Goal: Task Accomplishment & Management: Manage account settings

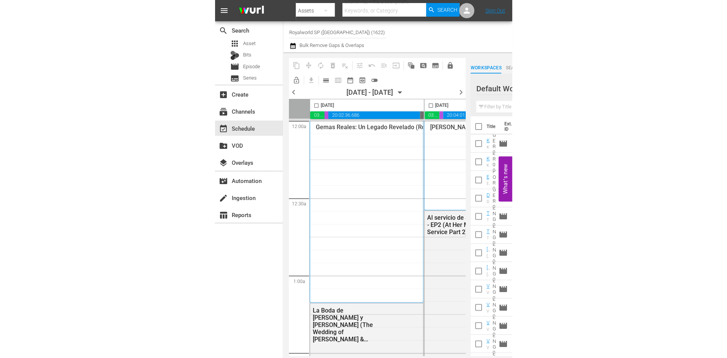
scroll to position [0, 68]
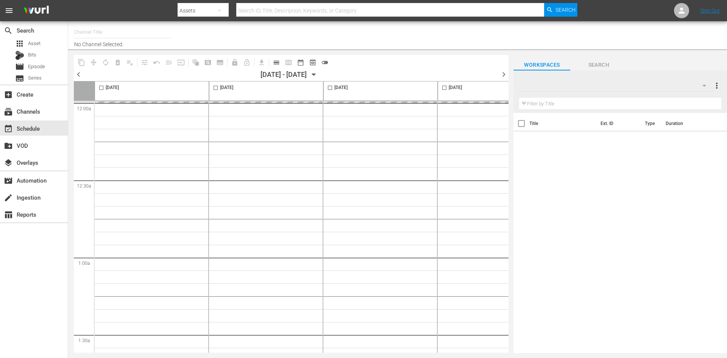
type input "Royalworld SP ([GEOGRAPHIC_DATA]) (1622)"
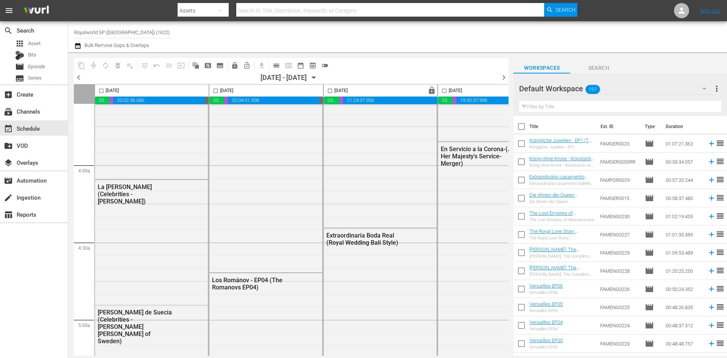
scroll to position [606, 0]
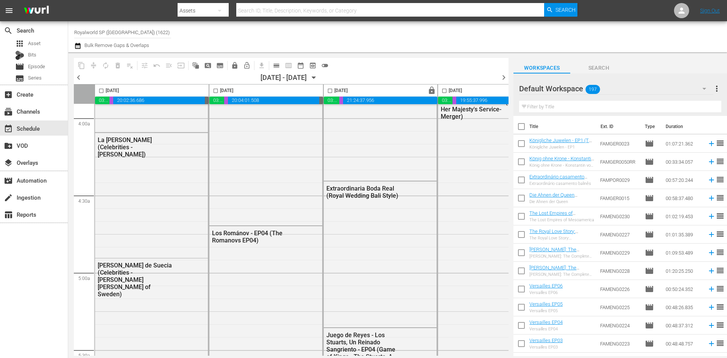
click at [300, 354] on body "menu Search By Assets Search ID, Title, Description, Keywords, or Category Sear…" at bounding box center [363, 179] width 727 height 358
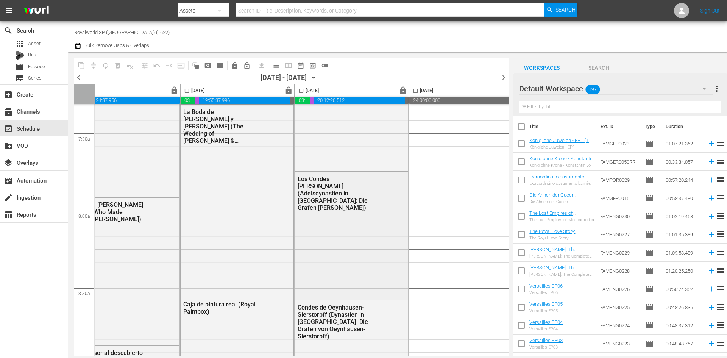
scroll to position [1175, 258]
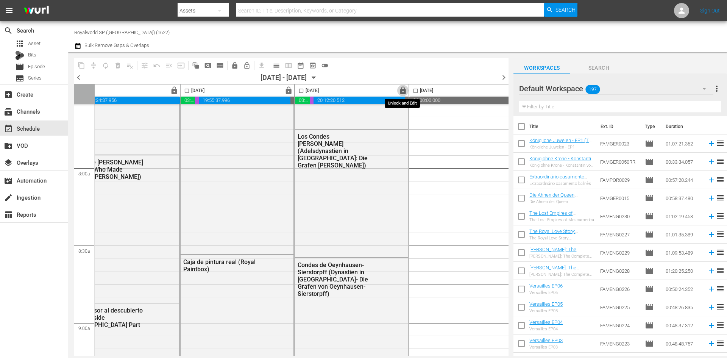
click at [400, 88] on span "lock" at bounding box center [403, 90] width 9 height 9
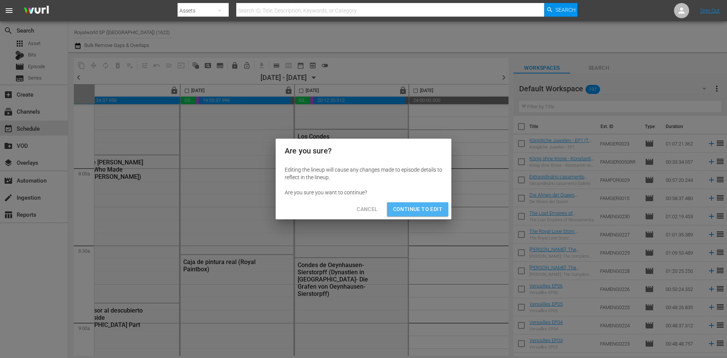
click at [423, 207] on span "Continue to Edit" at bounding box center [417, 209] width 49 height 9
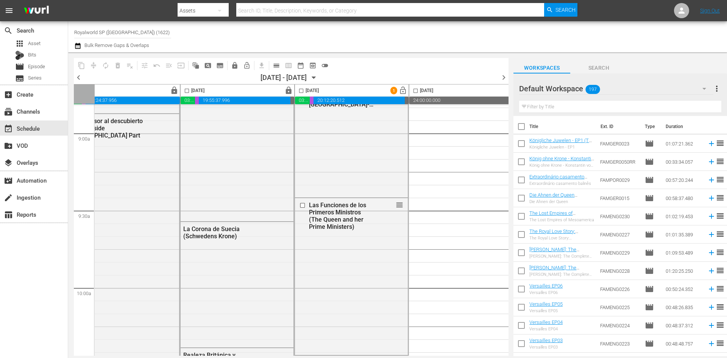
scroll to position [1478, 258]
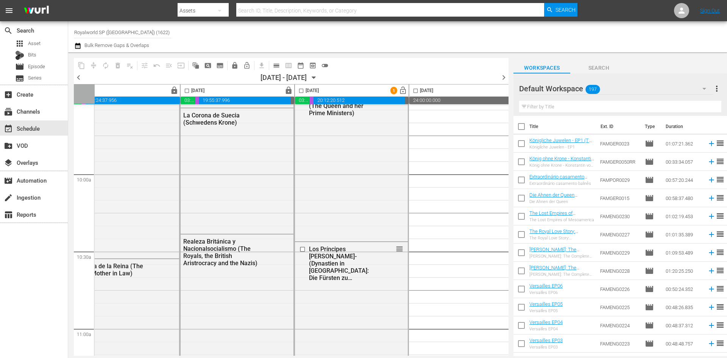
click at [708, 90] on icon "button" at bounding box center [704, 88] width 9 height 9
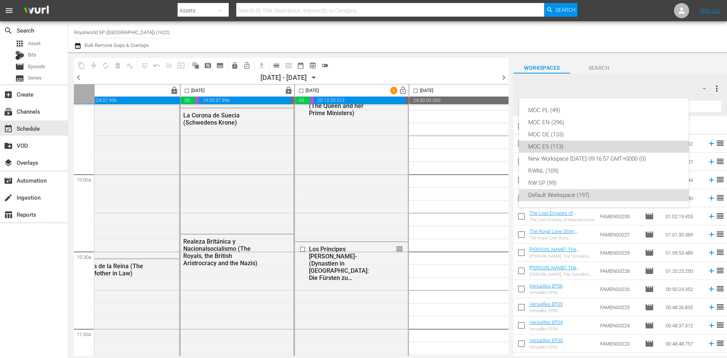
click at [579, 143] on div "MOC ES (113)" at bounding box center [605, 147] width 152 height 12
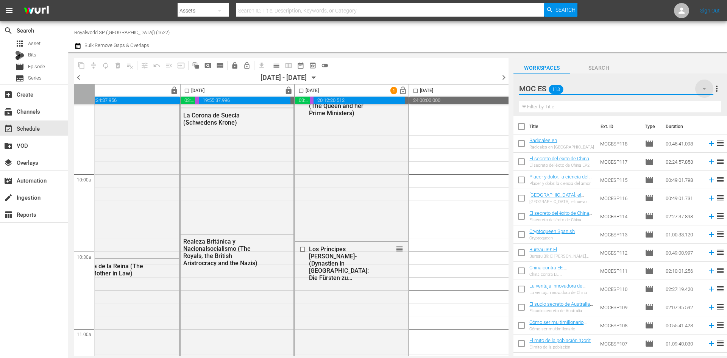
click at [702, 88] on icon "button" at bounding box center [704, 88] width 9 height 9
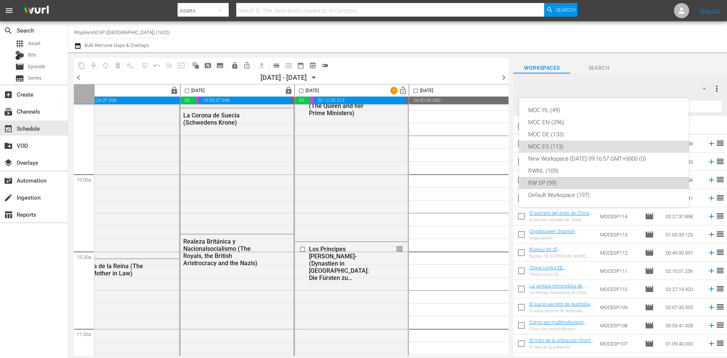
click at [575, 183] on div "RW SP (99)" at bounding box center [605, 183] width 152 height 12
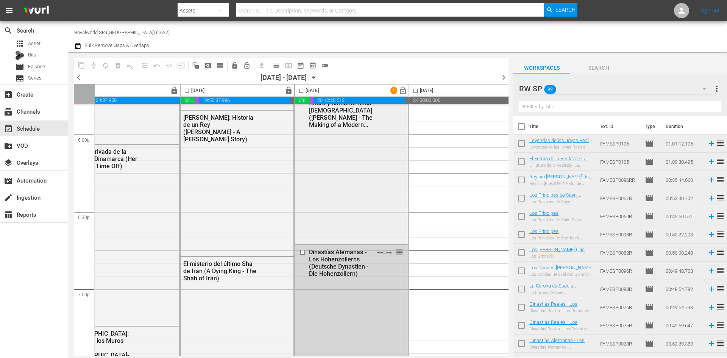
scroll to position [2766, 258]
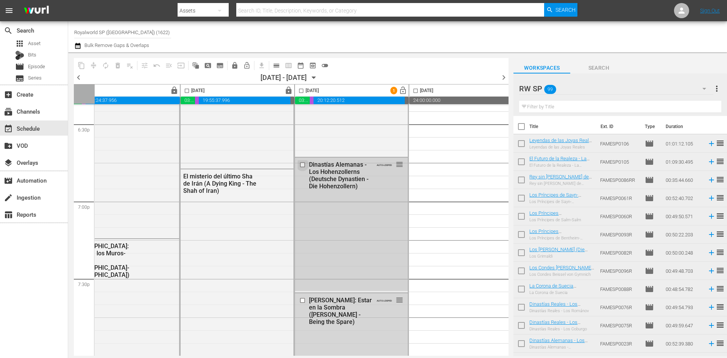
click at [305, 164] on input "checkbox" at bounding box center [304, 164] width 8 height 6
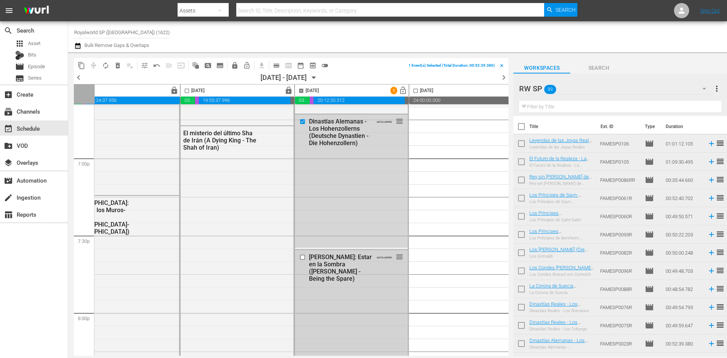
scroll to position [2917, 258]
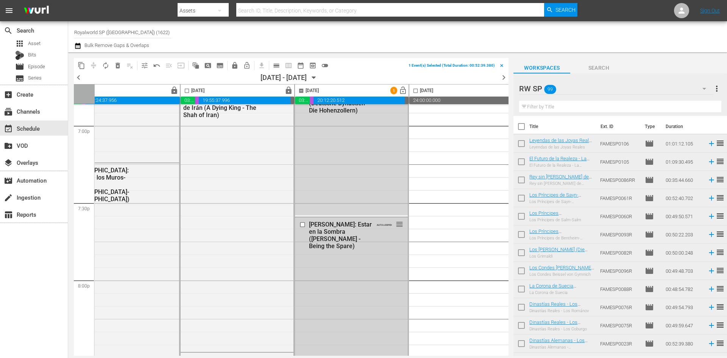
click at [301, 221] on div at bounding box center [303, 224] width 11 height 9
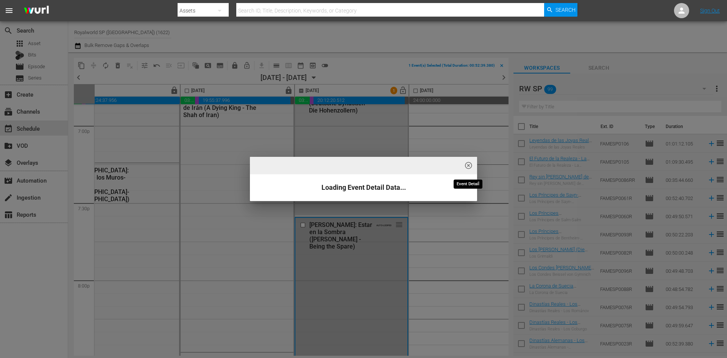
click at [471, 161] on span "highlight_off_icon" at bounding box center [469, 165] width 9 height 9
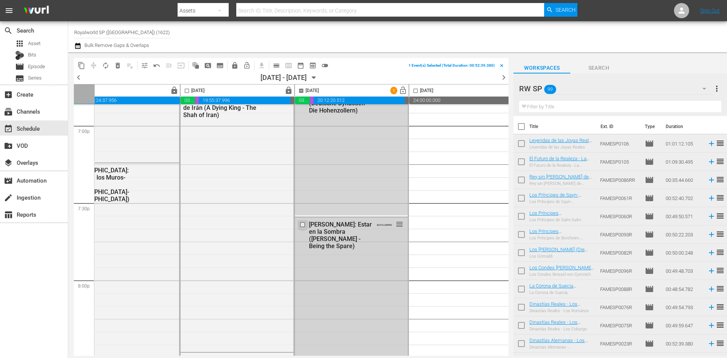
click at [304, 223] on input "checkbox" at bounding box center [304, 225] width 8 height 6
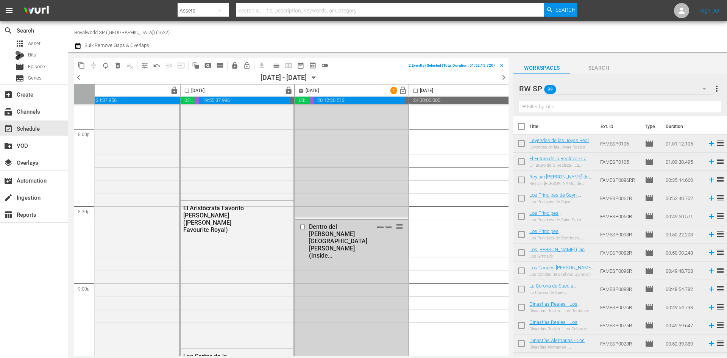
click at [303, 225] on input "checkbox" at bounding box center [304, 227] width 8 height 6
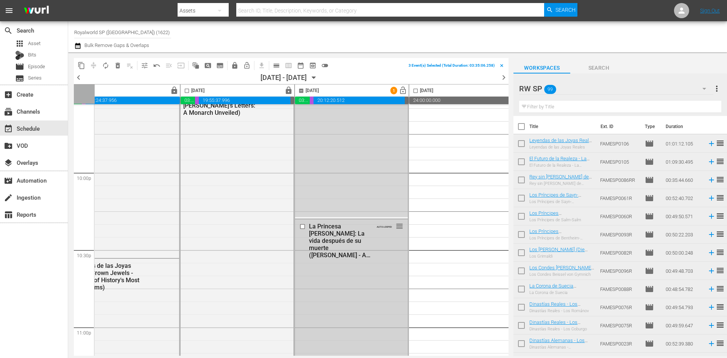
click at [304, 225] on input "checkbox" at bounding box center [304, 226] width 8 height 6
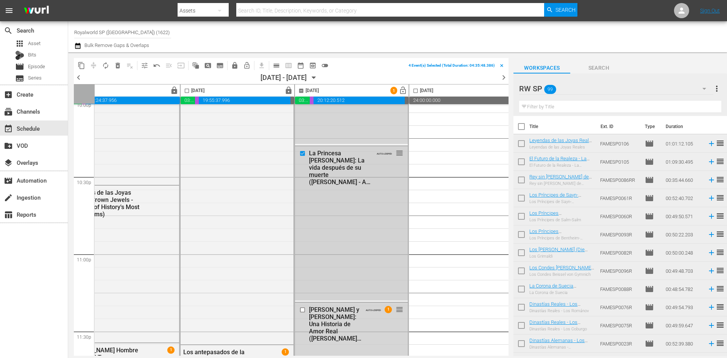
scroll to position [3463, 258]
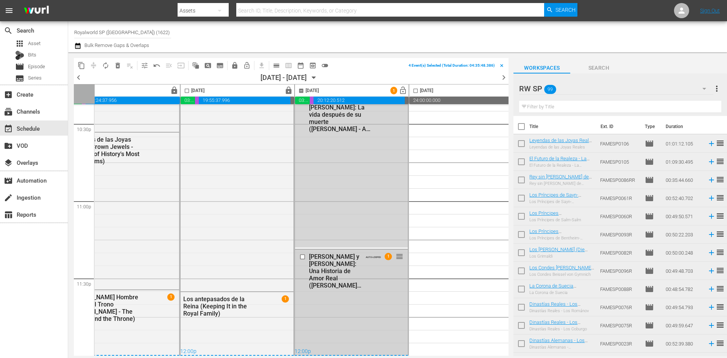
click at [303, 254] on input "checkbox" at bounding box center [304, 257] width 8 height 6
click at [119, 69] on button "delete_forever_outlined" at bounding box center [118, 65] width 12 height 12
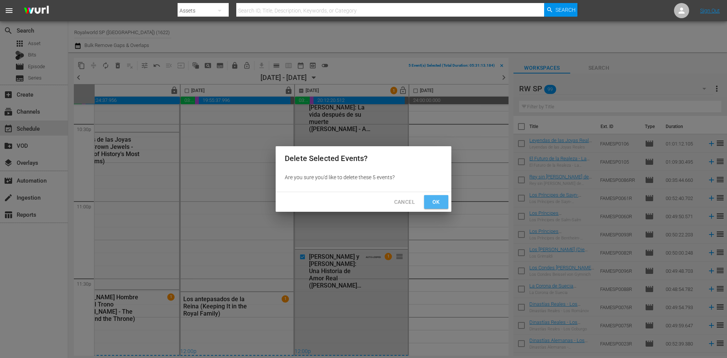
click at [435, 203] on span "Ok" at bounding box center [436, 201] width 12 height 9
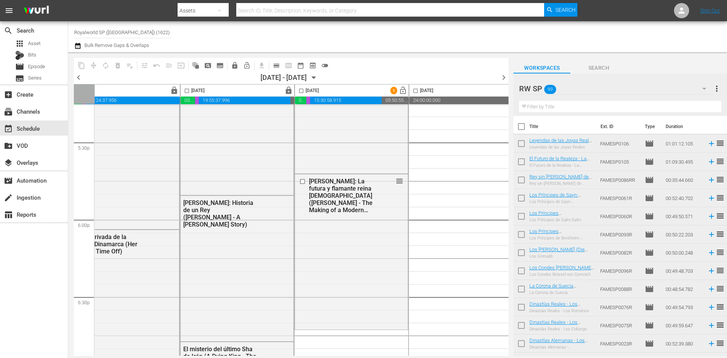
scroll to position [2744, 258]
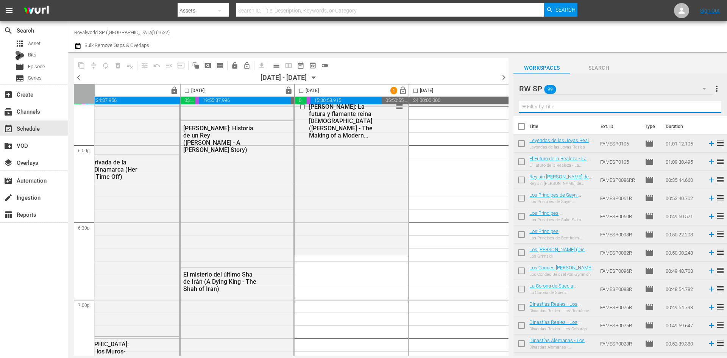
click at [558, 109] on input "text" at bounding box center [620, 107] width 202 height 12
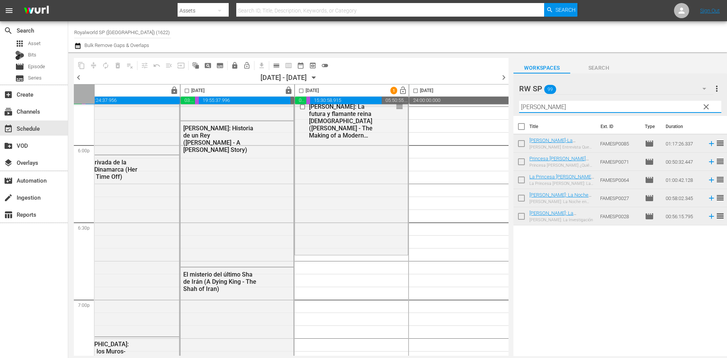
click at [597, 293] on div "Title Ext. ID Type Duration Diana-La Entrevista Que Sacudio Al Mundo-Diana-The …" at bounding box center [621, 236] width 214 height 241
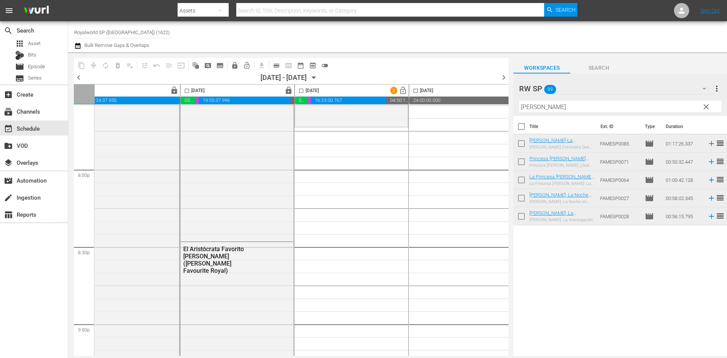
scroll to position [3047, 258]
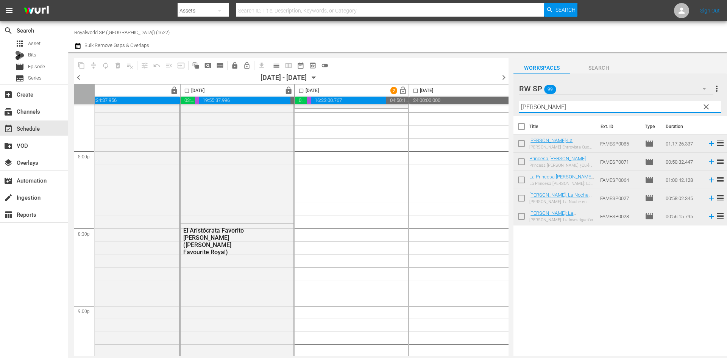
drag, startPoint x: 610, startPoint y: 109, endPoint x: 436, endPoint y: 100, distance: 174.5
click at [436, 100] on div "content_copy compress autorenew_outlined delete_forever_outlined playlist_remov…" at bounding box center [397, 204] width 659 height 304
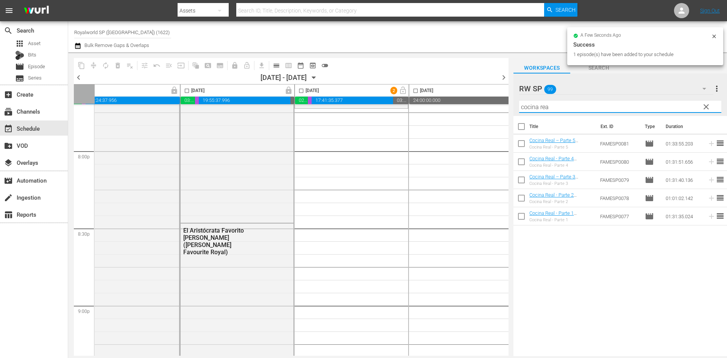
drag, startPoint x: 531, startPoint y: 103, endPoint x: 469, endPoint y: 102, distance: 61.8
click at [469, 102] on div "content_copy compress autorenew_outlined delete_forever_outlined playlist_remov…" at bounding box center [397, 204] width 659 height 304
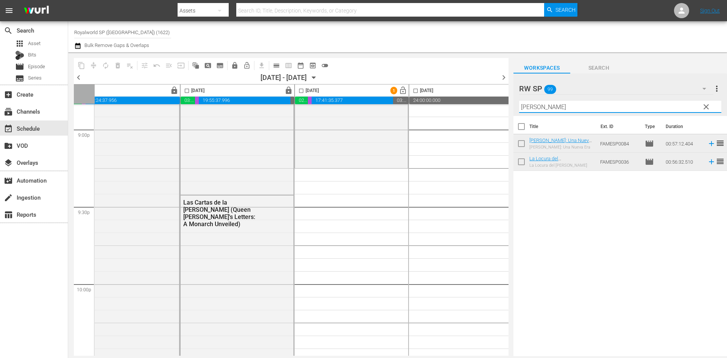
scroll to position [3236, 258]
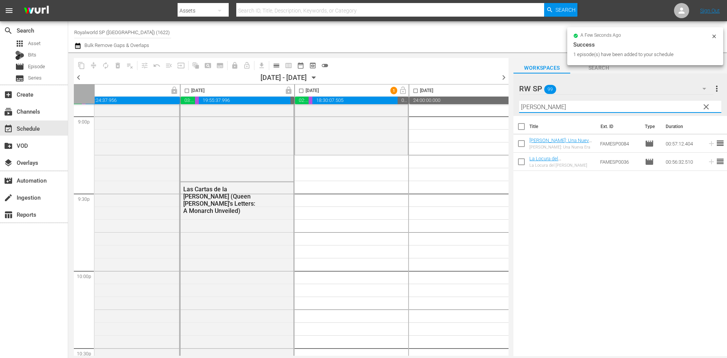
drag, startPoint x: 590, startPoint y: 107, endPoint x: 469, endPoint y: 100, distance: 121.4
click at [469, 100] on div "content_copy compress autorenew_outlined delete_forever_outlined playlist_remov…" at bounding box center [397, 204] width 659 height 304
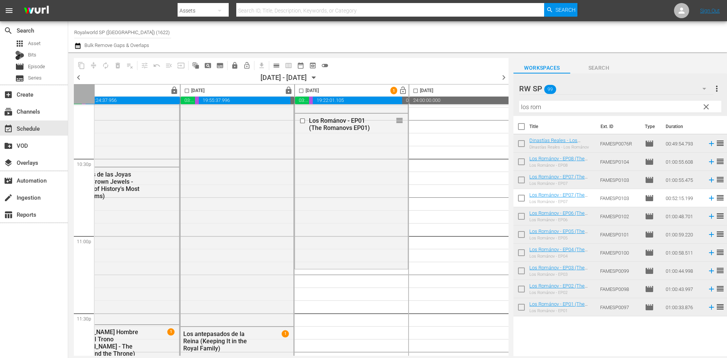
scroll to position [3463, 258]
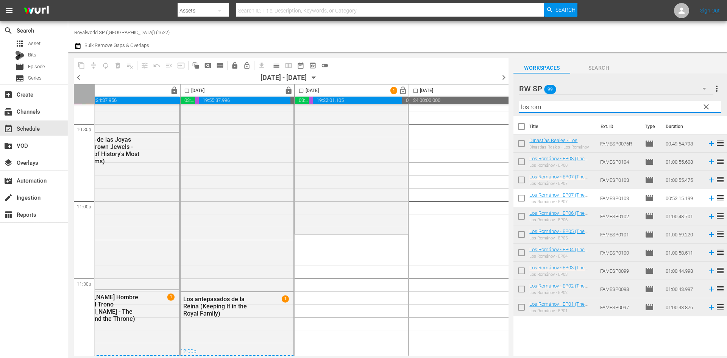
drag, startPoint x: 583, startPoint y: 106, endPoint x: 505, endPoint y: 84, distance: 81.1
click at [505, 84] on div "content_copy compress autorenew_outlined delete_forever_outlined playlist_remov…" at bounding box center [397, 204] width 659 height 304
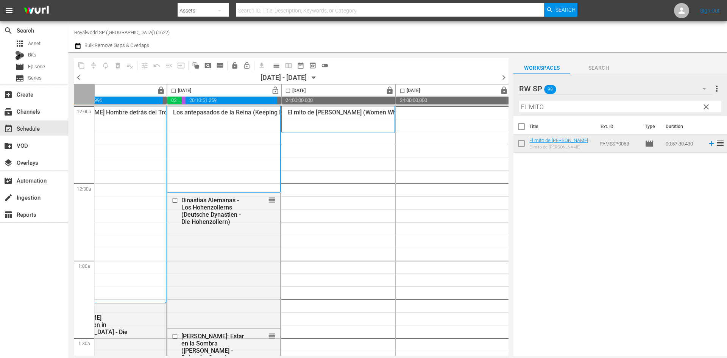
scroll to position [0, 390]
click at [385, 90] on span "lock" at bounding box center [388, 90] width 9 height 9
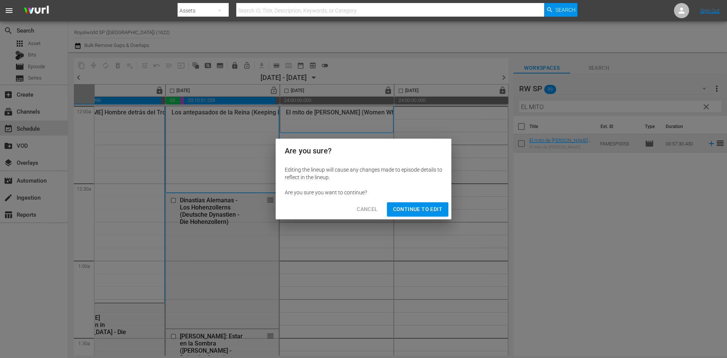
click at [404, 210] on span "Continue to Edit" at bounding box center [417, 209] width 49 height 9
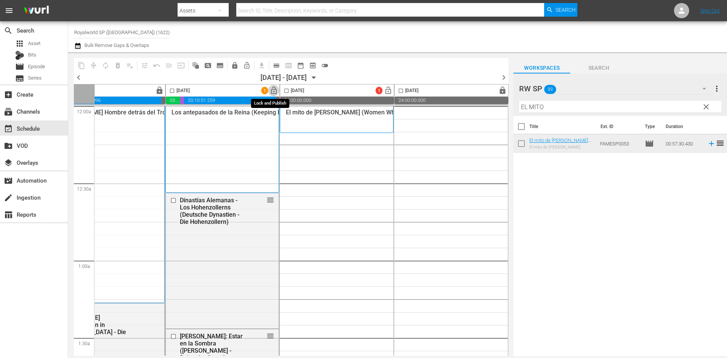
click at [274, 91] on span "lock_open" at bounding box center [274, 90] width 9 height 9
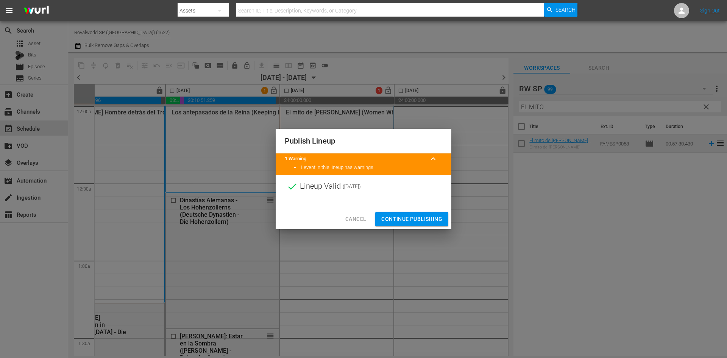
click at [429, 218] on span "Continue Publishing" at bounding box center [412, 218] width 61 height 9
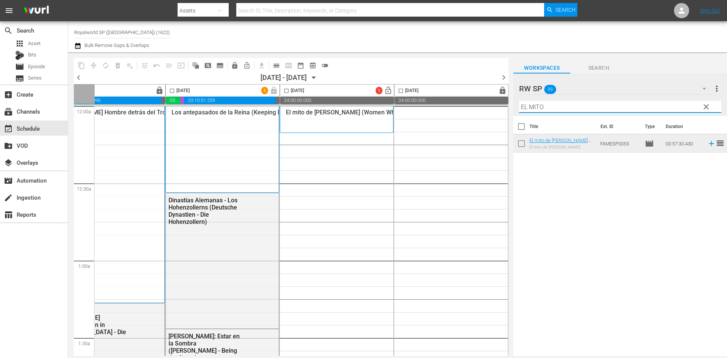
drag, startPoint x: 558, startPoint y: 106, endPoint x: 415, endPoint y: 97, distance: 143.6
click at [415, 97] on div "content_copy compress autorenew_outlined delete_forever_outlined playlist_remov…" at bounding box center [397, 204] width 659 height 304
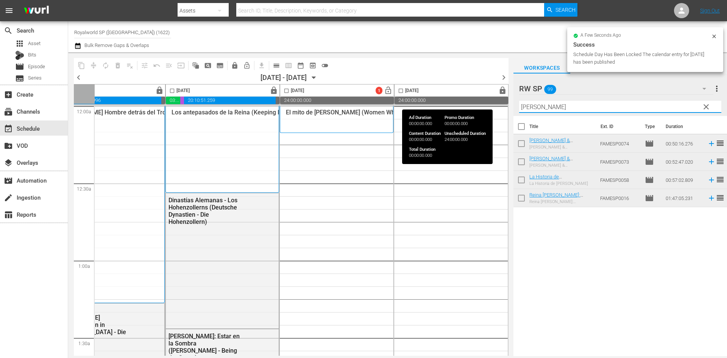
type input "[PERSON_NAME]"
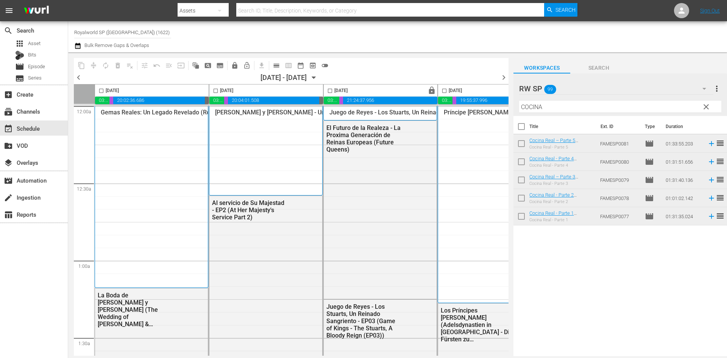
scroll to position [1023, 390]
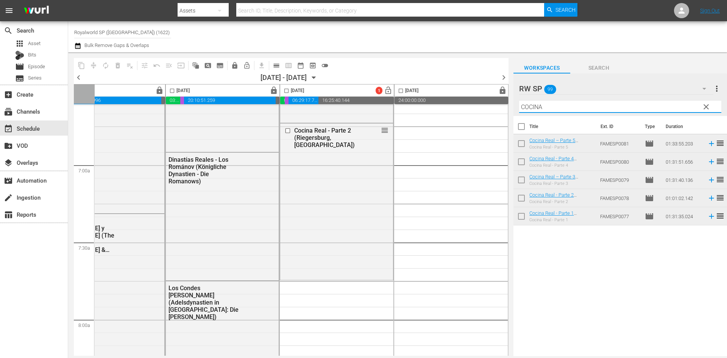
drag, startPoint x: 530, startPoint y: 106, endPoint x: 590, endPoint y: 107, distance: 59.9
click at [590, 107] on input "COCINA" at bounding box center [620, 107] width 202 height 12
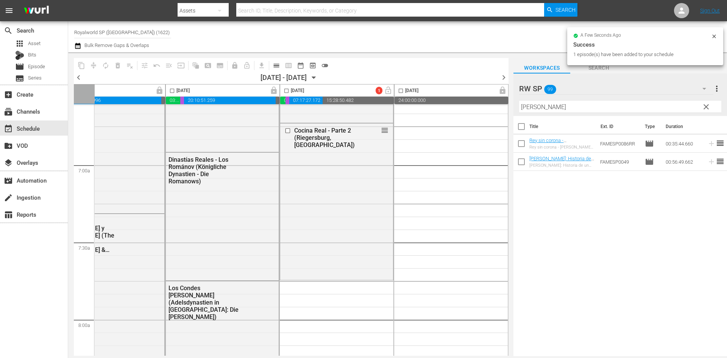
scroll to position [1288, 390]
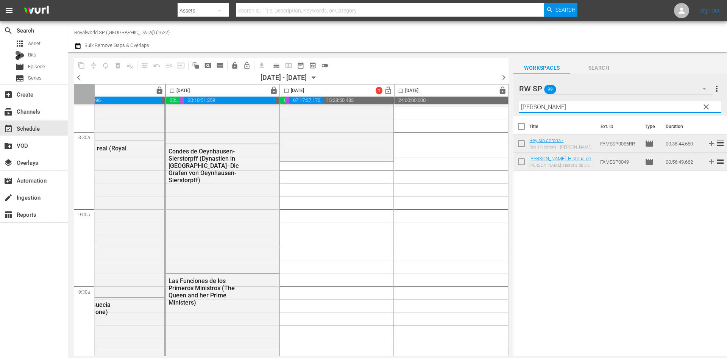
drag, startPoint x: 630, startPoint y: 105, endPoint x: 396, endPoint y: 112, distance: 234.6
click at [396, 112] on div "content_copy compress autorenew_outlined delete_forever_outlined playlist_remov…" at bounding box center [397, 204] width 659 height 304
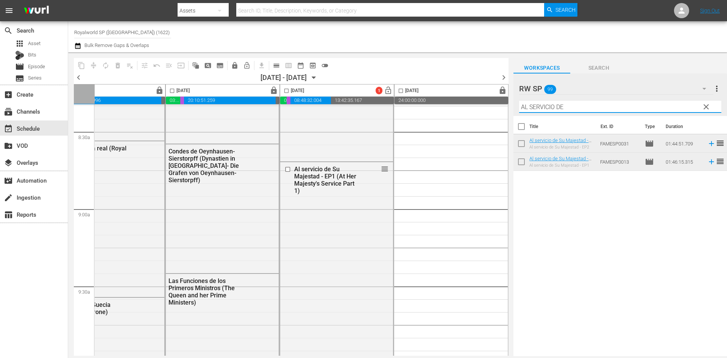
drag, startPoint x: 526, startPoint y: 108, endPoint x: 612, endPoint y: 111, distance: 86.8
click at [612, 111] on input "AL SERVICIO DE" at bounding box center [620, 107] width 202 height 12
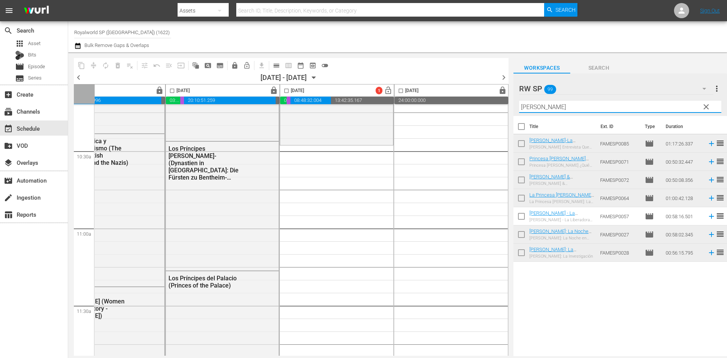
scroll to position [1591, 390]
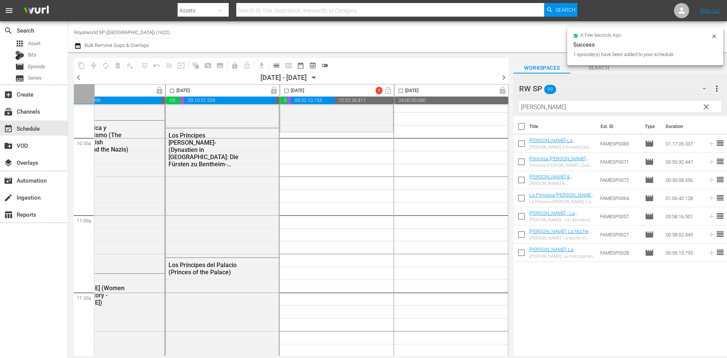
click at [528, 109] on input "ANA" at bounding box center [620, 107] width 202 height 12
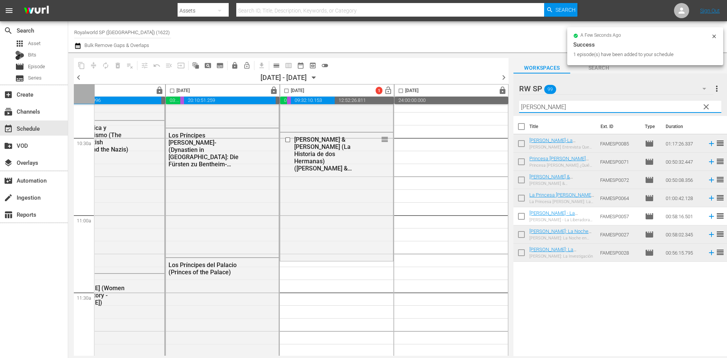
click at [528, 109] on input "ANA" at bounding box center [620, 107] width 202 height 12
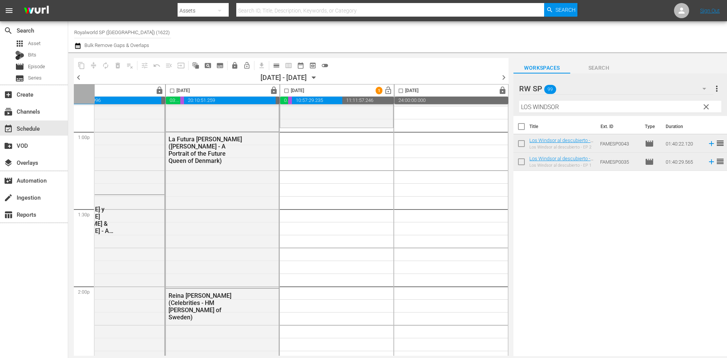
scroll to position [1970, 390]
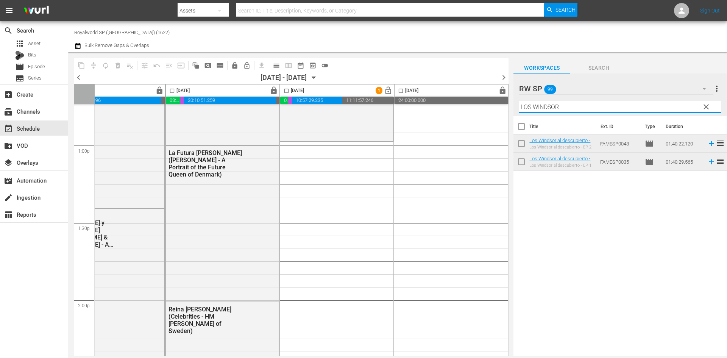
drag, startPoint x: 525, startPoint y: 107, endPoint x: 616, endPoint y: 96, distance: 92.3
click at [616, 96] on div "RW SP 99 RW SP more_vert clear Filter by Title LOS WINDSOR" at bounding box center [621, 95] width 214 height 42
click at [593, 106] on input "LOS WINDSOR" at bounding box center [620, 107] width 202 height 12
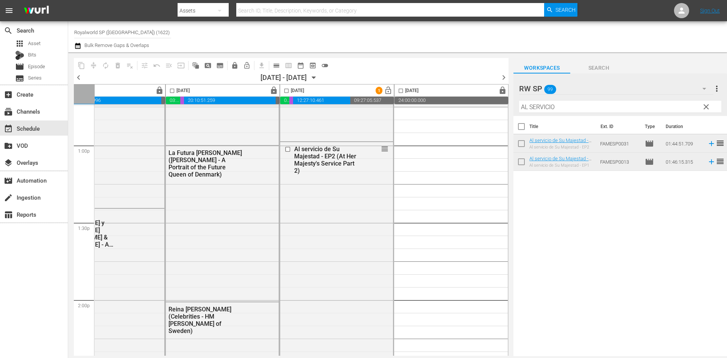
click at [562, 107] on input "AL SERVICIO" at bounding box center [620, 107] width 202 height 12
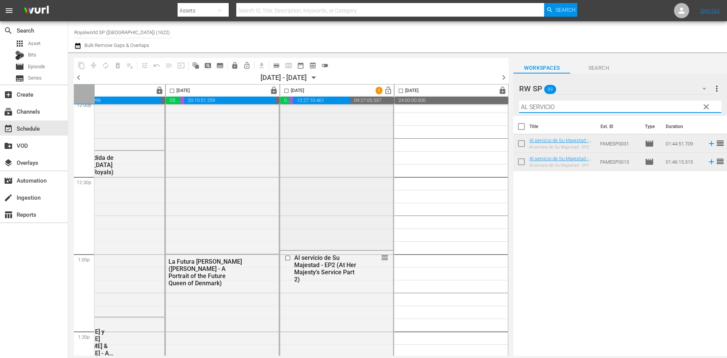
scroll to position [1932, 390]
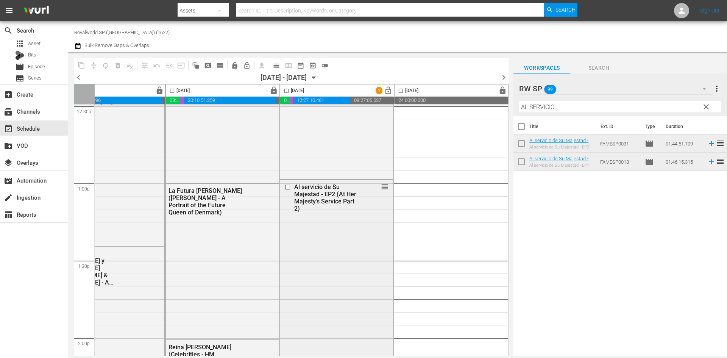
click at [290, 187] on div at bounding box center [288, 187] width 11 height 9
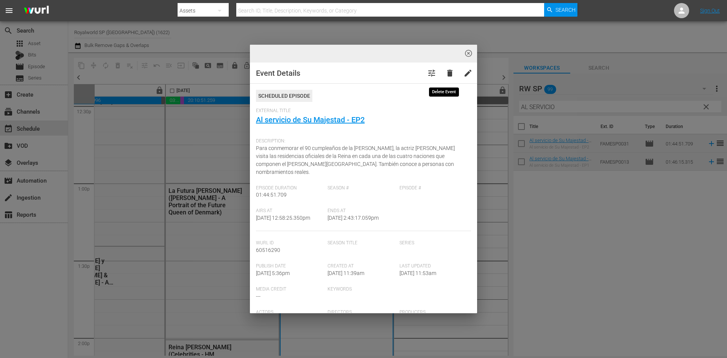
click at [449, 75] on span "delete" at bounding box center [450, 73] width 9 height 9
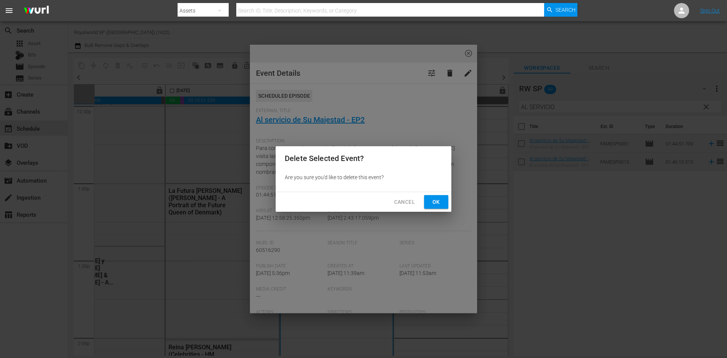
click at [438, 206] on span "Ok" at bounding box center [436, 201] width 12 height 9
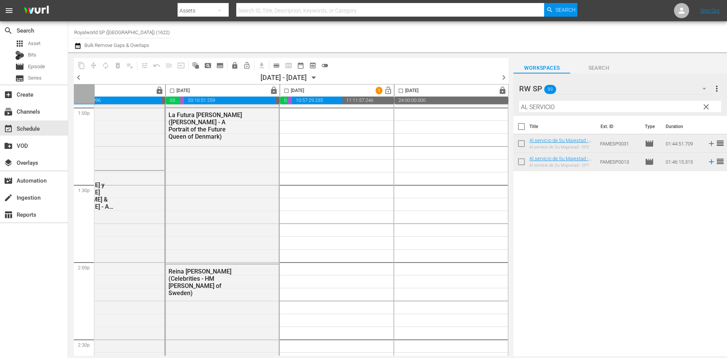
scroll to position [1970, 390]
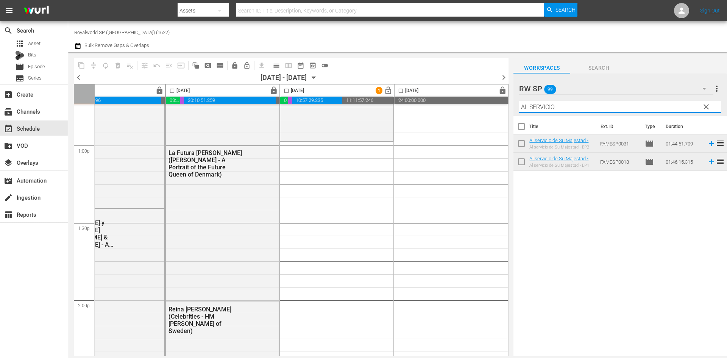
drag, startPoint x: 562, startPoint y: 110, endPoint x: 481, endPoint y: 106, distance: 81.2
click at [481, 106] on div "content_copy compress autorenew_outlined delete_forever_outlined playlist_remov…" at bounding box center [397, 204] width 659 height 304
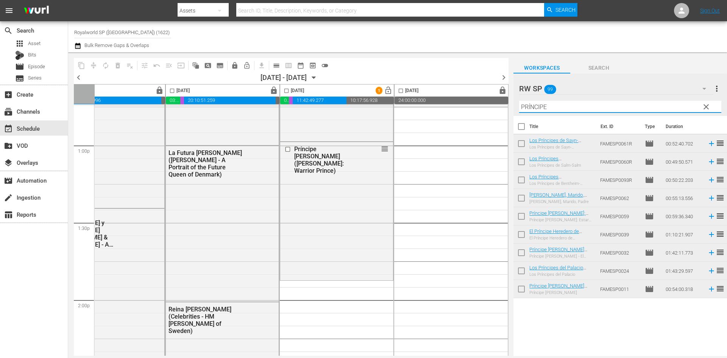
click at [496, 108] on div "content_copy compress autorenew_outlined delete_forever_outlined playlist_remov…" at bounding box center [397, 204] width 659 height 304
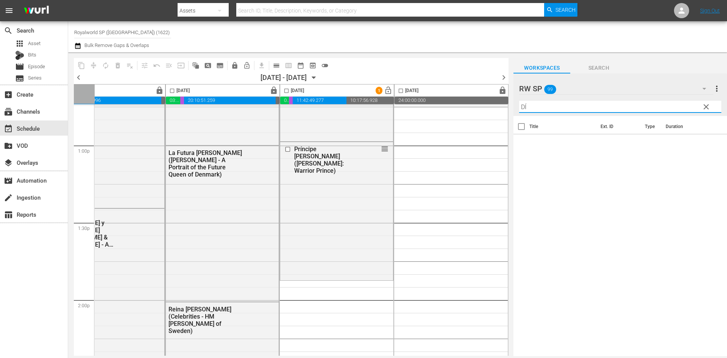
type input "D"
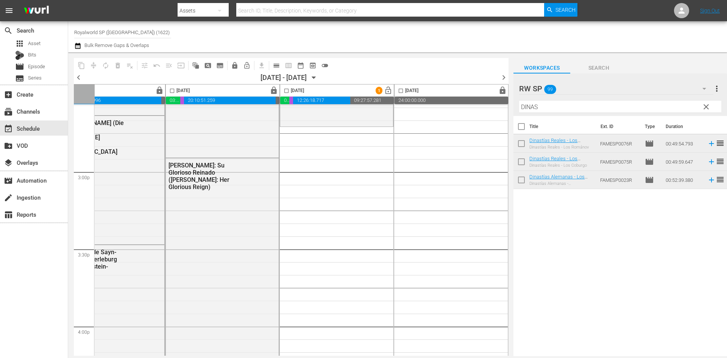
scroll to position [2235, 390]
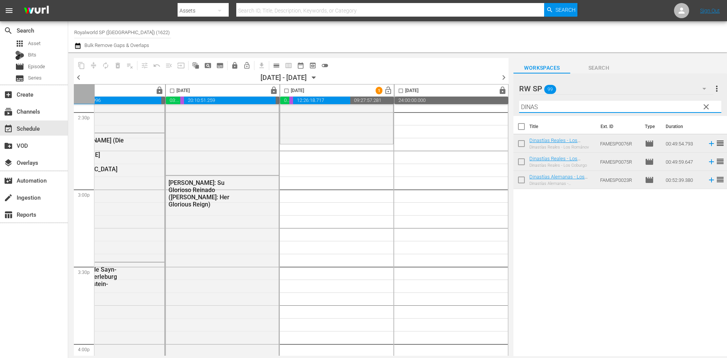
drag, startPoint x: 553, startPoint y: 104, endPoint x: 497, endPoint y: 113, distance: 56.1
click at [497, 113] on div "content_copy compress autorenew_outlined delete_forever_outlined playlist_remov…" at bounding box center [397, 204] width 659 height 304
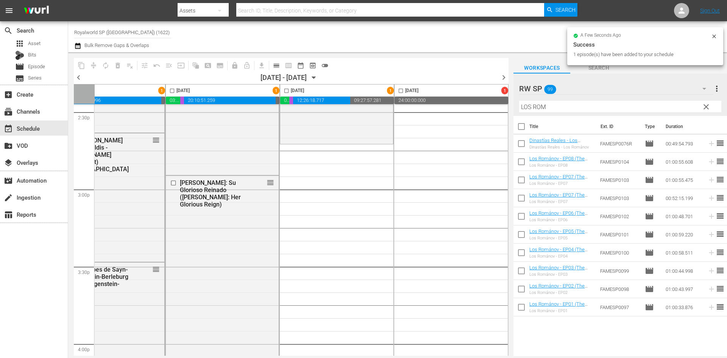
click at [541, 106] on input "LOS ROM" at bounding box center [620, 107] width 202 height 12
click at [542, 106] on input "LOS ROM" at bounding box center [620, 107] width 202 height 12
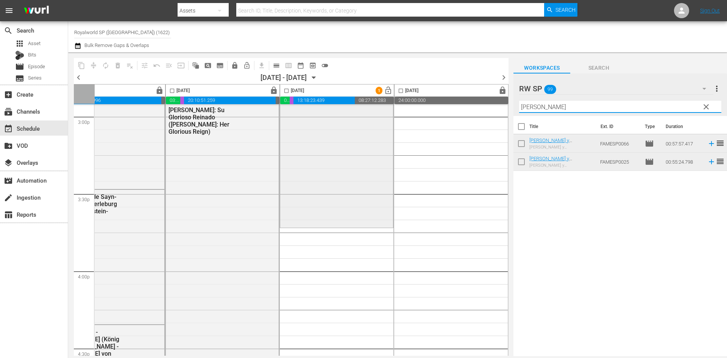
scroll to position [2311, 390]
type input "WILLIAM"
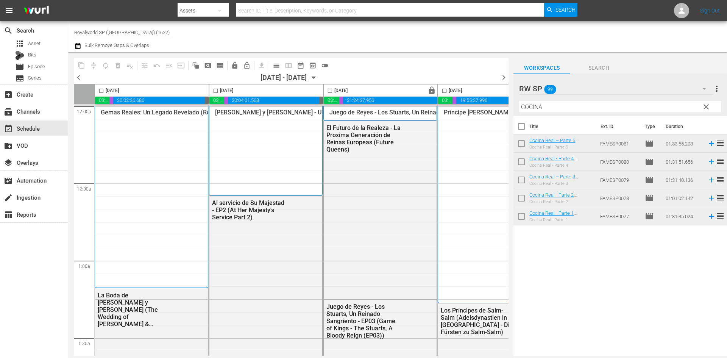
scroll to position [2993, 390]
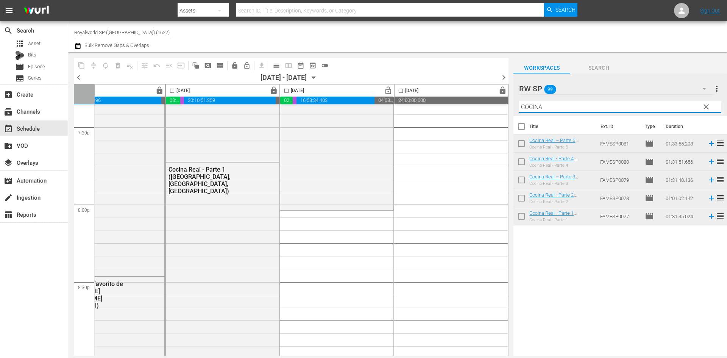
drag, startPoint x: 560, startPoint y: 109, endPoint x: 450, endPoint y: 94, distance: 110.9
click at [450, 94] on div "content_copy compress autorenew_outlined delete_forever_outlined playlist_remov…" at bounding box center [397, 204] width 659 height 304
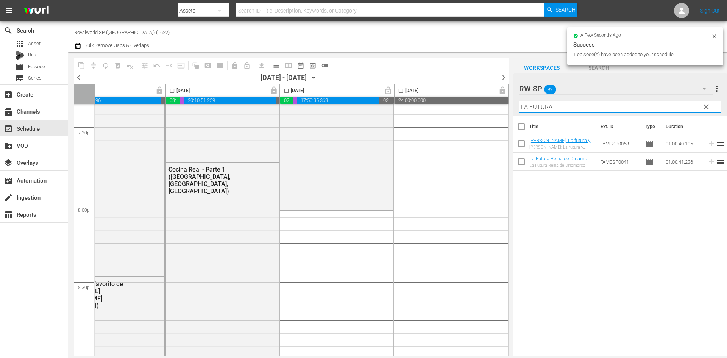
click at [439, 109] on div "content_copy compress autorenew_outlined delete_forever_outlined playlist_remov…" at bounding box center [397, 204] width 659 height 304
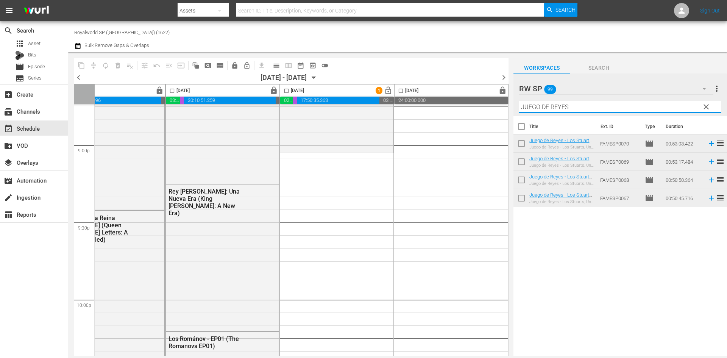
scroll to position [3221, 390]
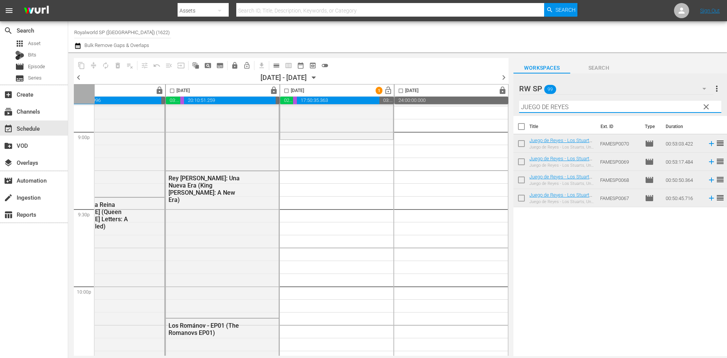
type input "JUEGO DE REYES"
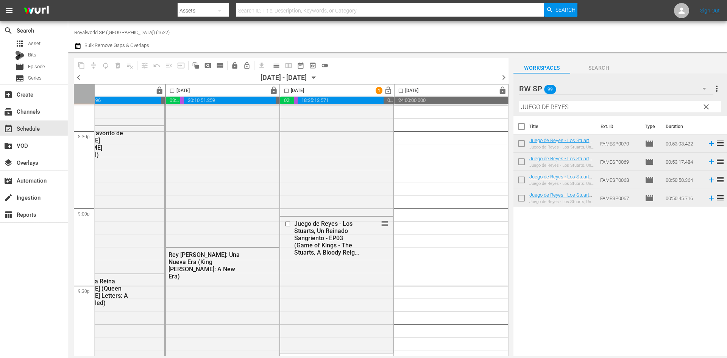
scroll to position [3145, 390]
click at [285, 223] on input "checkbox" at bounding box center [289, 223] width 8 height 6
click at [118, 65] on span "delete_forever_outlined" at bounding box center [118, 66] width 8 height 8
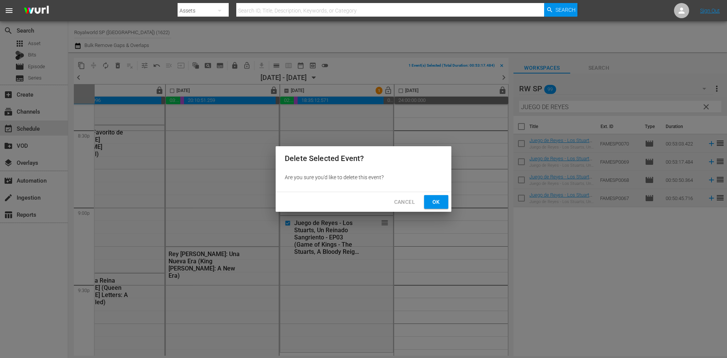
click at [443, 202] on button "Ok" at bounding box center [436, 202] width 24 height 14
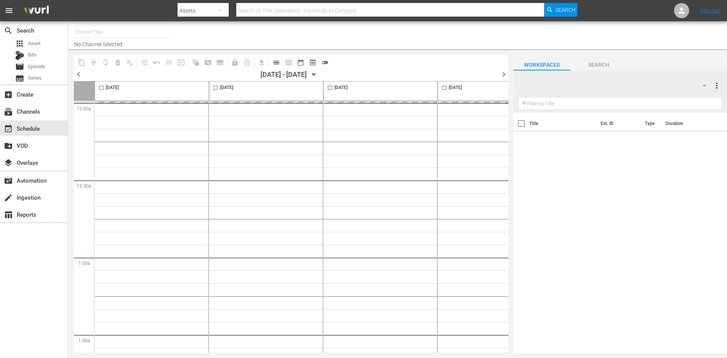
type input "Royalworld SP ([GEOGRAPHIC_DATA]) (1622)"
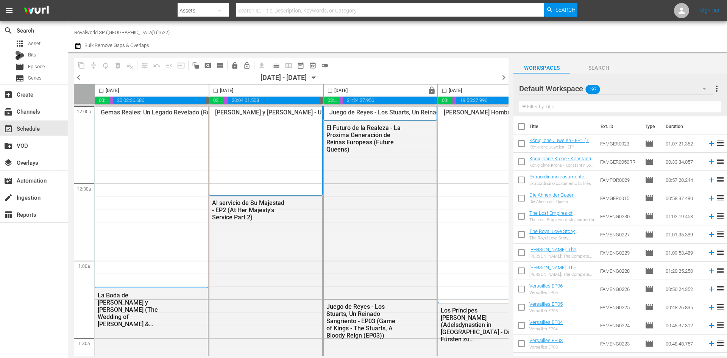
scroll to position [0, 390]
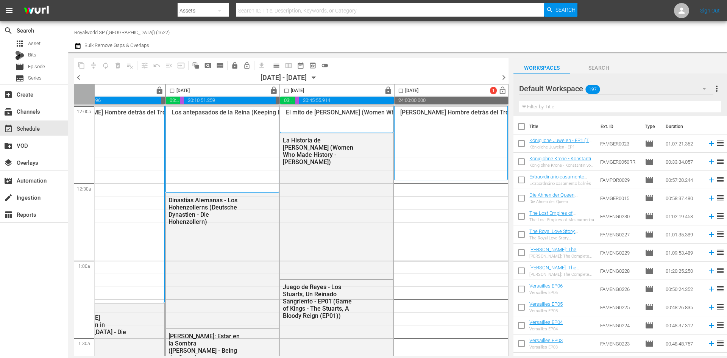
click at [583, 88] on div "Default Workspace 197" at bounding box center [616, 88] width 194 height 21
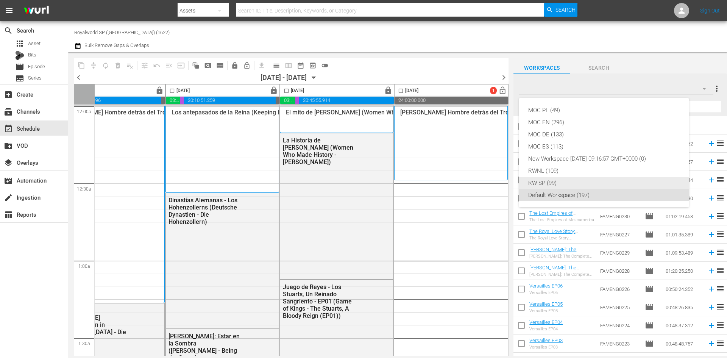
click at [563, 187] on div "RW SP (99)" at bounding box center [605, 183] width 152 height 12
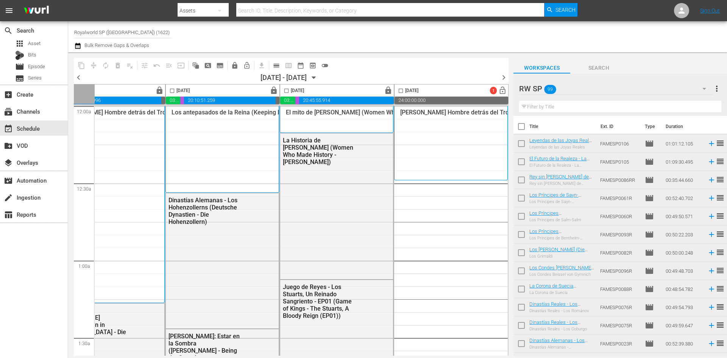
click at [549, 105] on input "text" at bounding box center [620, 107] width 202 height 12
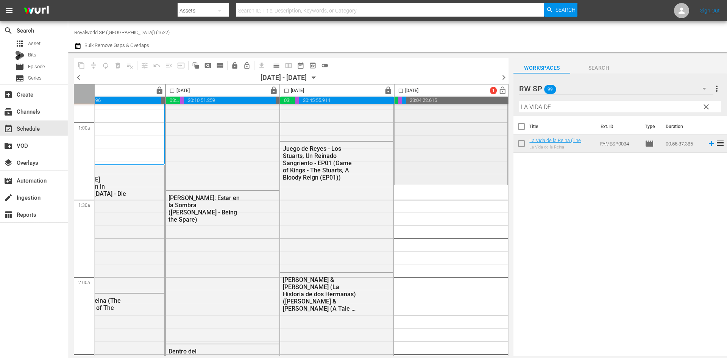
scroll to position [152, 390]
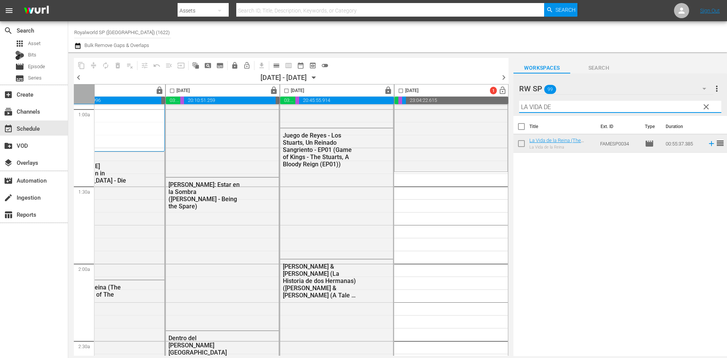
drag, startPoint x: 524, startPoint y: 107, endPoint x: 587, endPoint y: 106, distance: 62.5
click at [587, 106] on input "LA VIDA DE" at bounding box center [620, 107] width 202 height 12
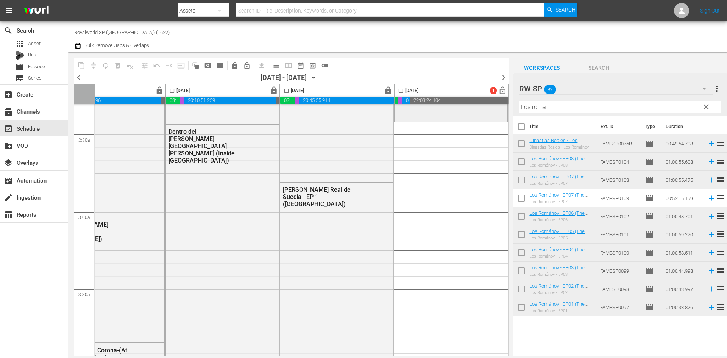
scroll to position [341, 390]
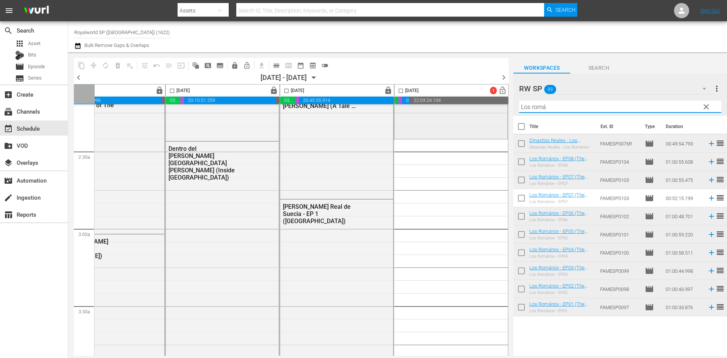
drag, startPoint x: 615, startPoint y: 109, endPoint x: 469, endPoint y: 107, distance: 146.3
click at [469, 107] on div "content_copy compress autorenew_outlined delete_forever_outlined playlist_remov…" at bounding box center [397, 204] width 659 height 304
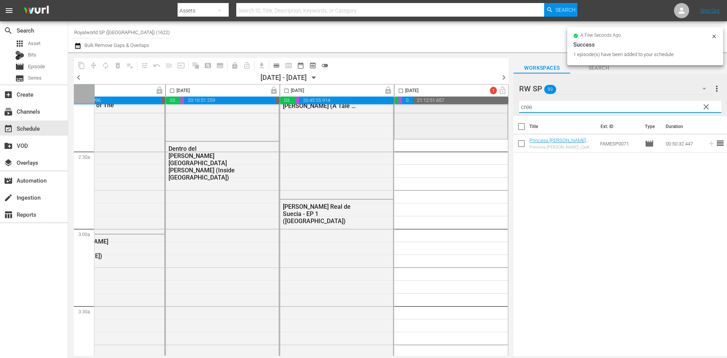
drag, startPoint x: 567, startPoint y: 106, endPoint x: 471, endPoint y: 105, distance: 96.6
click at [471, 105] on div "content_copy compress autorenew_outlined delete_forever_outlined playlist_remov…" at bounding box center [397, 204] width 659 height 304
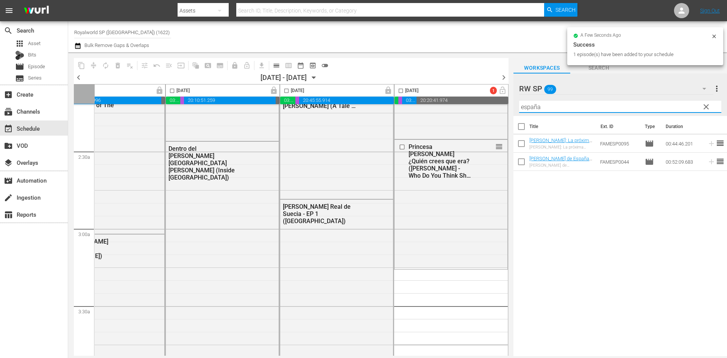
click at [483, 107] on div "content_copy compress autorenew_outlined delete_forever_outlined playlist_remov…" at bounding box center [397, 204] width 659 height 304
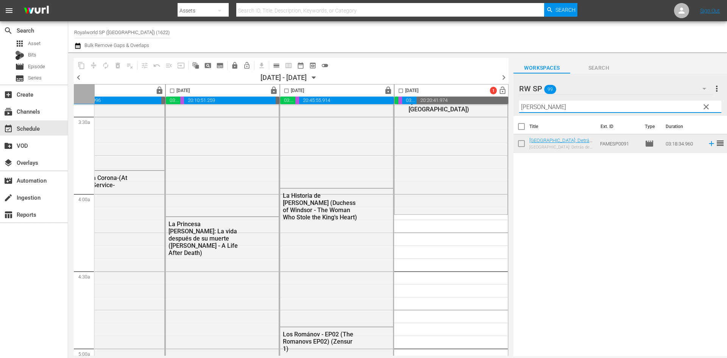
scroll to position [568, 390]
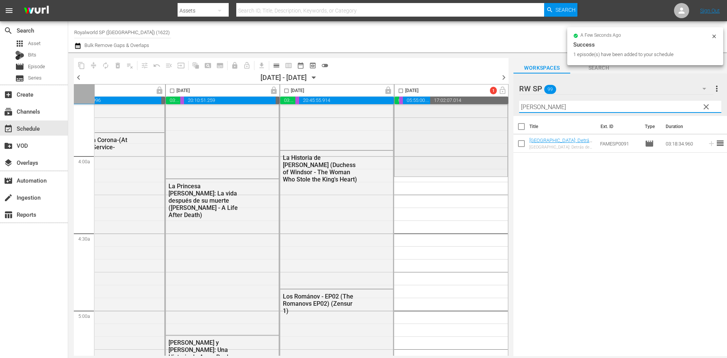
drag, startPoint x: 562, startPoint y: 106, endPoint x: 447, endPoint y: 107, distance: 115.6
click at [447, 107] on div "content_copy compress autorenew_outlined delete_forever_outlined playlist_remov…" at bounding box center [397, 204] width 659 height 304
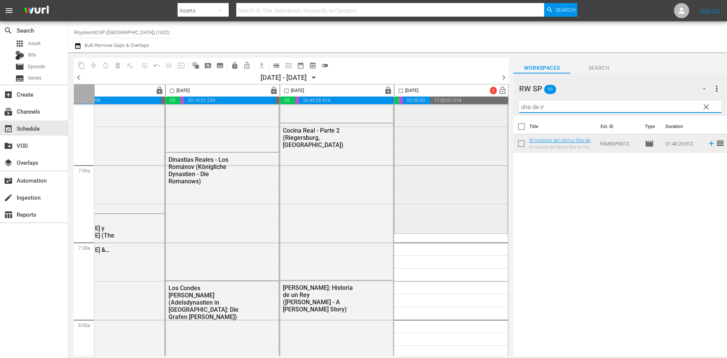
scroll to position [1099, 390]
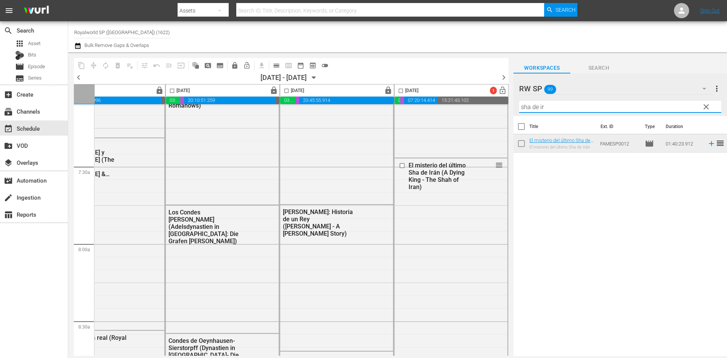
drag, startPoint x: 604, startPoint y: 103, endPoint x: 466, endPoint y: 104, distance: 137.2
click at [466, 104] on div "content_copy compress autorenew_outlined delete_forever_outlined playlist_remov…" at bounding box center [397, 204] width 659 height 304
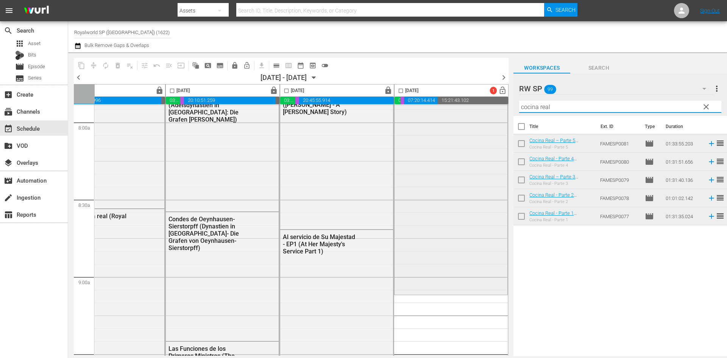
scroll to position [1326, 390]
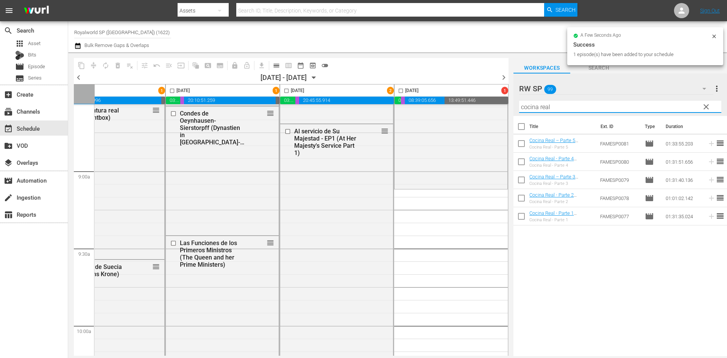
click at [473, 106] on div "content_copy compress autorenew_outlined delete_forever_outlined playlist_remov…" at bounding box center [397, 204] width 659 height 304
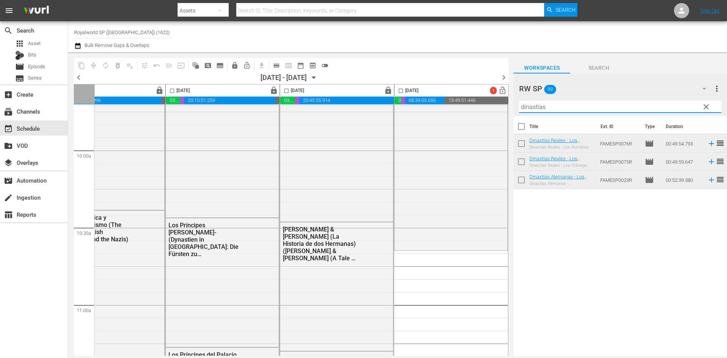
scroll to position [1591, 390]
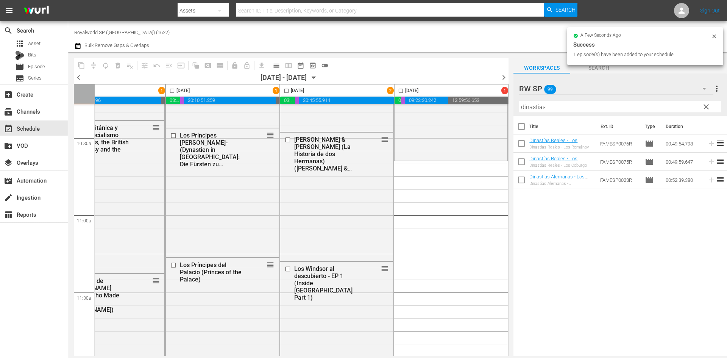
click at [452, 108] on div "content_copy compress autorenew_outlined delete_forever_outlined playlist_remov…" at bounding box center [397, 204] width 659 height 304
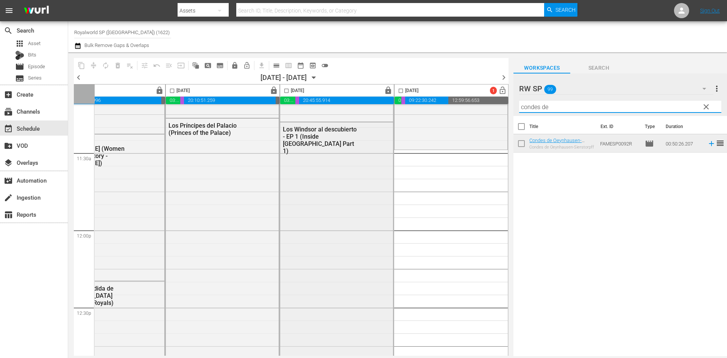
scroll to position [1743, 390]
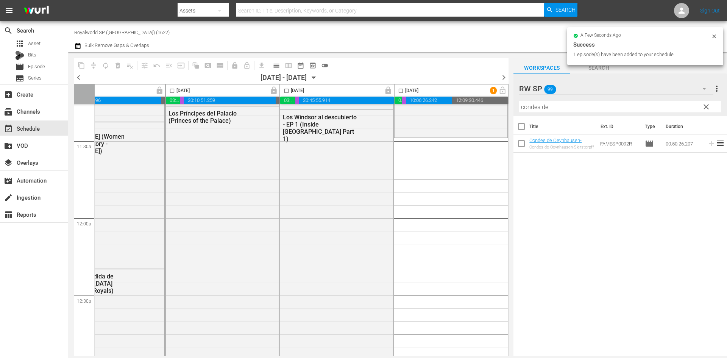
click at [471, 99] on div "content_copy compress autorenew_outlined delete_forever_outlined playlist_remov…" at bounding box center [397, 204] width 659 height 304
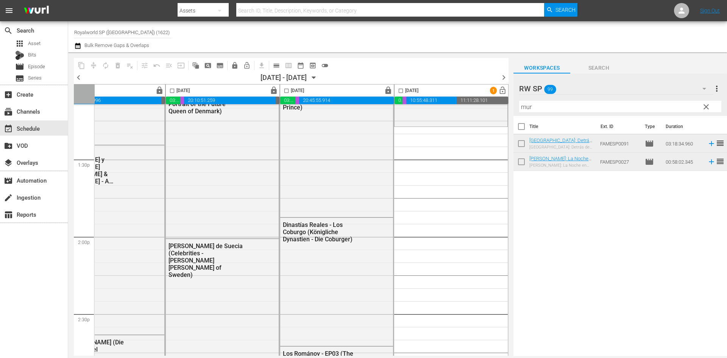
scroll to position [2046, 390]
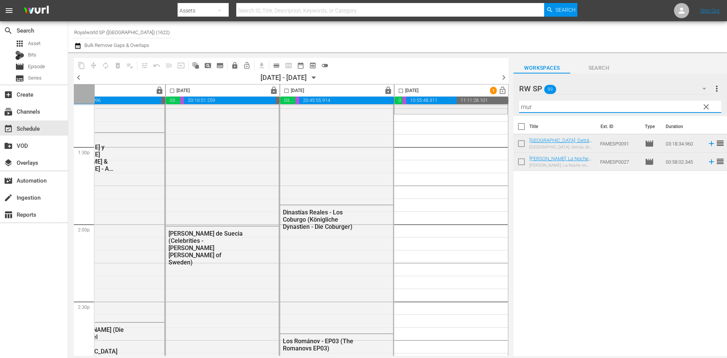
drag, startPoint x: 550, startPoint y: 108, endPoint x: 463, endPoint y: 113, distance: 86.9
click at [466, 112] on div "content_copy compress autorenew_outlined delete_forever_outlined playlist_remov…" at bounding box center [397, 204] width 659 height 304
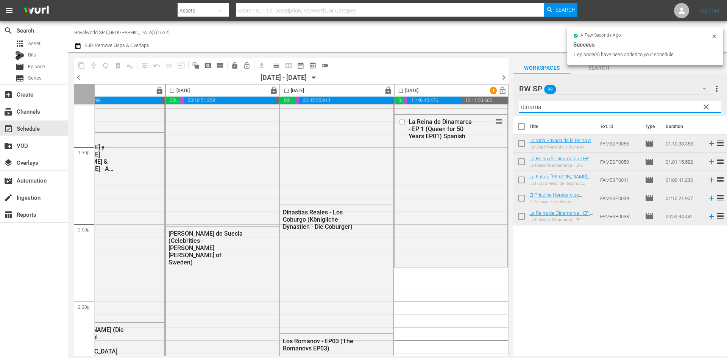
click at [489, 107] on div "content_copy compress autorenew_outlined delete_forever_outlined playlist_remov…" at bounding box center [397, 204] width 659 height 304
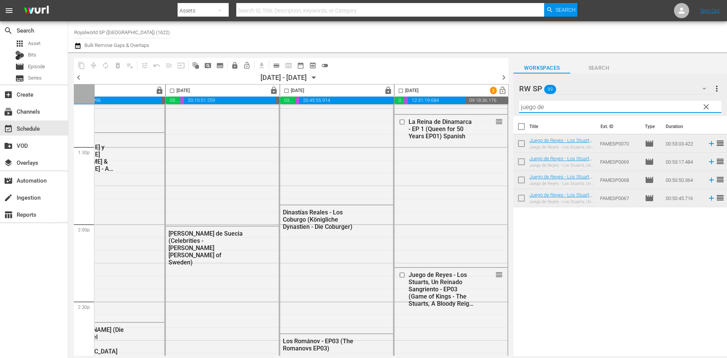
drag, startPoint x: 522, startPoint y: 105, endPoint x: 515, endPoint y: 106, distance: 7.6
click at [515, 106] on div "RW SP 99 RW SP more_vert clear Filter by Title juego de" at bounding box center [621, 95] width 214 height 42
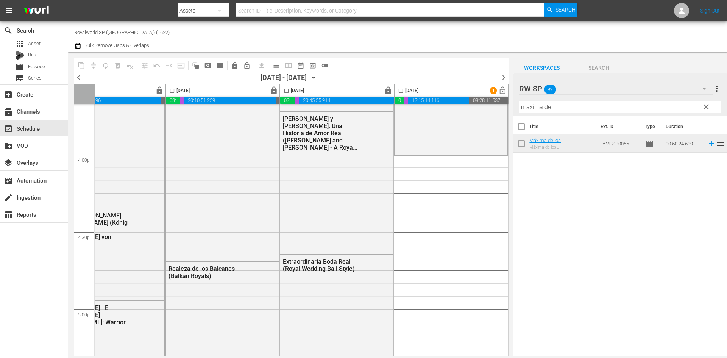
scroll to position [2463, 390]
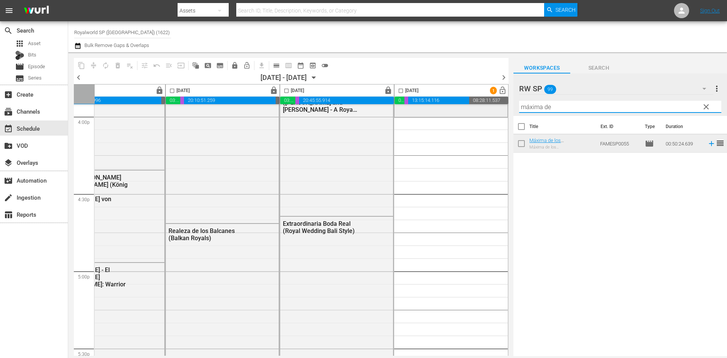
drag, startPoint x: 598, startPoint y: 107, endPoint x: 451, endPoint y: 104, distance: 146.3
click at [453, 102] on div "content_copy compress autorenew_outlined delete_forever_outlined playlist_remov…" at bounding box center [397, 204] width 659 height 304
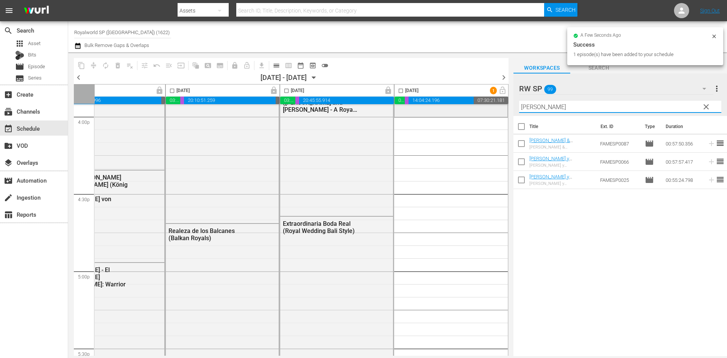
drag, startPoint x: 576, startPoint y: 107, endPoint x: 476, endPoint y: 105, distance: 100.1
click at [477, 105] on div "content_copy compress autorenew_outlined delete_forever_outlined playlist_remov…" at bounding box center [397, 204] width 659 height 304
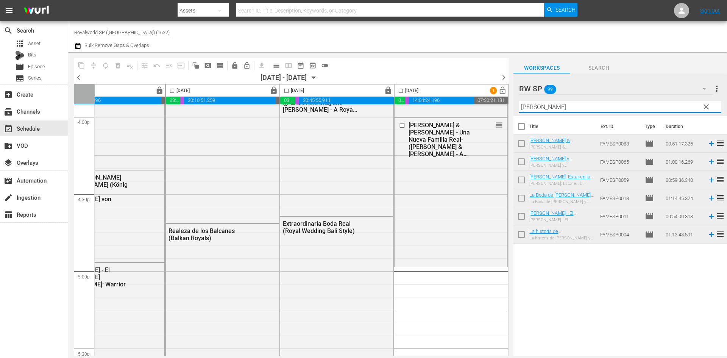
type input "harry"
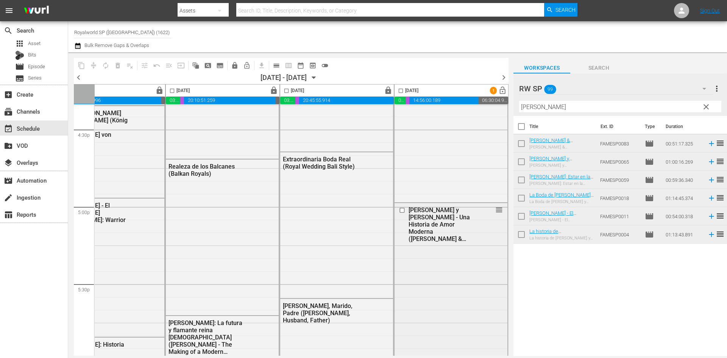
scroll to position [2576, 390]
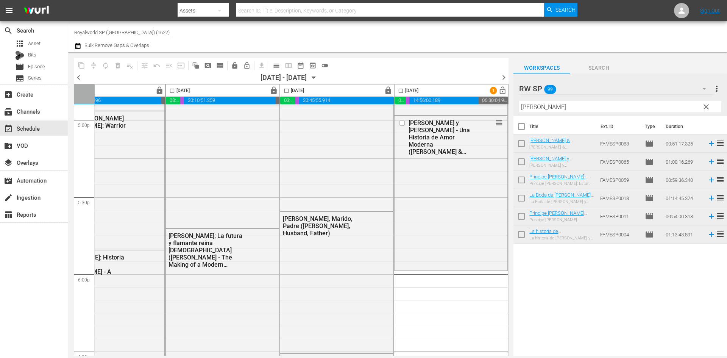
scroll to position [2652, 390]
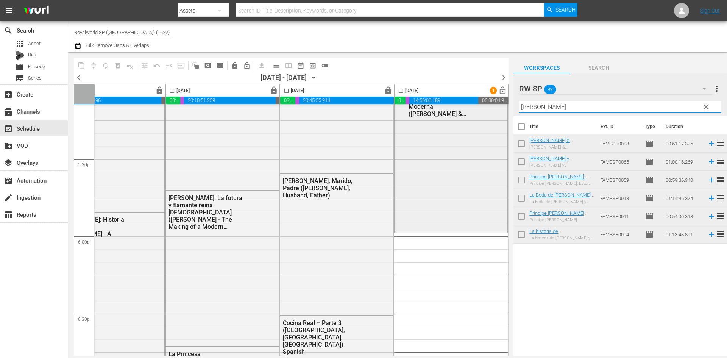
drag, startPoint x: 597, startPoint y: 108, endPoint x: 493, endPoint y: 111, distance: 103.9
click at [497, 111] on div "content_copy compress autorenew_outlined delete_forever_outlined playlist_remov…" at bounding box center [397, 204] width 659 height 304
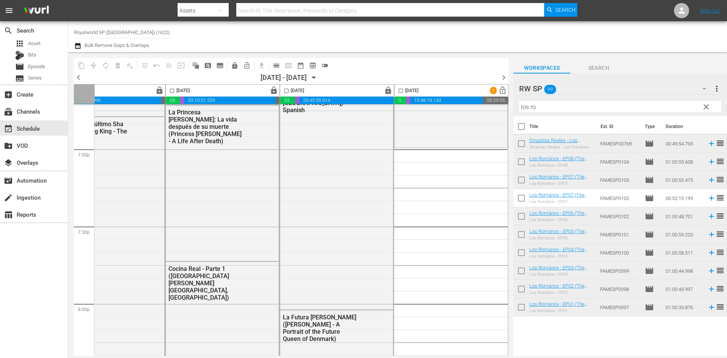
scroll to position [2917, 390]
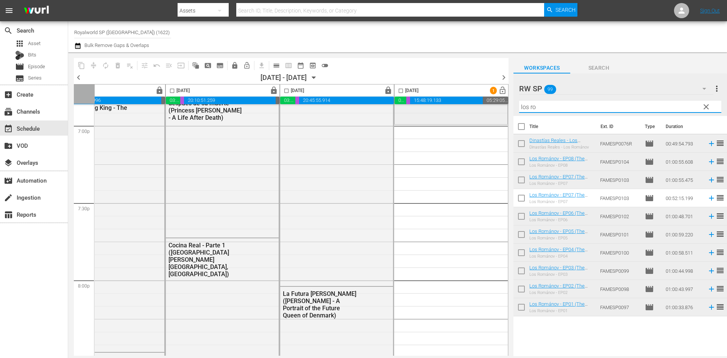
drag, startPoint x: 590, startPoint y: 103, endPoint x: 494, endPoint y: 109, distance: 96.8
click at [494, 109] on div "content_copy compress autorenew_outlined delete_forever_outlined playlist_remov…" at bounding box center [397, 204] width 659 height 304
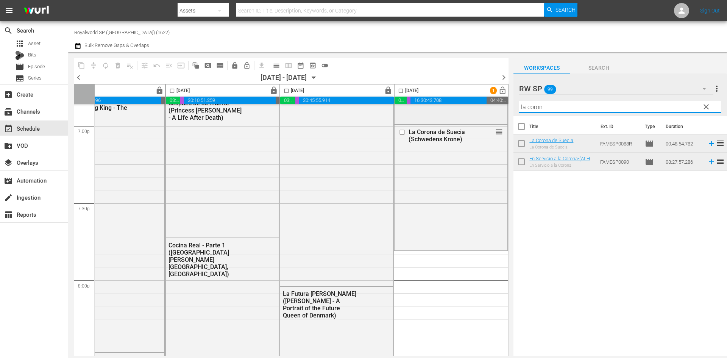
drag, startPoint x: 562, startPoint y: 107, endPoint x: 440, endPoint y: 111, distance: 122.1
click at [440, 111] on div "content_copy compress autorenew_outlined delete_forever_outlined playlist_remov…" at bounding box center [397, 204] width 659 height 304
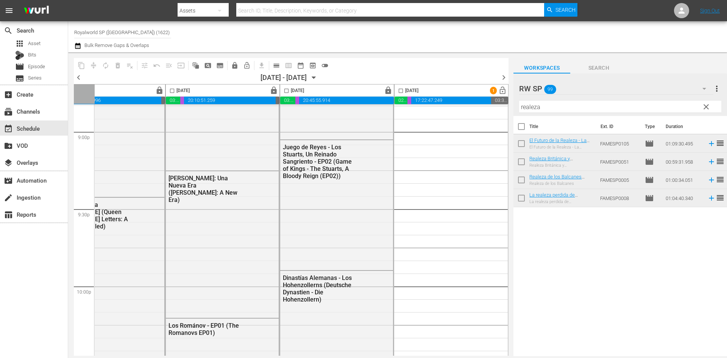
scroll to position [3183, 390]
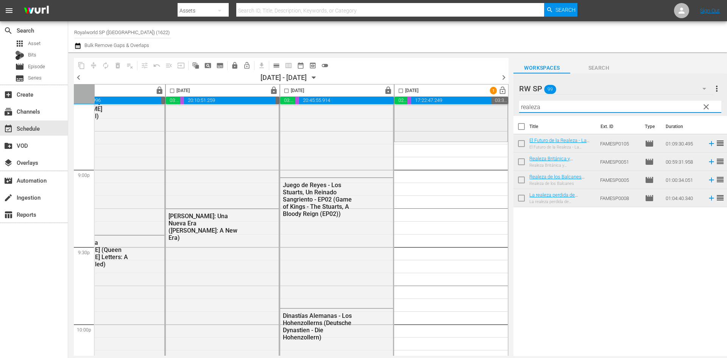
drag, startPoint x: 596, startPoint y: 109, endPoint x: 433, endPoint y: 108, distance: 162.5
click at [433, 108] on div "content_copy compress autorenew_outlined delete_forever_outlined playlist_remov…" at bounding box center [397, 204] width 659 height 304
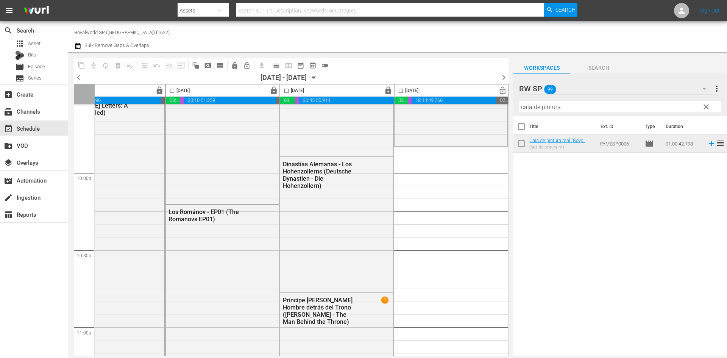
scroll to position [3372, 390]
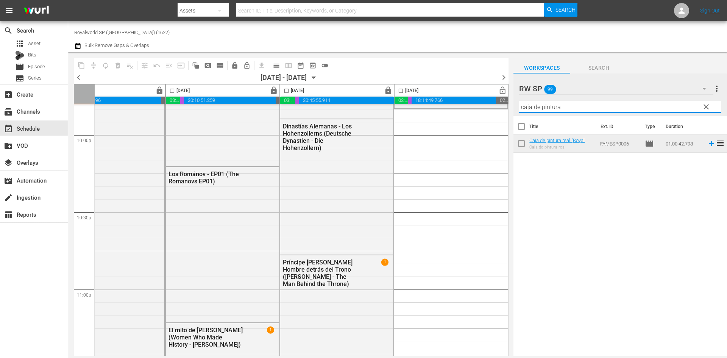
drag, startPoint x: 594, startPoint y: 109, endPoint x: 447, endPoint y: 118, distance: 147.3
click at [447, 118] on div "content_copy compress autorenew_outlined delete_forever_outlined playlist_remov…" at bounding box center [397, 204] width 659 height 304
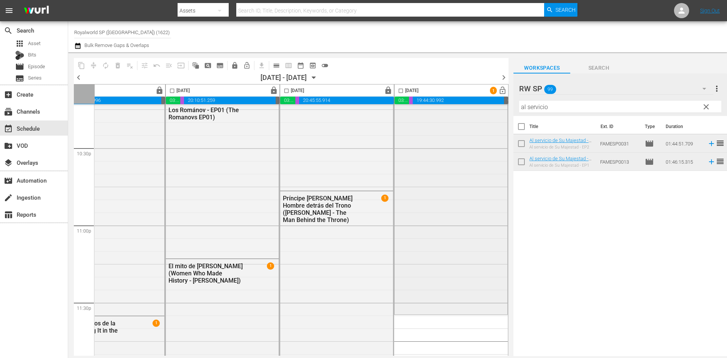
scroll to position [3463, 390]
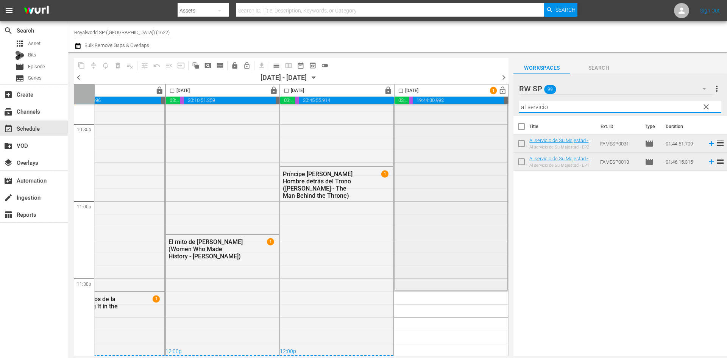
drag, startPoint x: 554, startPoint y: 109, endPoint x: 465, endPoint y: 111, distance: 89.1
click at [465, 111] on div "content_copy compress autorenew_outlined delete_forever_outlined playlist_remov…" at bounding box center [397, 204] width 659 height 304
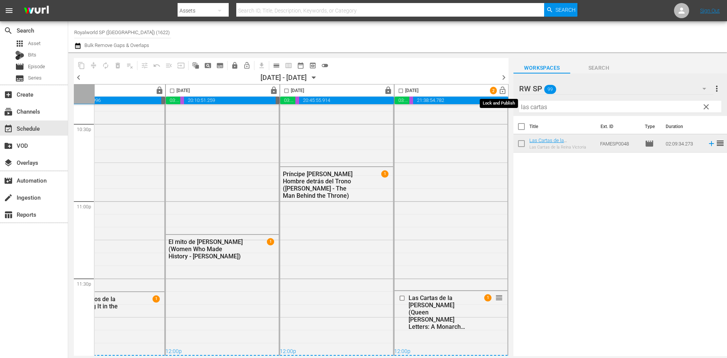
click at [500, 88] on span "lock_open" at bounding box center [503, 90] width 9 height 9
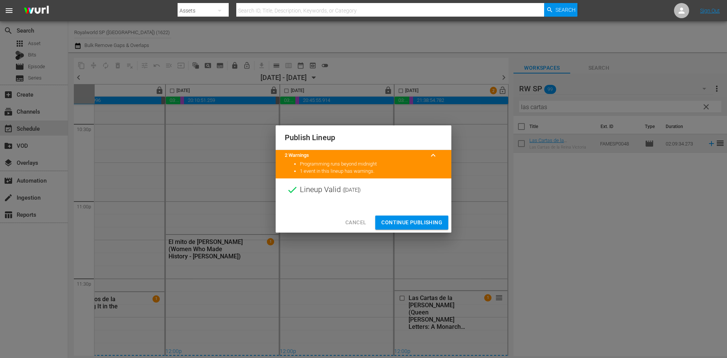
click at [415, 222] on span "Continue Publishing" at bounding box center [412, 222] width 61 height 9
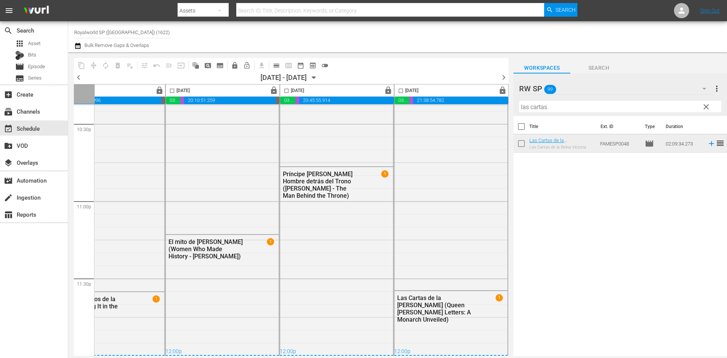
click at [505, 78] on span "chevron_right" at bounding box center [503, 77] width 9 height 9
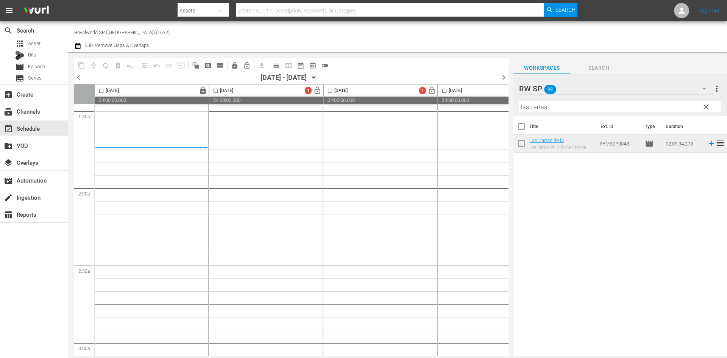
scroll to position [227, 0]
drag, startPoint x: 559, startPoint y: 106, endPoint x: 487, endPoint y: 113, distance: 72.3
click at [487, 113] on div "content_copy compress autorenew_outlined delete_forever_outlined playlist_remov…" at bounding box center [397, 204] width 659 height 304
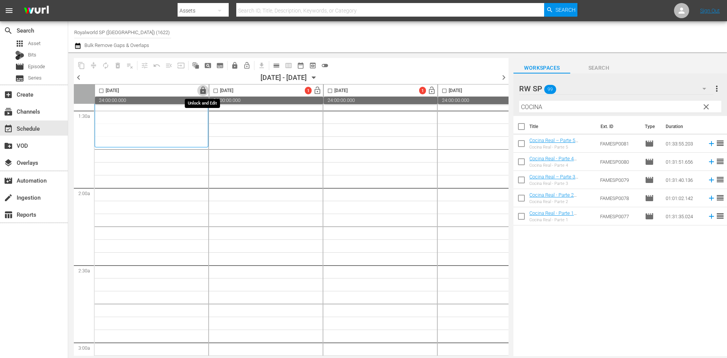
click at [206, 89] on span "lock" at bounding box center [203, 90] width 9 height 9
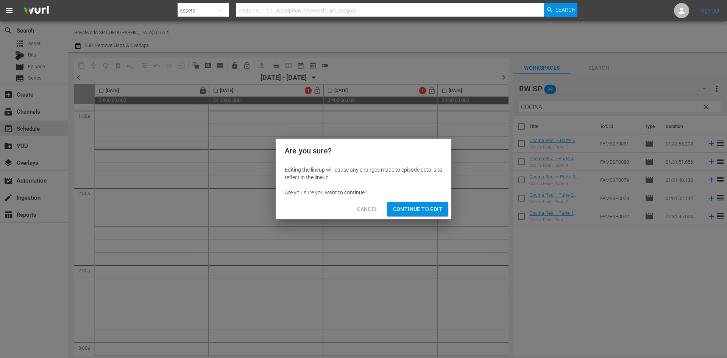
click at [406, 217] on div "Cancel Continue to Edit" at bounding box center [364, 209] width 176 height 20
click at [415, 208] on span "Continue to Edit" at bounding box center [417, 209] width 49 height 9
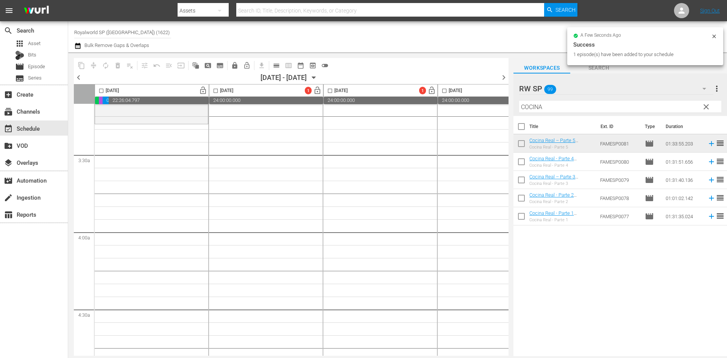
scroll to position [493, 0]
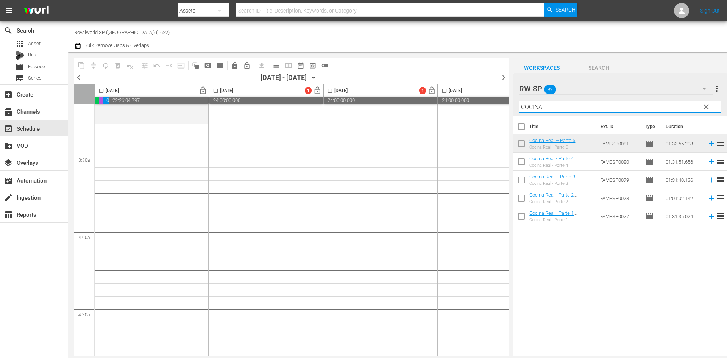
drag, startPoint x: 594, startPoint y: 103, endPoint x: 468, endPoint y: 106, distance: 126.2
click at [468, 106] on div "content_copy compress autorenew_outlined delete_forever_outlined playlist_remov…" at bounding box center [397, 204] width 659 height 304
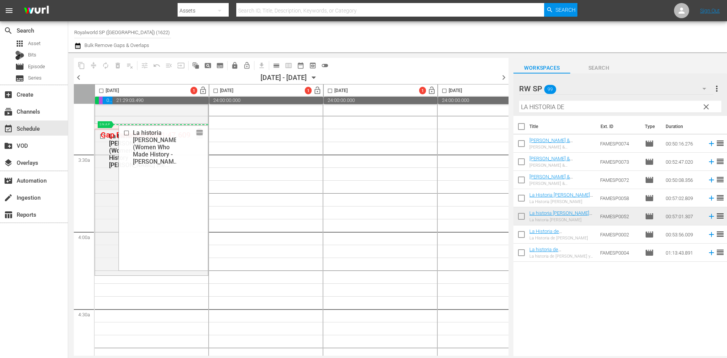
drag, startPoint x: 197, startPoint y: 137, endPoint x: 190, endPoint y: 127, distance: 12.8
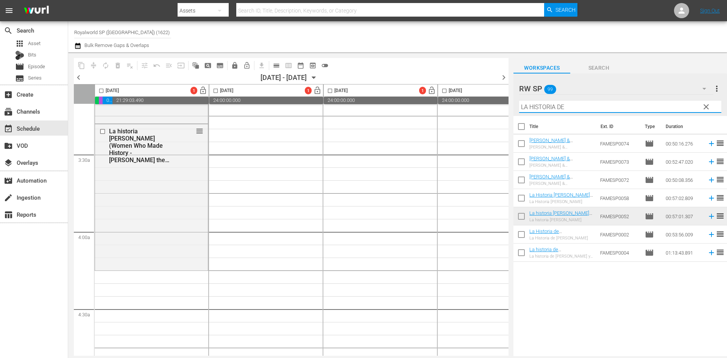
drag, startPoint x: 641, startPoint y: 110, endPoint x: 526, endPoint y: 109, distance: 115.9
click at [526, 109] on input "LA HISTORIA DE" at bounding box center [620, 107] width 202 height 12
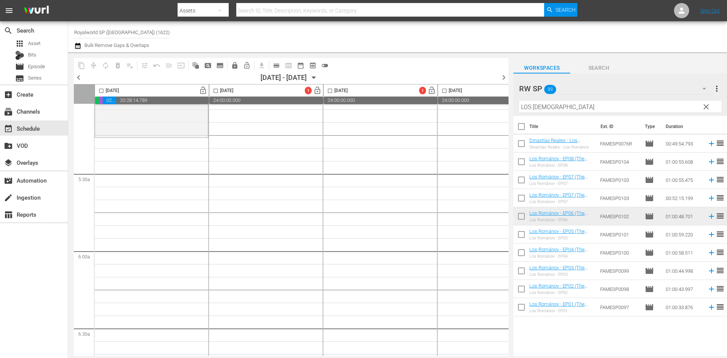
scroll to position [796, 0]
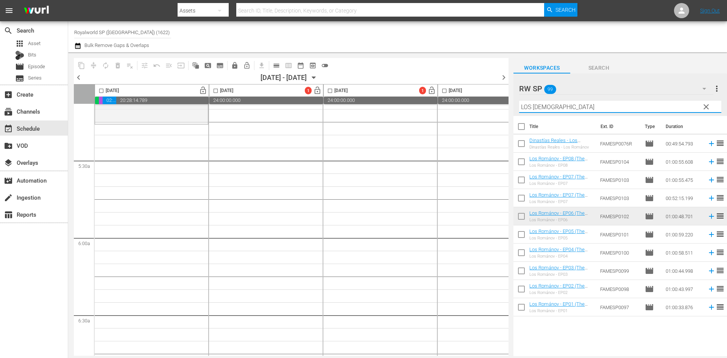
drag, startPoint x: 563, startPoint y: 106, endPoint x: 492, endPoint y: 104, distance: 71.7
click at [492, 104] on div "content_copy compress autorenew_outlined delete_forever_outlined playlist_remov…" at bounding box center [397, 204] width 659 height 304
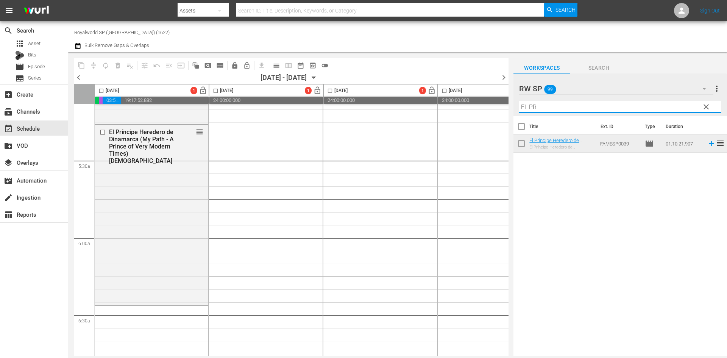
drag, startPoint x: 571, startPoint y: 106, endPoint x: 462, endPoint y: 108, distance: 109.1
click at [462, 108] on div "content_copy compress autorenew_outlined delete_forever_outlined playlist_remov…" at bounding box center [397, 204] width 659 height 304
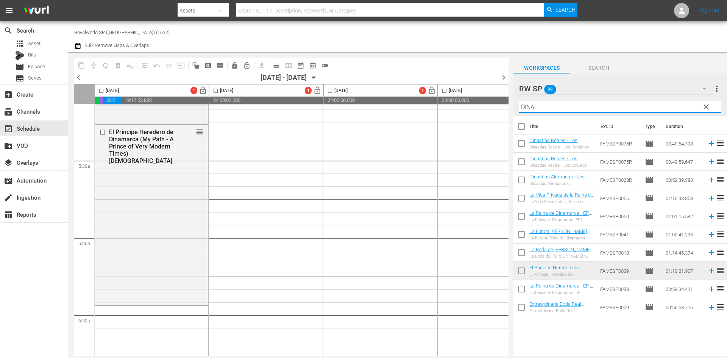
type input "DINAS"
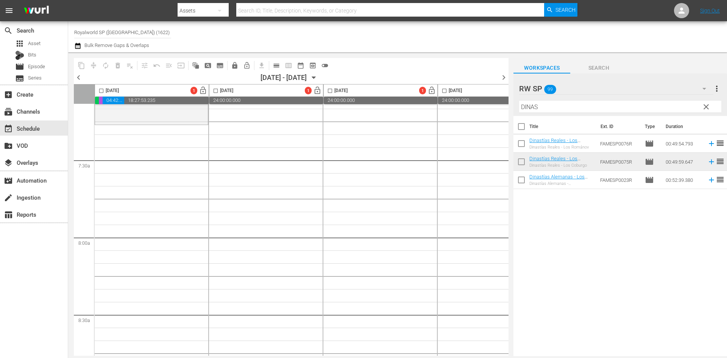
scroll to position [1116, 0]
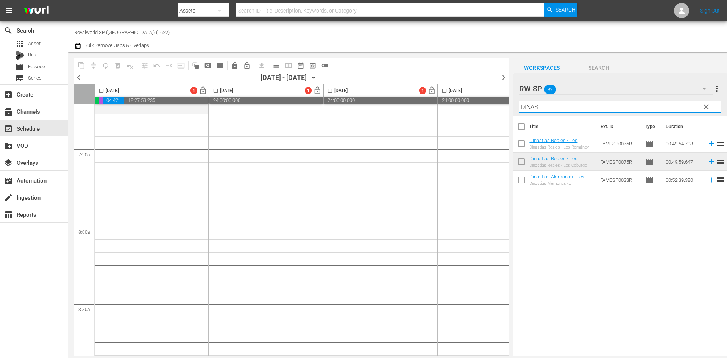
drag, startPoint x: 623, startPoint y: 106, endPoint x: 519, endPoint y: 116, distance: 104.6
click at [519, 116] on div "RW SP 99 RW SP more_vert clear Filter by Title DINAS" at bounding box center [621, 95] width 214 height 42
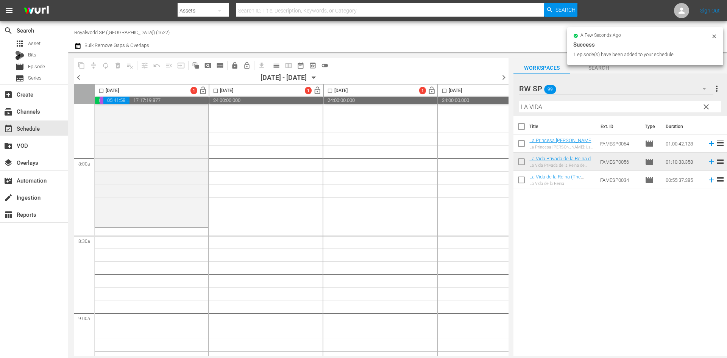
scroll to position [1268, 0]
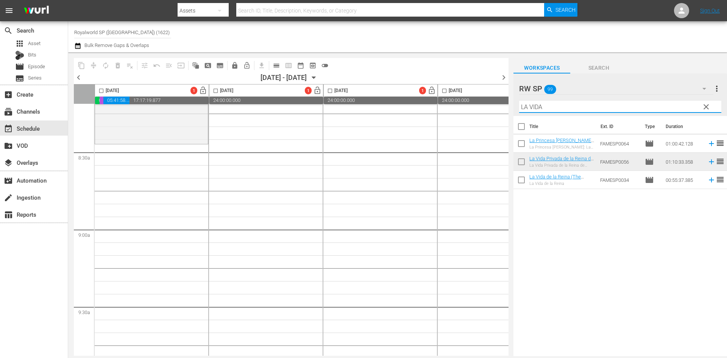
drag, startPoint x: 591, startPoint y: 107, endPoint x: 457, endPoint y: 103, distance: 133.8
click at [457, 103] on div "content_copy compress autorenew_outlined delete_forever_outlined playlist_remov…" at bounding box center [397, 204] width 659 height 304
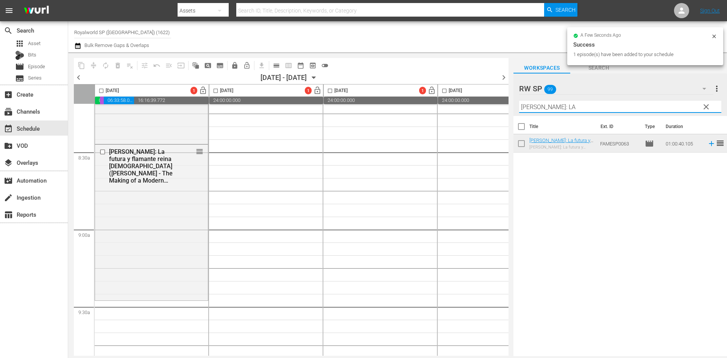
drag, startPoint x: 570, startPoint y: 111, endPoint x: 464, endPoint y: 108, distance: 106.1
click at [465, 108] on div "content_copy compress autorenew_outlined delete_forever_outlined playlist_remov…" at bounding box center [397, 204] width 659 height 304
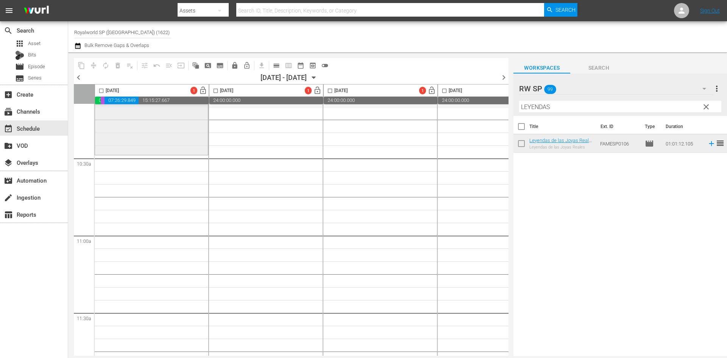
scroll to position [1609, 0]
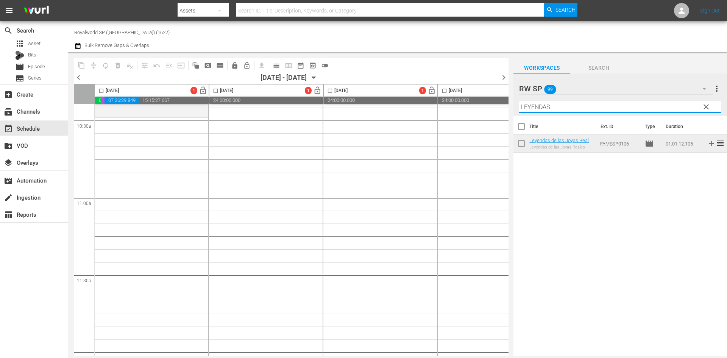
drag, startPoint x: 560, startPoint y: 105, endPoint x: 474, endPoint y: 111, distance: 86.2
click at [474, 111] on div "content_copy compress autorenew_outlined delete_forever_outlined playlist_remov…" at bounding box center [397, 204] width 659 height 304
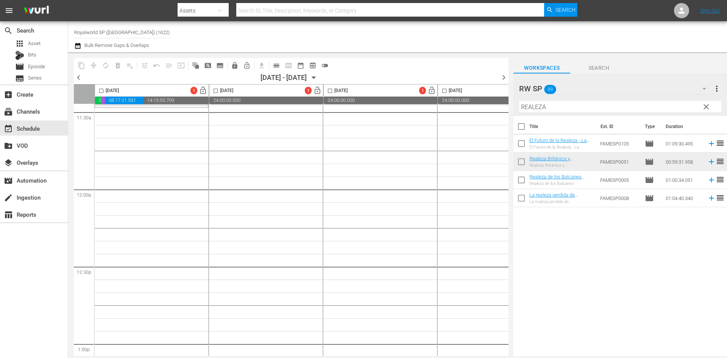
scroll to position [1760, 0]
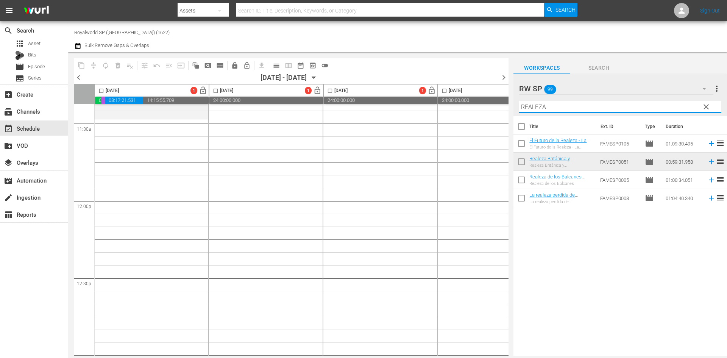
drag, startPoint x: 560, startPoint y: 102, endPoint x: 433, endPoint y: 111, distance: 126.9
click at [434, 111] on div "content_copy compress autorenew_outlined delete_forever_outlined playlist_remov…" at bounding box center [397, 204] width 659 height 304
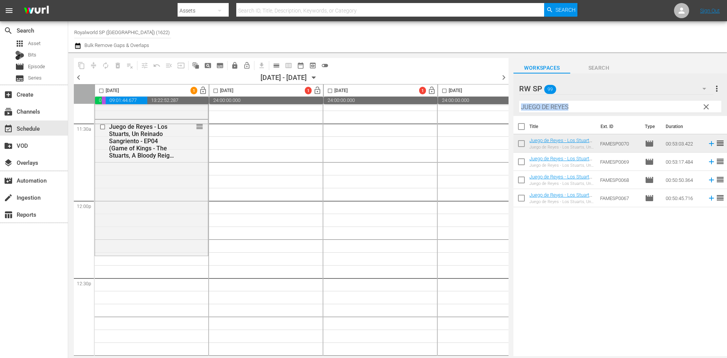
drag, startPoint x: 595, startPoint y: 113, endPoint x: 508, endPoint y: 107, distance: 87.7
click at [508, 107] on div "content_copy compress autorenew_outlined delete_forever_outlined playlist_remov…" at bounding box center [397, 204] width 659 height 304
click at [586, 108] on input "JUEGO DE REYES" at bounding box center [620, 107] width 202 height 12
drag, startPoint x: 585, startPoint y: 108, endPoint x: 431, endPoint y: 106, distance: 154.2
click at [431, 106] on div "content_copy compress autorenew_outlined delete_forever_outlined playlist_remov…" at bounding box center [397, 204] width 659 height 304
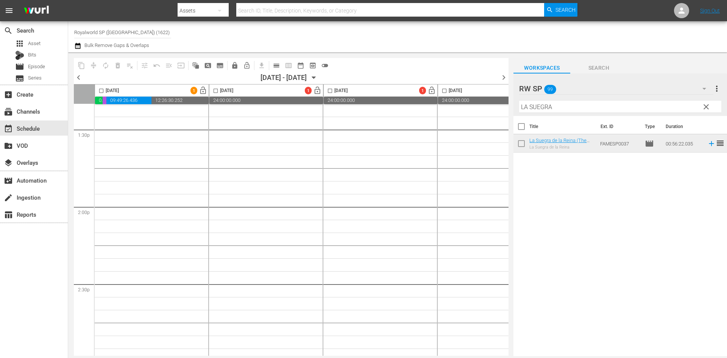
scroll to position [2026, 0]
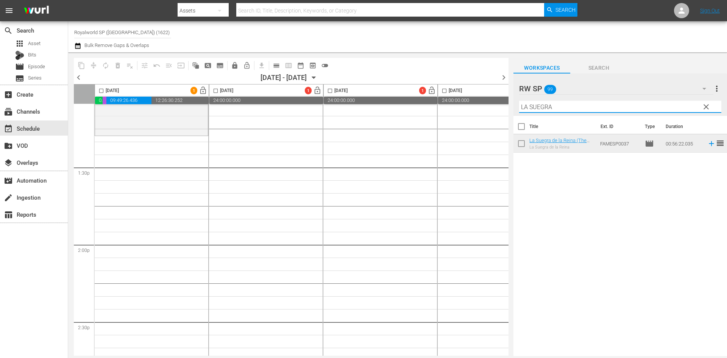
drag, startPoint x: 526, startPoint y: 108, endPoint x: 573, endPoint y: 113, distance: 47.2
click at [573, 113] on div "Filter by Title LA SUEGRA" at bounding box center [620, 107] width 202 height 18
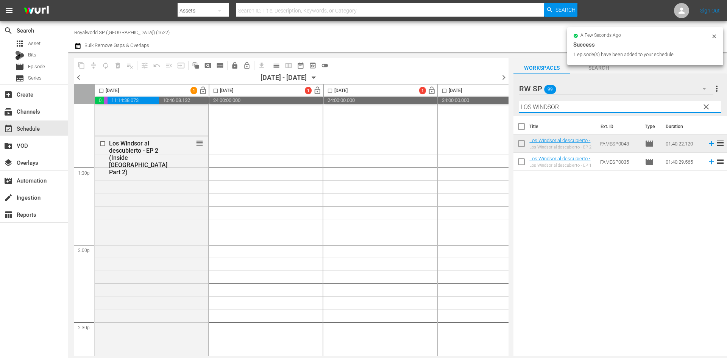
drag, startPoint x: 569, startPoint y: 106, endPoint x: 450, endPoint y: 106, distance: 119.4
click at [450, 106] on div "content_copy compress autorenew_outlined delete_forever_outlined playlist_remov…" at bounding box center [397, 204] width 659 height 304
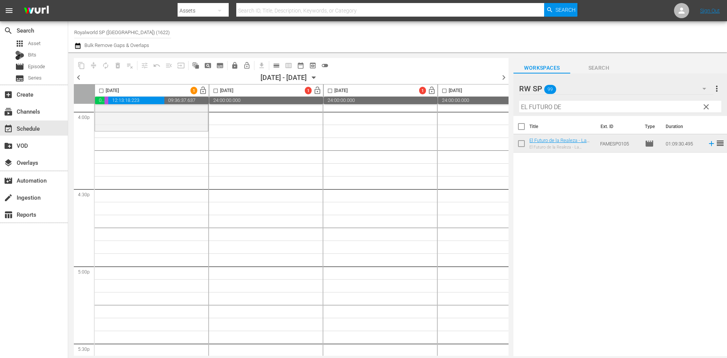
scroll to position [2480, 0]
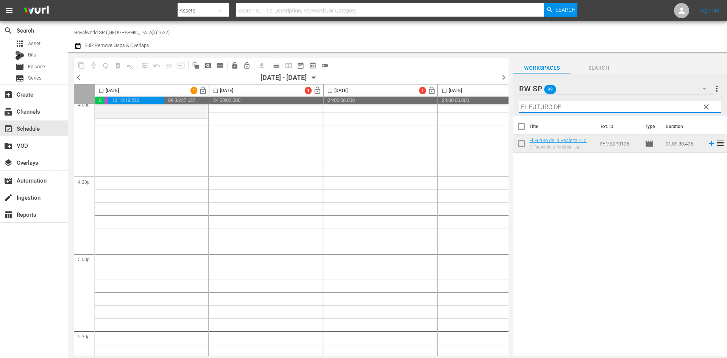
drag, startPoint x: 570, startPoint y: 105, endPoint x: 490, endPoint y: 120, distance: 82.0
click at [490, 120] on div "content_copy compress autorenew_outlined delete_forever_outlined playlist_remov…" at bounding box center [397, 204] width 659 height 304
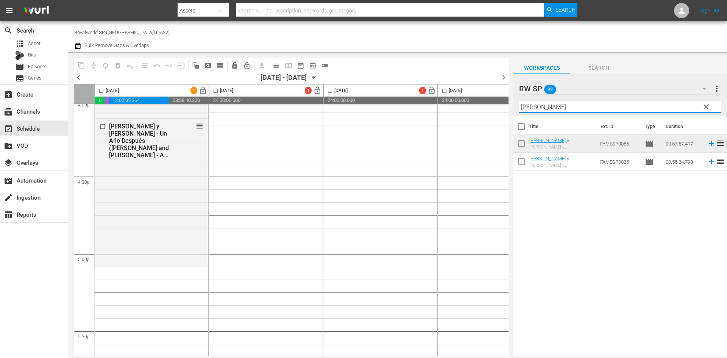
drag, startPoint x: 512, startPoint y: 107, endPoint x: 449, endPoint y: 112, distance: 63.1
click at [449, 112] on div "content_copy compress autorenew_outlined delete_forever_outlined playlist_remov…" at bounding box center [397, 204] width 659 height 304
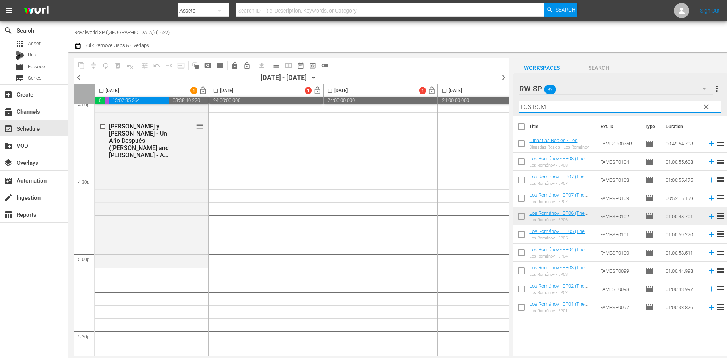
type input "LOS ROM"
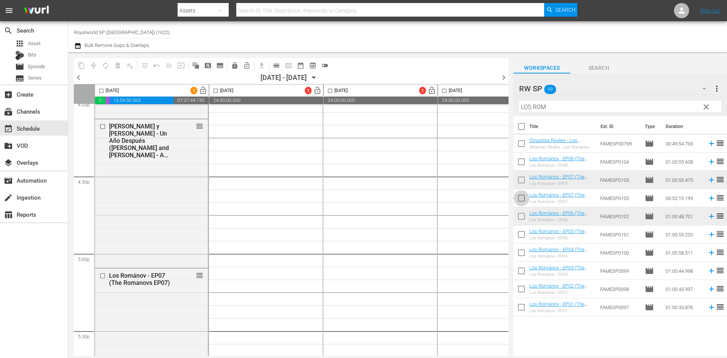
click at [523, 200] on input "checkbox" at bounding box center [522, 200] width 16 height 16
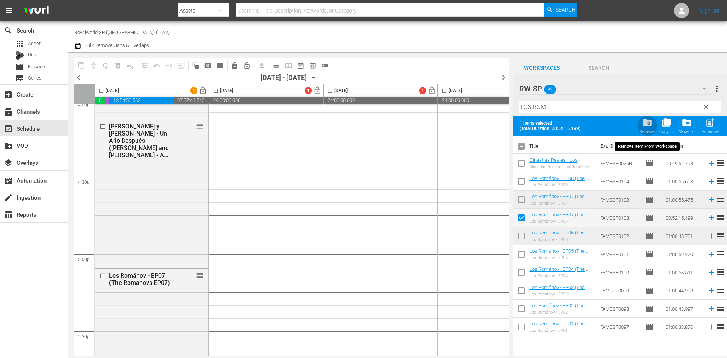
click at [648, 125] on span "folder_delete" at bounding box center [648, 122] width 10 height 10
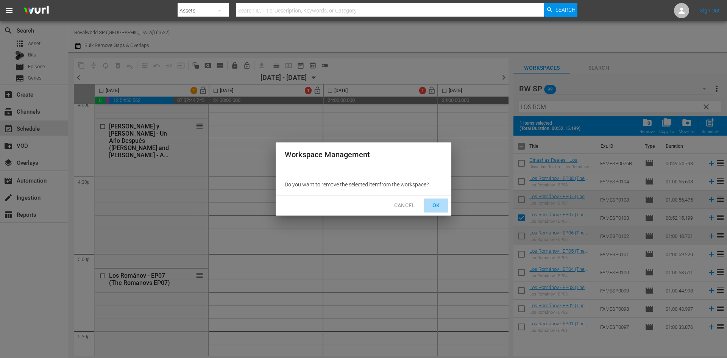
click at [434, 203] on span "OK" at bounding box center [436, 205] width 12 height 9
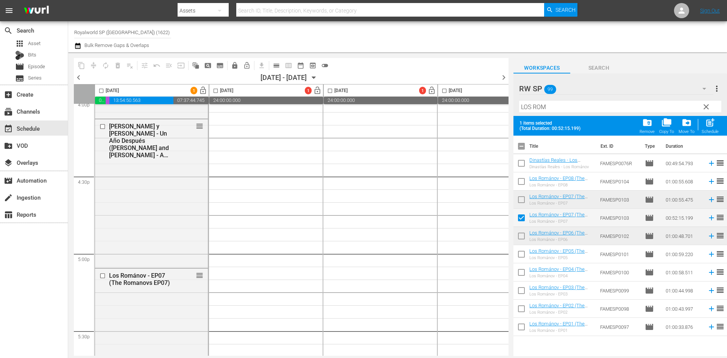
checkbox input "false"
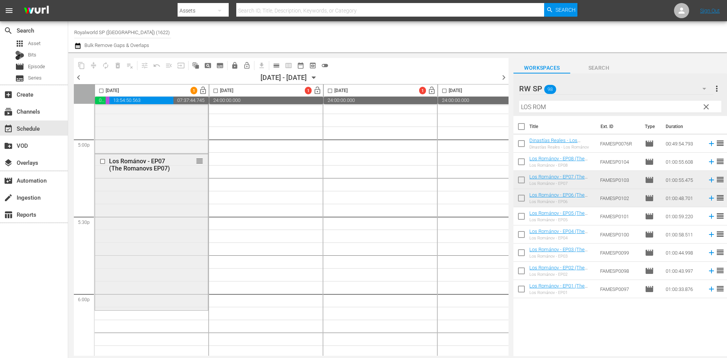
scroll to position [2632, 0]
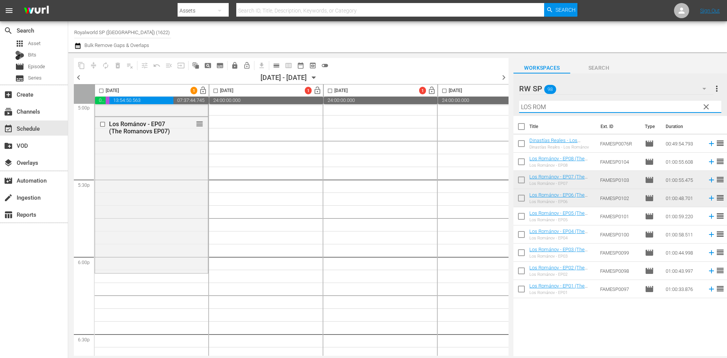
drag, startPoint x: 526, startPoint y: 106, endPoint x: 616, endPoint y: 99, distance: 90.1
click at [616, 99] on div "Filter by Title LOS ROM" at bounding box center [620, 107] width 202 height 18
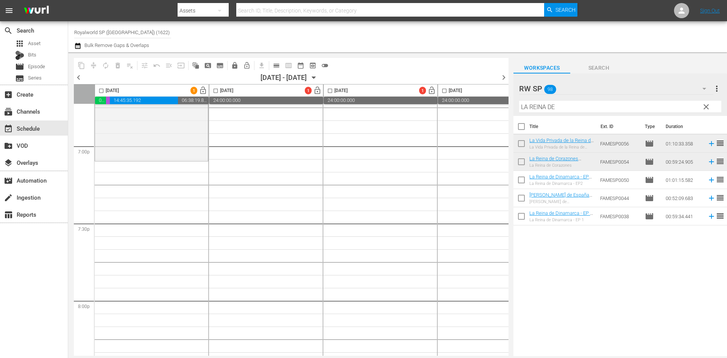
scroll to position [2935, 0]
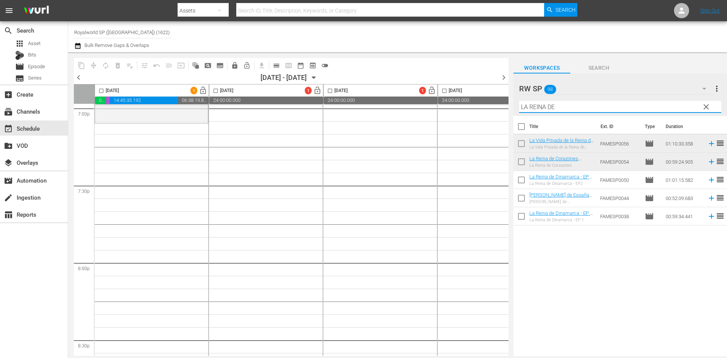
drag, startPoint x: 573, startPoint y: 106, endPoint x: 524, endPoint y: 106, distance: 48.9
click at [524, 106] on input "LA REINA DE" at bounding box center [620, 107] width 202 height 12
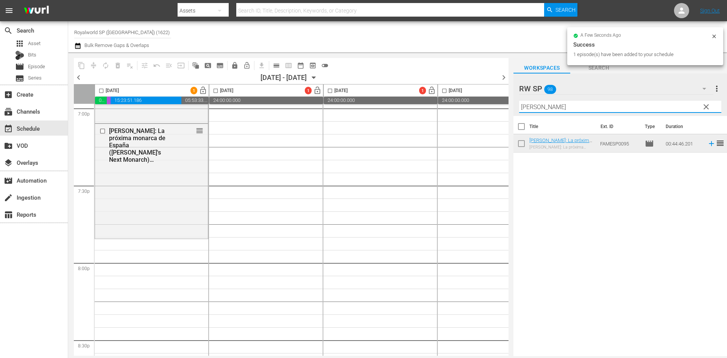
drag, startPoint x: 524, startPoint y: 108, endPoint x: 565, endPoint y: 115, distance: 42.0
click at [565, 111] on input "LEONOR" at bounding box center [620, 107] width 202 height 12
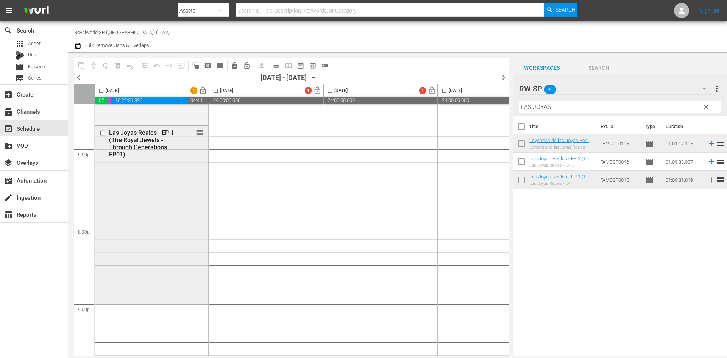
scroll to position [3086, 0]
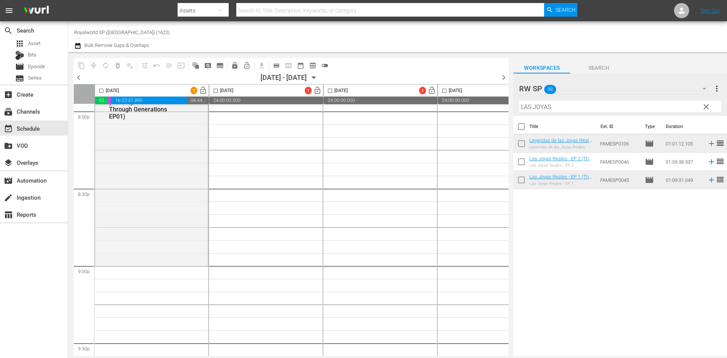
click at [588, 111] on input "LAS JOYAS" at bounding box center [620, 107] width 202 height 12
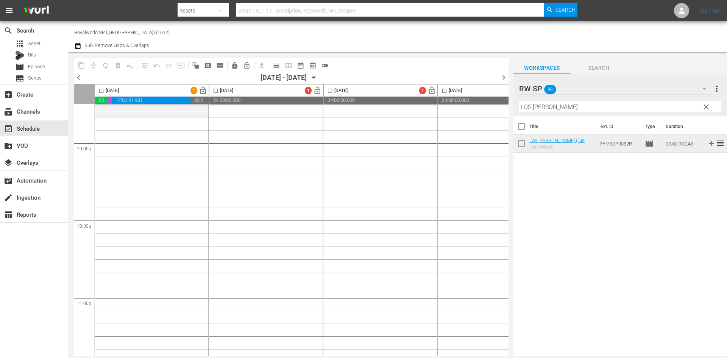
scroll to position [3352, 0]
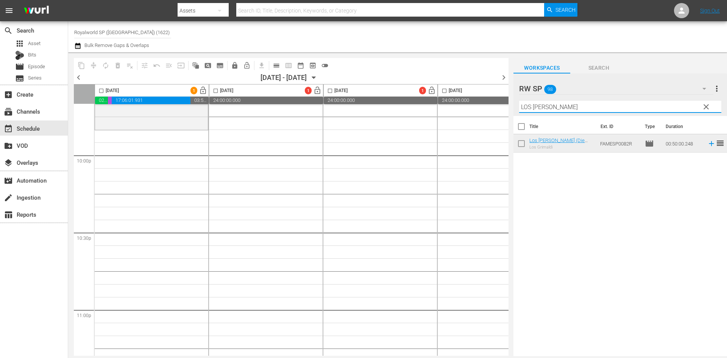
drag, startPoint x: 585, startPoint y: 106, endPoint x: 465, endPoint y: 106, distance: 120.5
click at [465, 106] on div "content_copy compress autorenew_outlined delete_forever_outlined playlist_remov…" at bounding box center [397, 204] width 659 height 304
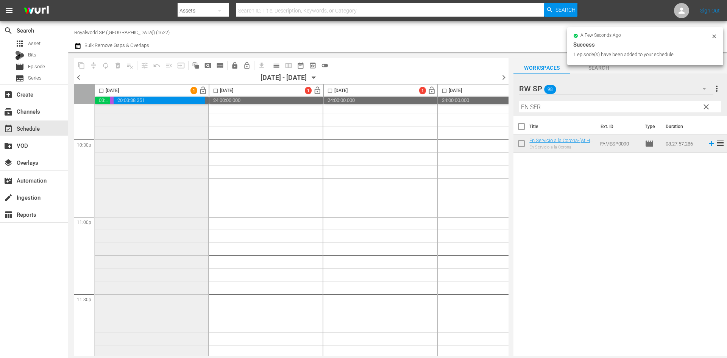
scroll to position [3463, 0]
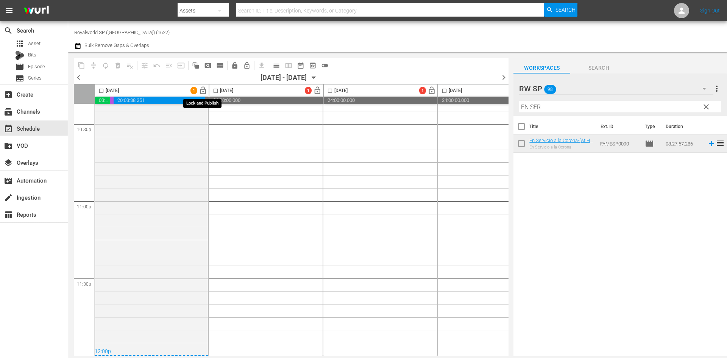
click at [202, 89] on span "lock_open" at bounding box center [203, 90] width 9 height 9
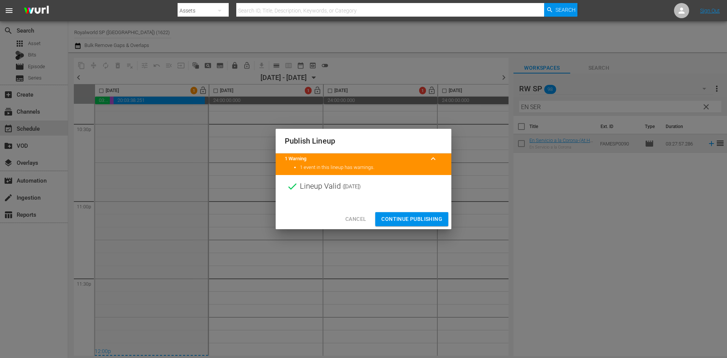
click at [413, 221] on span "Continue Publishing" at bounding box center [412, 218] width 61 height 9
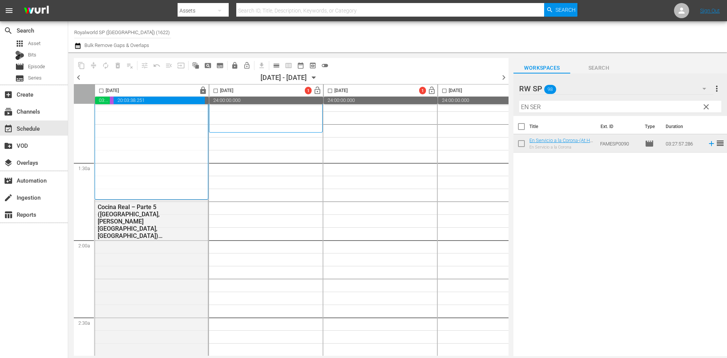
scroll to position [152, 0]
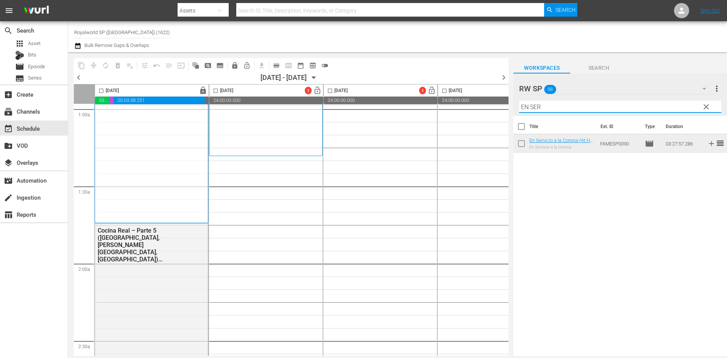
drag, startPoint x: 563, startPoint y: 107, endPoint x: 498, endPoint y: 108, distance: 65.2
click at [498, 108] on div "content_copy compress autorenew_outlined delete_forever_outlined playlist_remov…" at bounding box center [397, 204] width 659 height 304
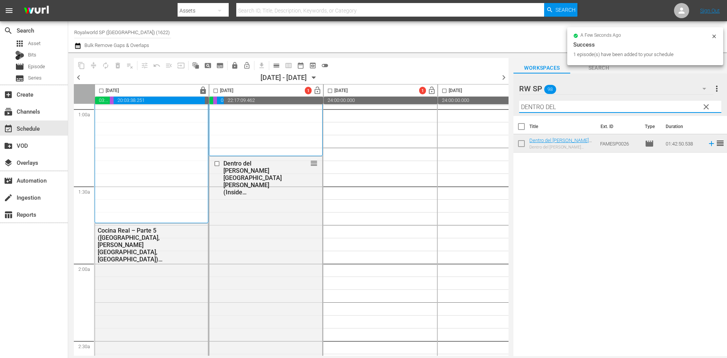
drag, startPoint x: 527, startPoint y: 108, endPoint x: 582, endPoint y: 102, distance: 55.3
click at [582, 102] on input "DENTRO DEL" at bounding box center [620, 107] width 202 height 12
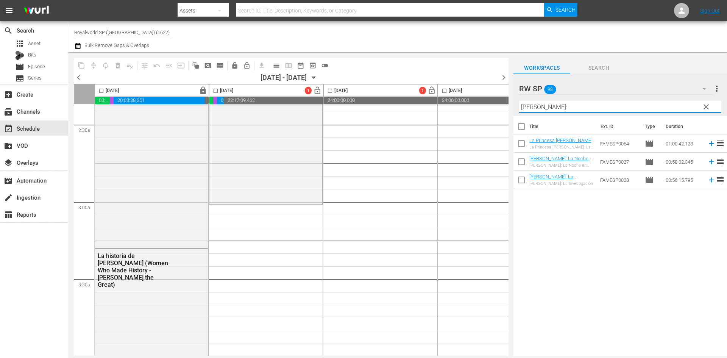
scroll to position [379, 0]
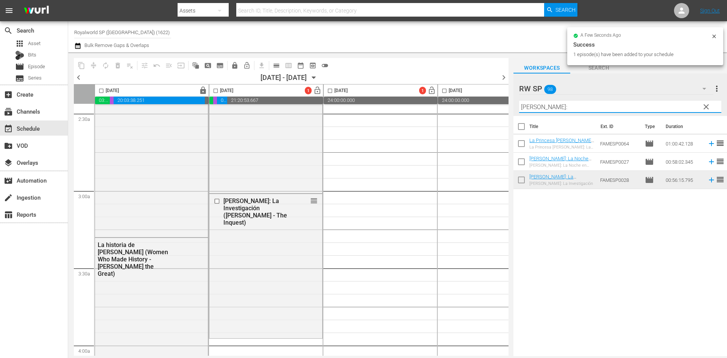
drag, startPoint x: 529, startPoint y: 104, endPoint x: 484, endPoint y: 104, distance: 44.7
click at [484, 104] on div "content_copy compress autorenew_outlined delete_forever_outlined playlist_remov…" at bounding box center [397, 204] width 659 height 304
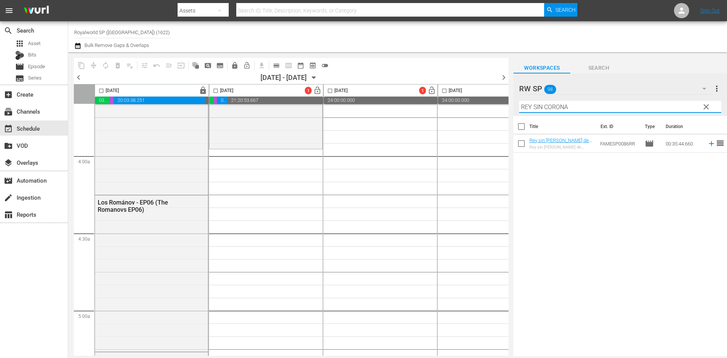
scroll to position [606, 0]
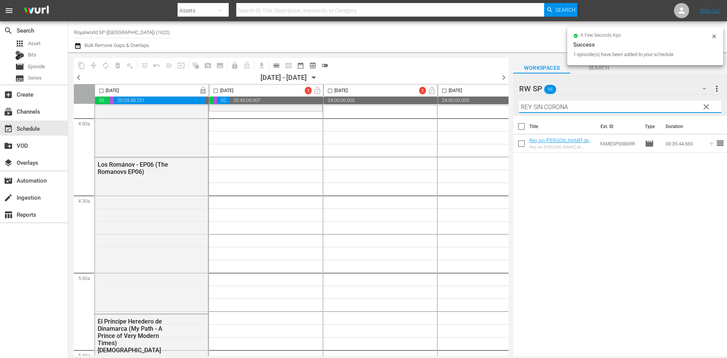
drag, startPoint x: 594, startPoint y: 102, endPoint x: 505, endPoint y: 104, distance: 89.1
click at [507, 103] on div "content_copy compress autorenew_outlined delete_forever_outlined playlist_remov…" at bounding box center [397, 204] width 659 height 304
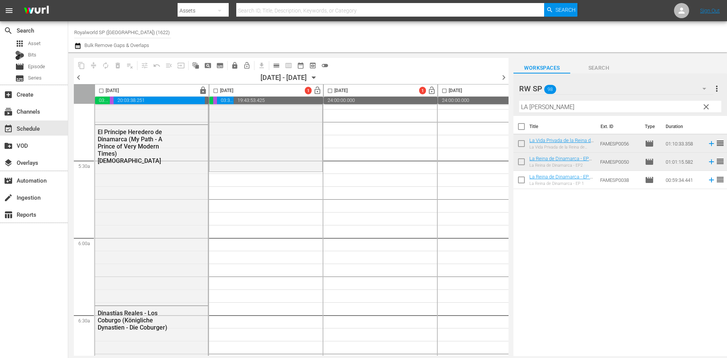
scroll to position [871, 0]
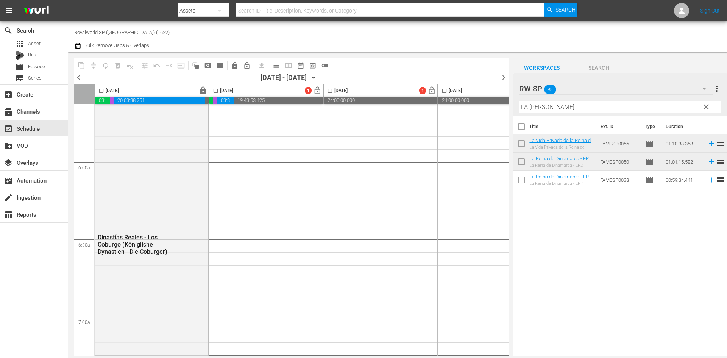
click at [275, 31] on div "Channel Title Royalworld SP (EU) (1622) Bulk Remove Gaps & Overlaps" at bounding box center [250, 36] width 353 height 27
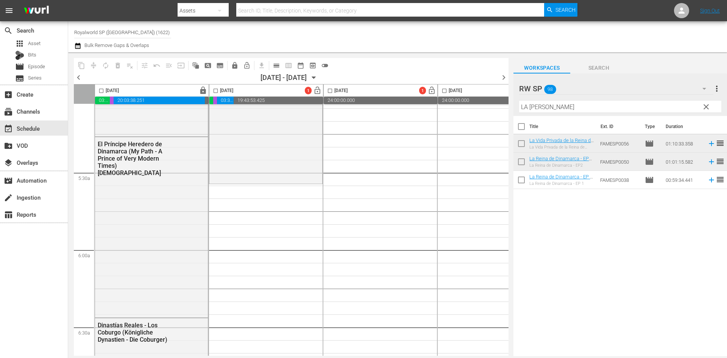
scroll to position [796, 0]
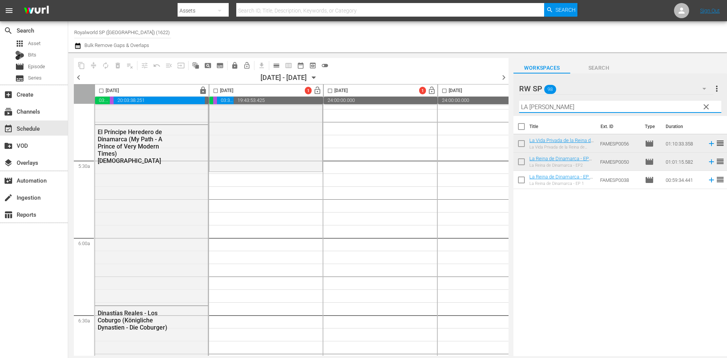
drag, startPoint x: 588, startPoint y: 106, endPoint x: 532, endPoint y: 105, distance: 56.1
click at [532, 105] on input "LA REINA DE DINA" at bounding box center [620, 107] width 202 height 12
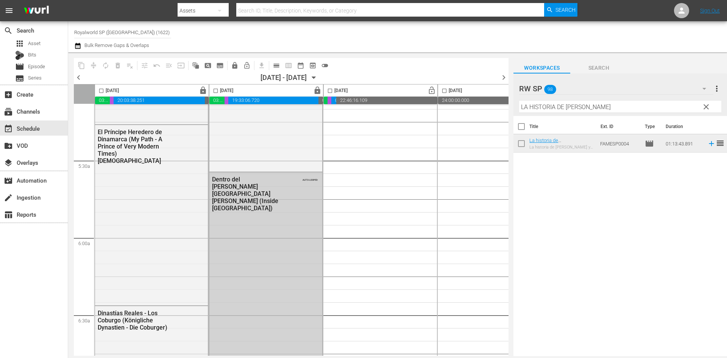
scroll to position [758, 0]
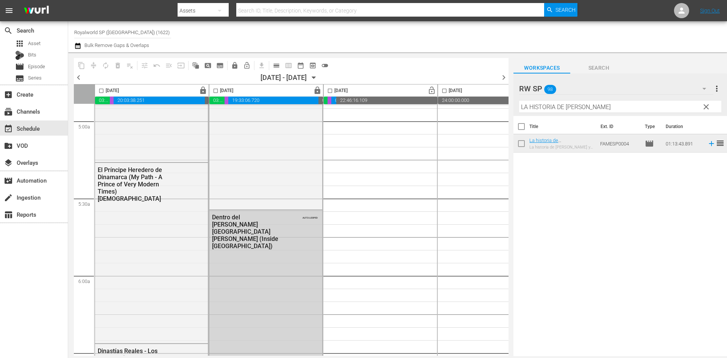
click at [316, 91] on span "lock" at bounding box center [317, 90] width 9 height 9
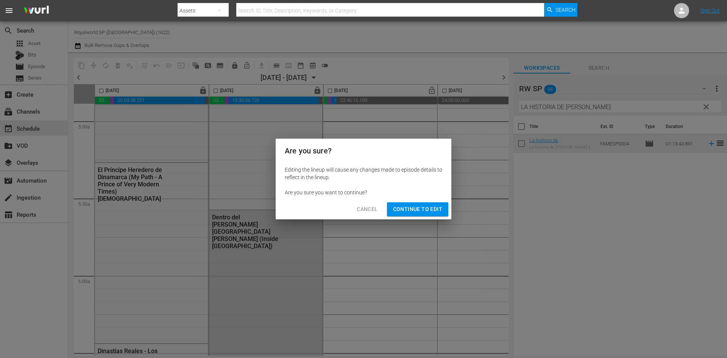
click at [401, 208] on span "Continue to Edit" at bounding box center [417, 209] width 49 height 9
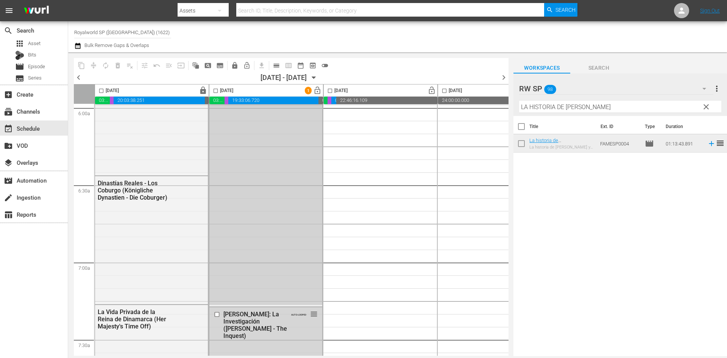
scroll to position [985, 0]
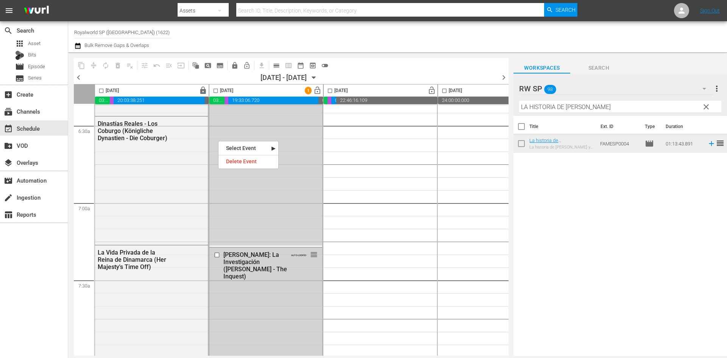
click at [215, 255] on input "checkbox" at bounding box center [218, 255] width 8 height 6
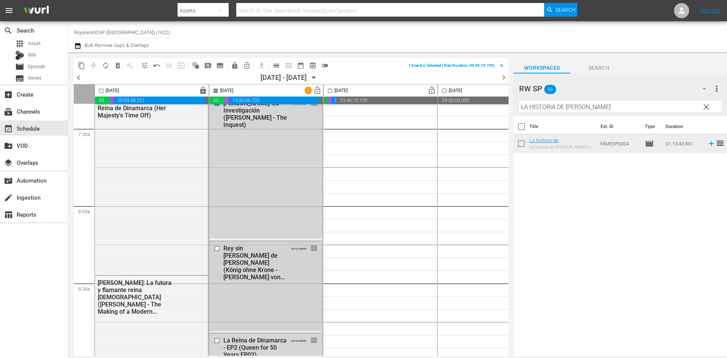
scroll to position [1212, 0]
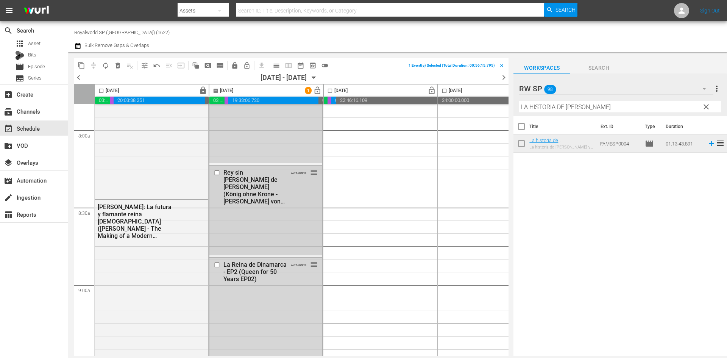
click at [218, 172] on input "checkbox" at bounding box center [218, 172] width 8 height 6
click at [214, 264] on input "checkbox" at bounding box center [218, 264] width 8 height 6
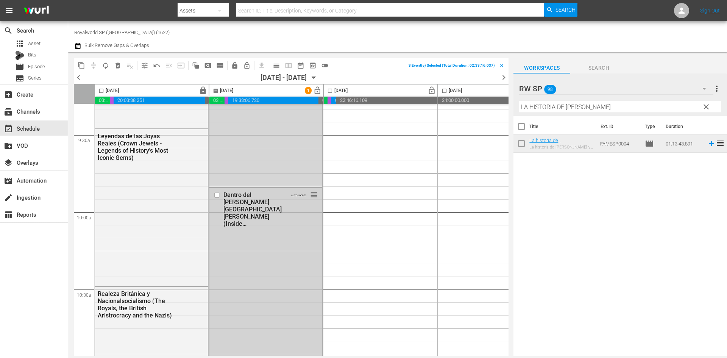
click at [217, 197] on input "checkbox" at bounding box center [218, 195] width 8 height 6
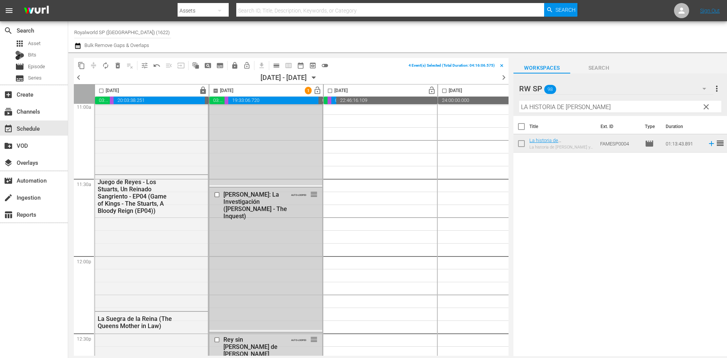
click at [216, 193] on input "checkbox" at bounding box center [218, 194] width 8 height 6
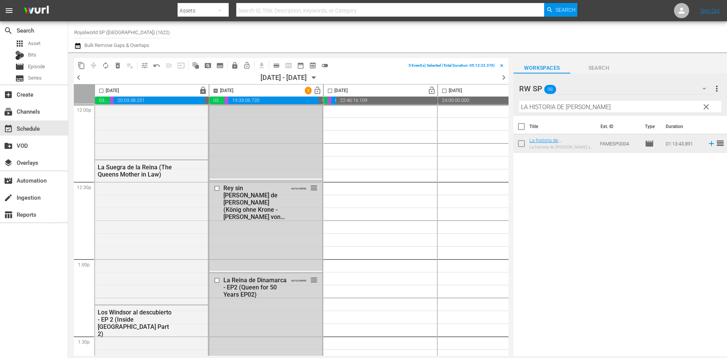
scroll to position [1894, 0]
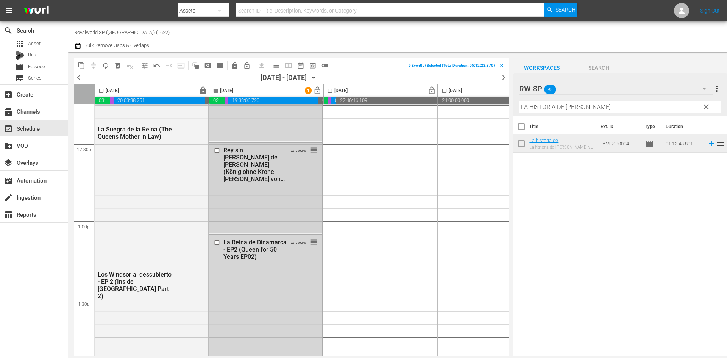
click at [217, 151] on input "checkbox" at bounding box center [218, 150] width 8 height 6
click at [217, 242] on input "checkbox" at bounding box center [218, 242] width 8 height 6
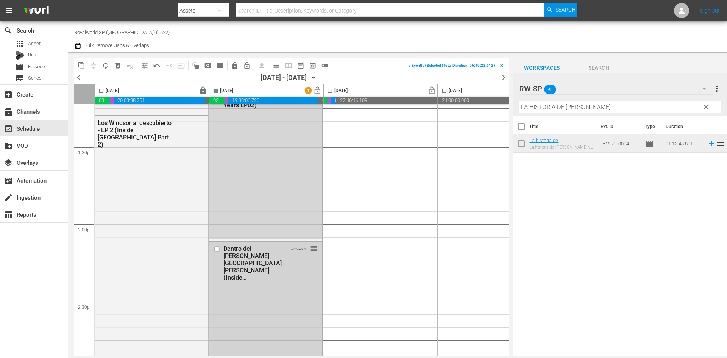
click at [216, 249] on input "checkbox" at bounding box center [218, 249] width 8 height 6
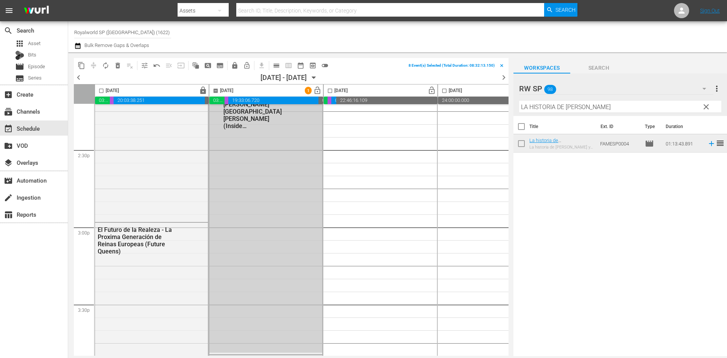
scroll to position [2273, 0]
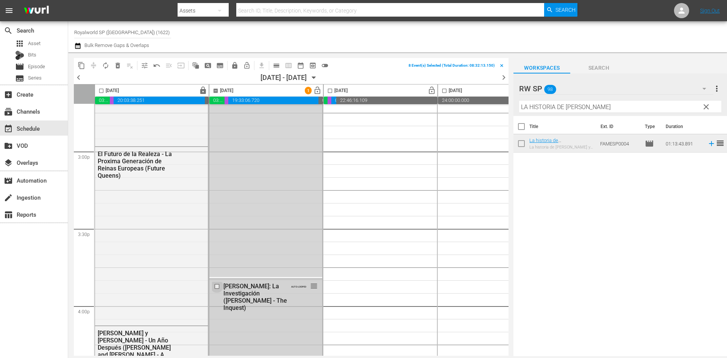
click at [217, 285] on input "checkbox" at bounding box center [218, 286] width 8 height 6
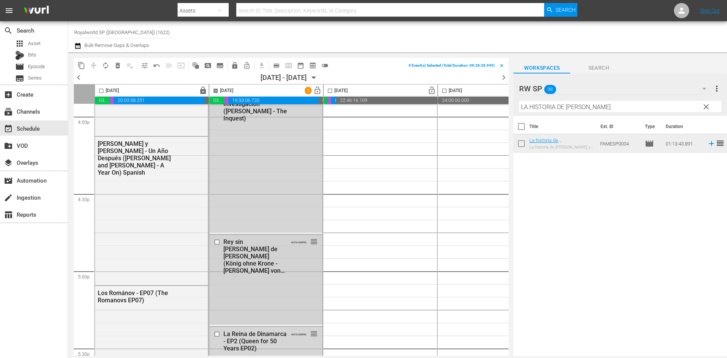
scroll to position [2501, 0]
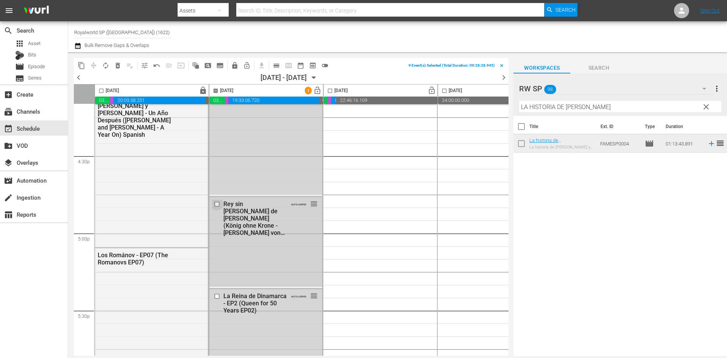
click at [217, 205] on input "checkbox" at bounding box center [218, 204] width 8 height 6
click at [221, 297] on input "checkbox" at bounding box center [218, 296] width 8 height 6
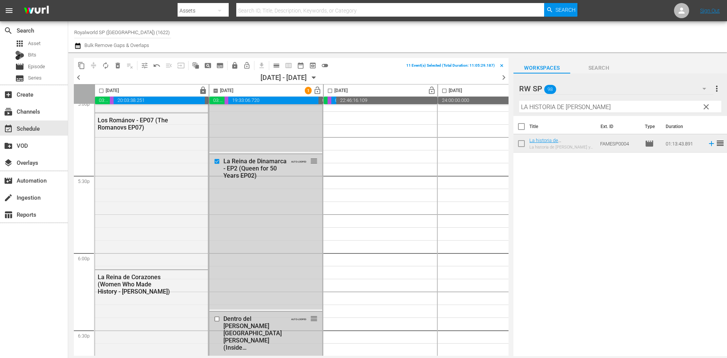
scroll to position [2690, 0]
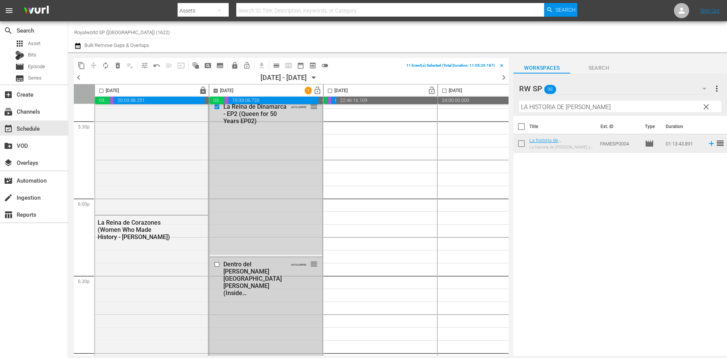
click at [219, 265] on input "checkbox" at bounding box center [218, 264] width 8 height 6
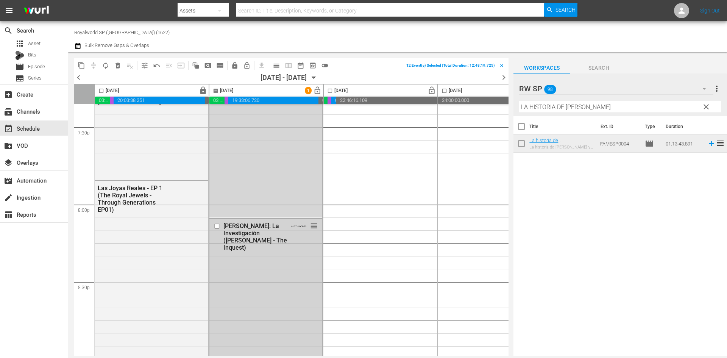
click at [220, 225] on input "checkbox" at bounding box center [218, 226] width 8 height 6
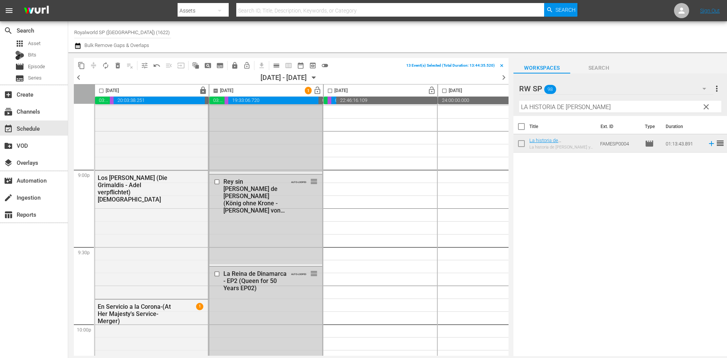
scroll to position [3296, 0]
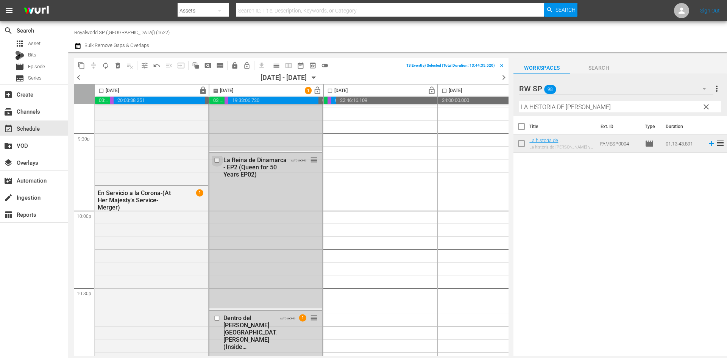
click at [217, 161] on input "checkbox" at bounding box center [218, 160] width 8 height 6
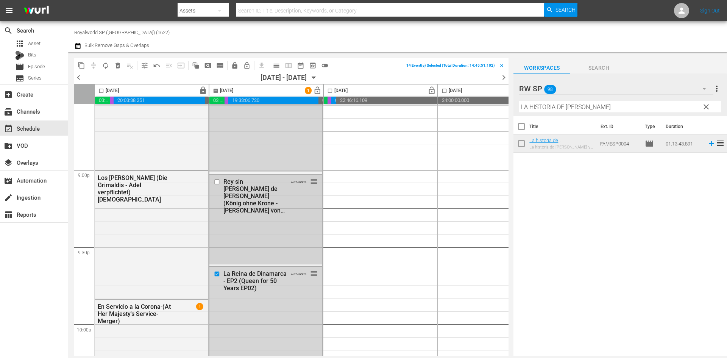
click at [217, 181] on input "checkbox" at bounding box center [218, 181] width 8 height 6
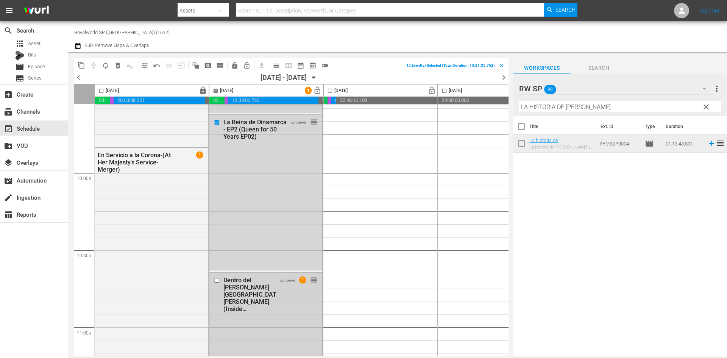
click at [219, 279] on input "checkbox" at bounding box center [218, 280] width 8 height 6
click at [117, 69] on span "delete_forever_outlined" at bounding box center [118, 66] width 8 height 8
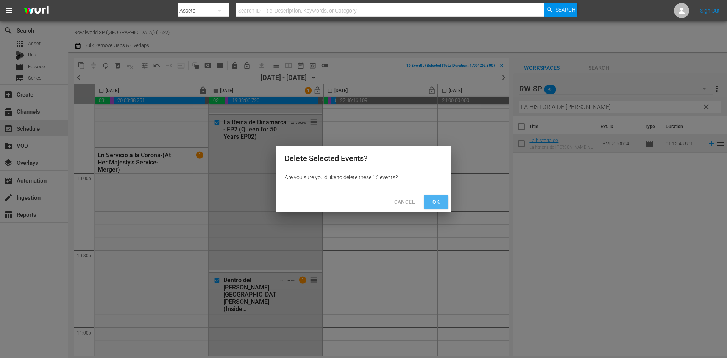
click at [447, 203] on button "Ok" at bounding box center [436, 202] width 24 height 14
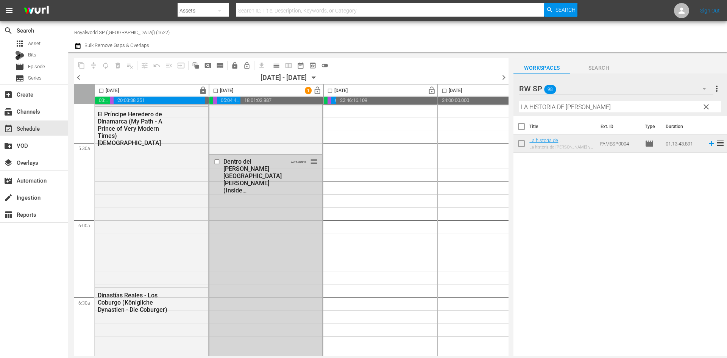
scroll to position [758, 0]
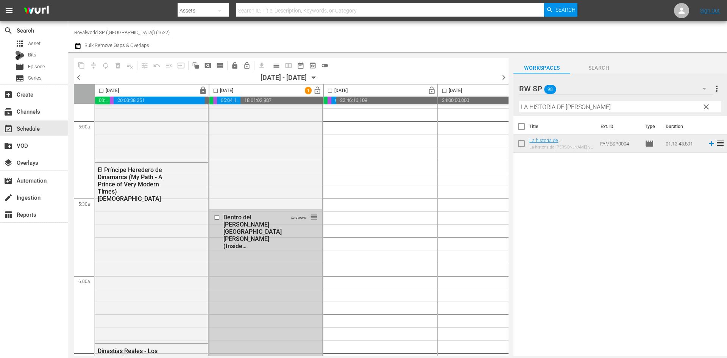
click at [215, 219] on input "checkbox" at bounding box center [218, 217] width 8 height 6
click at [120, 69] on span "delete_forever_outlined" at bounding box center [118, 66] width 8 height 8
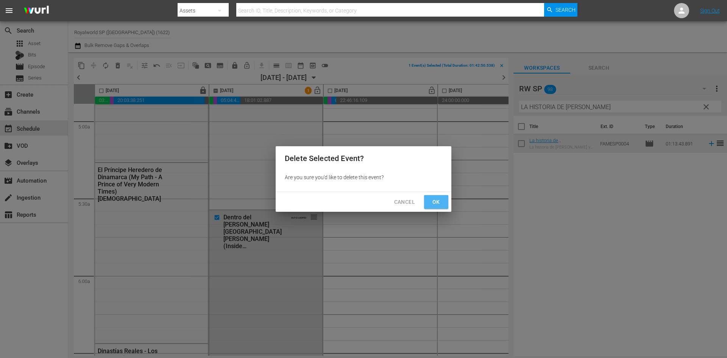
click at [438, 197] on button "Ok" at bounding box center [436, 202] width 24 height 14
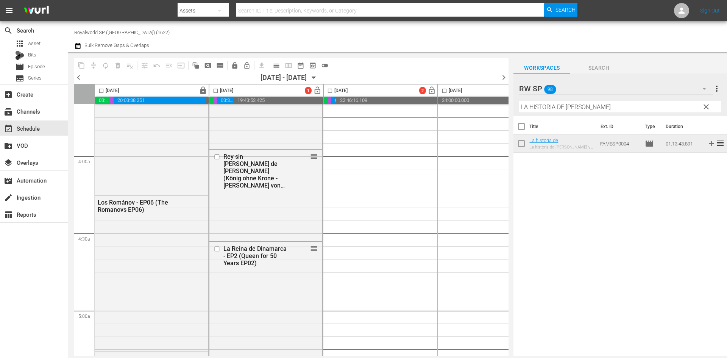
scroll to position [644, 0]
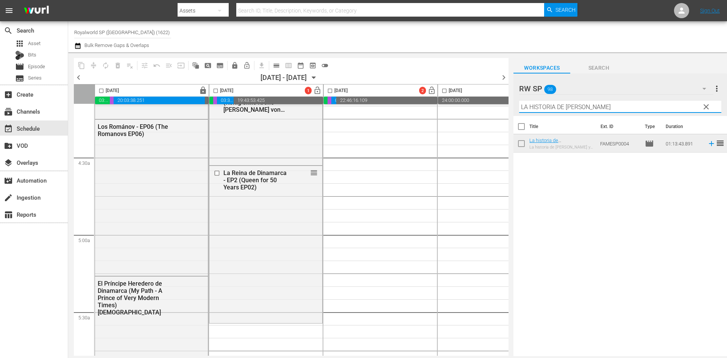
drag, startPoint x: 612, startPoint y: 108, endPoint x: 445, endPoint y: 118, distance: 167.4
click at [445, 118] on div "content_copy compress autorenew_outlined delete_forever_outlined playlist_remov…" at bounding box center [397, 204] width 659 height 304
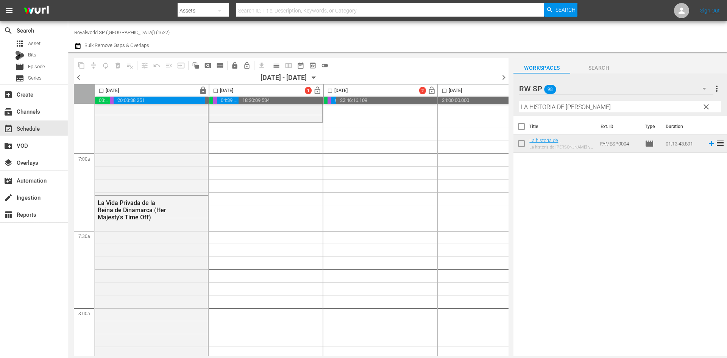
scroll to position [1023, 0]
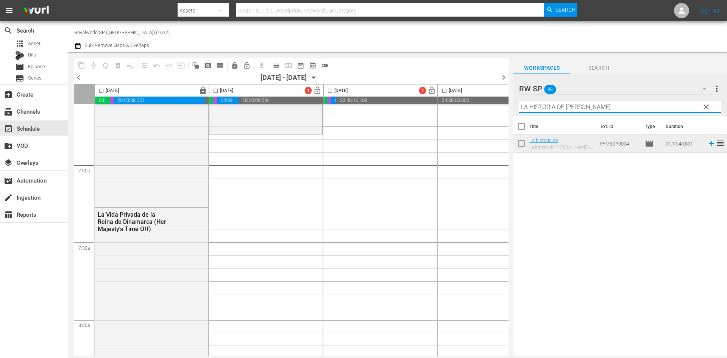
click at [582, 107] on input "LA HISTORIA DE HARRY" at bounding box center [620, 107] width 202 height 12
click at [598, 108] on input "LA HISTORIA DE HARRY" at bounding box center [620, 107] width 202 height 12
drag, startPoint x: 589, startPoint y: 108, endPoint x: 529, endPoint y: 109, distance: 60.2
click at [529, 109] on input "LA HISTORIA DE HARRY" at bounding box center [620, 107] width 202 height 12
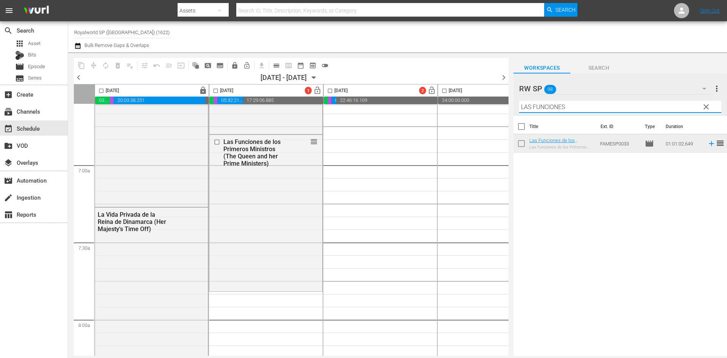
drag, startPoint x: 525, startPoint y: 107, endPoint x: 579, endPoint y: 108, distance: 53.8
click at [579, 108] on input "LAS FUNCIONES" at bounding box center [620, 107] width 202 height 12
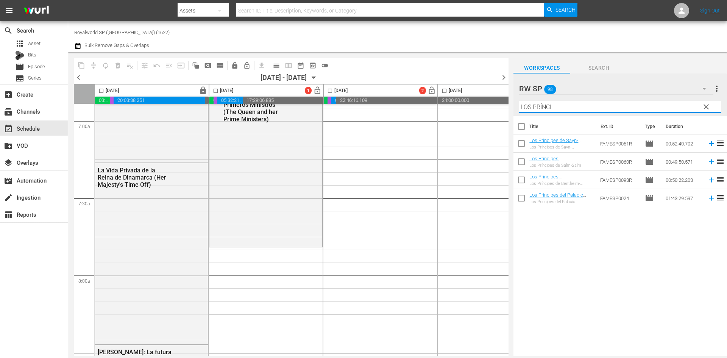
scroll to position [1137, 0]
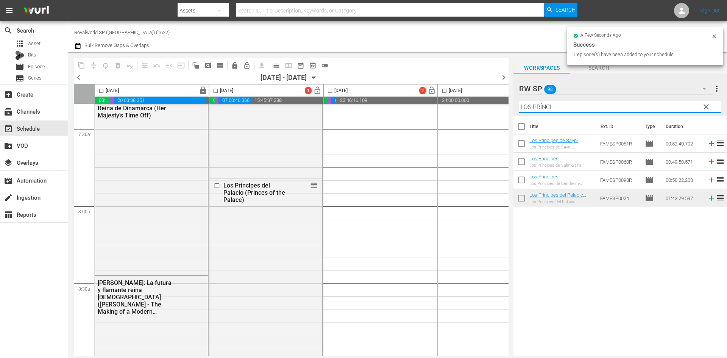
drag, startPoint x: 521, startPoint y: 106, endPoint x: 593, endPoint y: 101, distance: 72.9
click at [593, 101] on input "LOS PRÍNCI" at bounding box center [620, 107] width 202 height 12
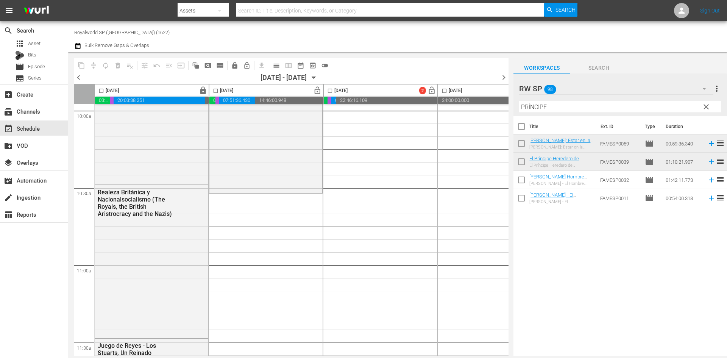
scroll to position [1553, 0]
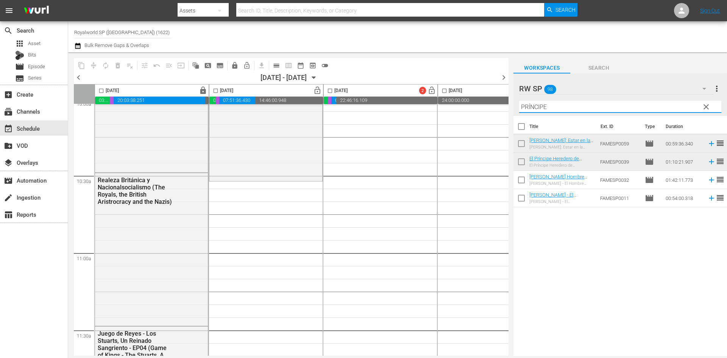
drag, startPoint x: 558, startPoint y: 107, endPoint x: 471, endPoint y: 102, distance: 87.3
click at [472, 102] on div "content_copy compress autorenew_outlined delete_forever_outlined playlist_remov…" at bounding box center [397, 204] width 659 height 304
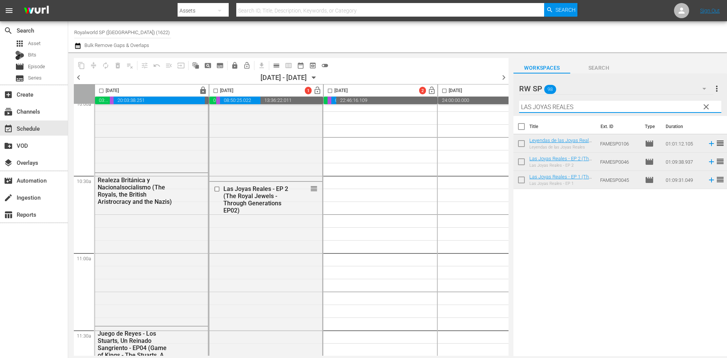
drag, startPoint x: 524, startPoint y: 106, endPoint x: 630, endPoint y: 101, distance: 106.2
click at [630, 101] on div "Filter by Title LAS JOYAS REALES" at bounding box center [620, 107] width 202 height 18
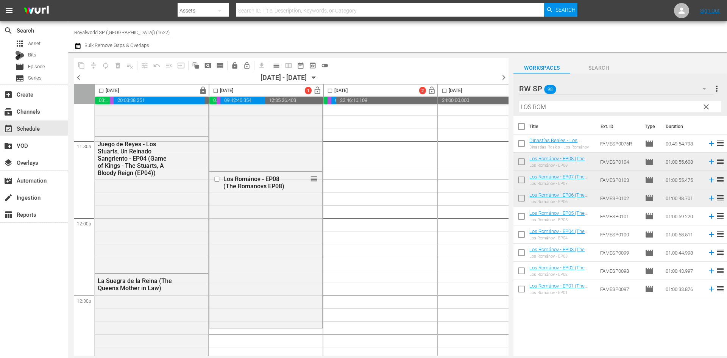
scroll to position [1857, 0]
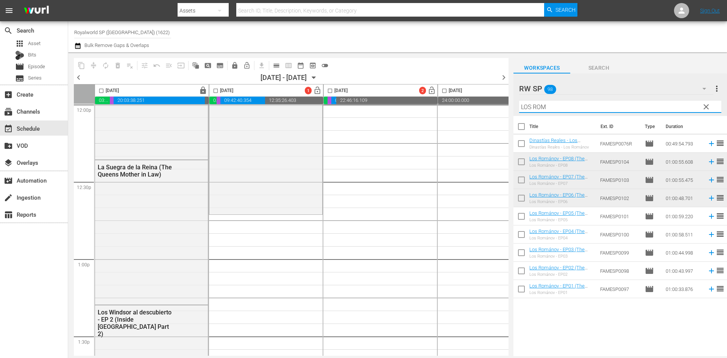
drag, startPoint x: 535, startPoint y: 107, endPoint x: 584, endPoint y: 106, distance: 49.3
click at [584, 106] on input "LOS ROM" at bounding box center [620, 107] width 202 height 12
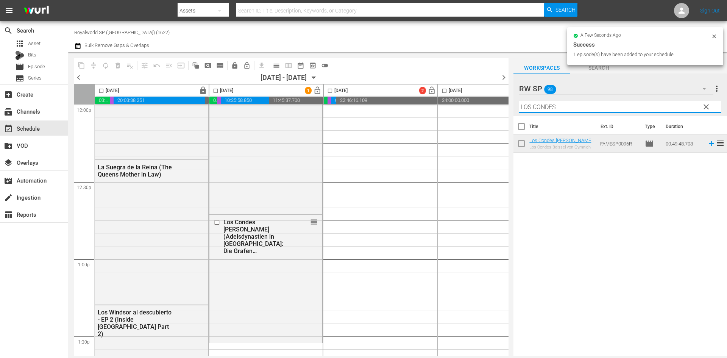
drag, startPoint x: 524, startPoint y: 108, endPoint x: 604, endPoint y: 110, distance: 80.0
click at [604, 110] on input "LOS CONDES" at bounding box center [620, 107] width 202 height 12
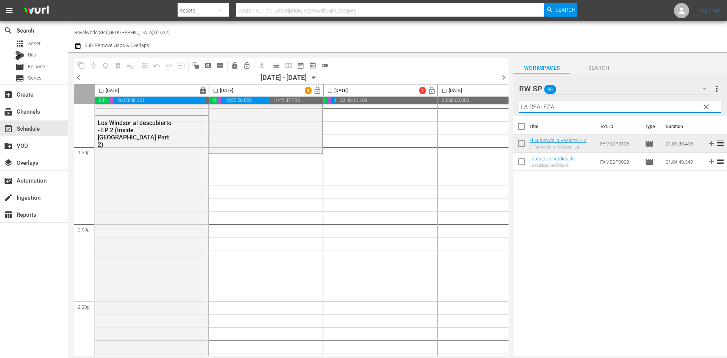
scroll to position [2084, 0]
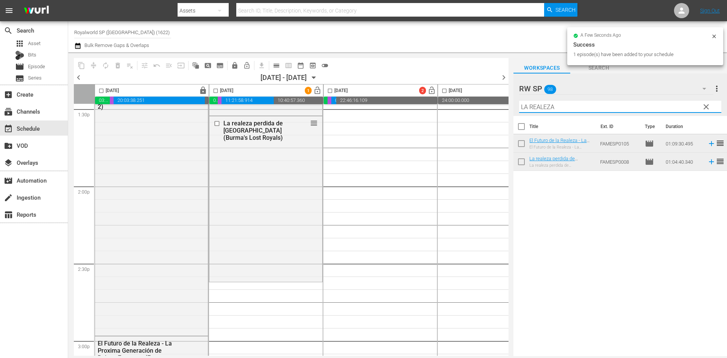
drag, startPoint x: 534, startPoint y: 101, endPoint x: 492, endPoint y: 105, distance: 41.9
click at [492, 105] on div "content_copy compress autorenew_outlined delete_forever_outlined playlist_remov…" at bounding box center [397, 204] width 659 height 304
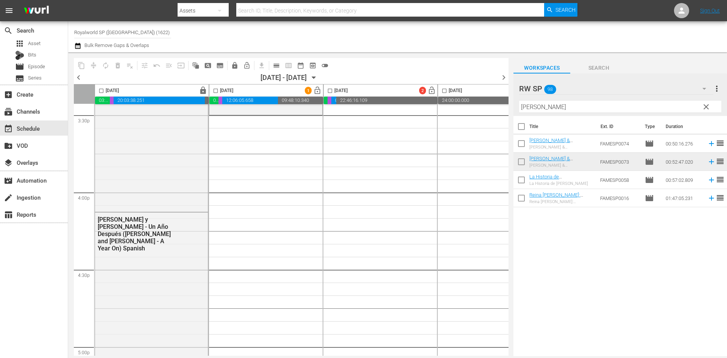
scroll to position [2349, 0]
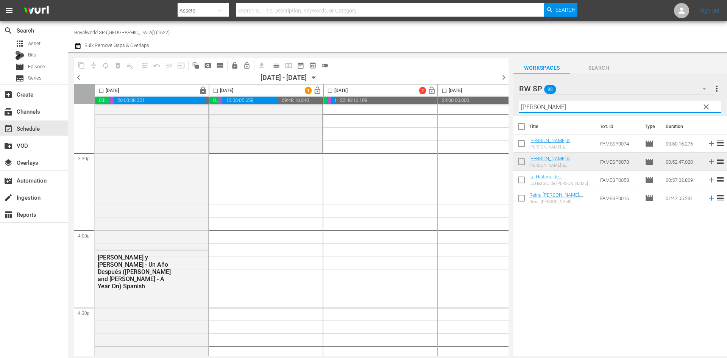
drag, startPoint x: 552, startPoint y: 106, endPoint x: 482, endPoint y: 107, distance: 70.5
click at [482, 107] on div "content_copy compress autorenew_outlined delete_forever_outlined playlist_remov…" at bounding box center [397, 204] width 659 height 304
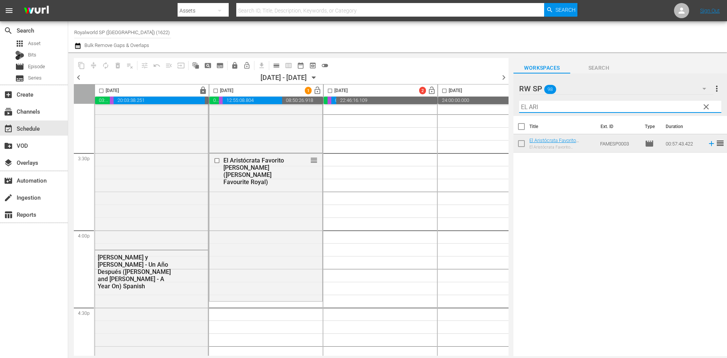
drag, startPoint x: 546, startPoint y: 105, endPoint x: 466, endPoint y: 98, distance: 80.3
click at [466, 99] on div "content_copy compress autorenew_outlined delete_forever_outlined playlist_remov…" at bounding box center [397, 204] width 659 height 304
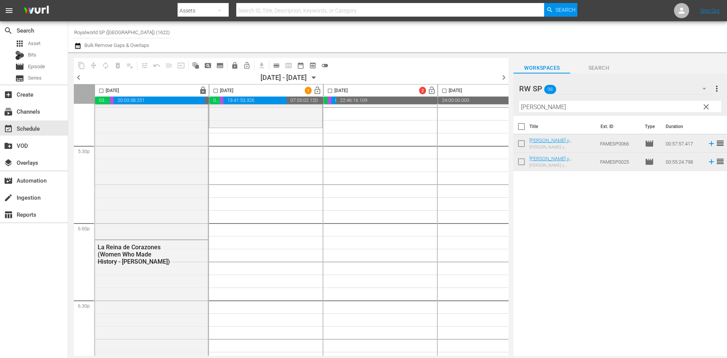
scroll to position [2652, 0]
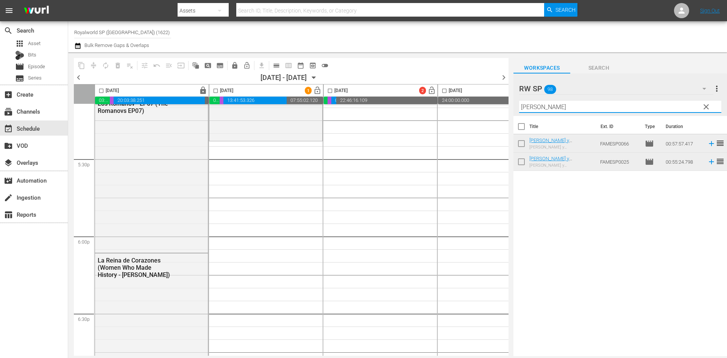
drag, startPoint x: 558, startPoint y: 111, endPoint x: 468, endPoint y: 111, distance: 90.2
click at [468, 111] on div "content_copy compress autorenew_outlined delete_forever_outlined playlist_remov…" at bounding box center [397, 204] width 659 height 304
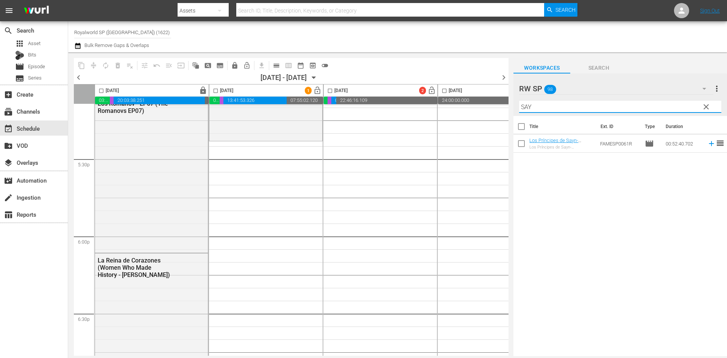
type input "SAYN"
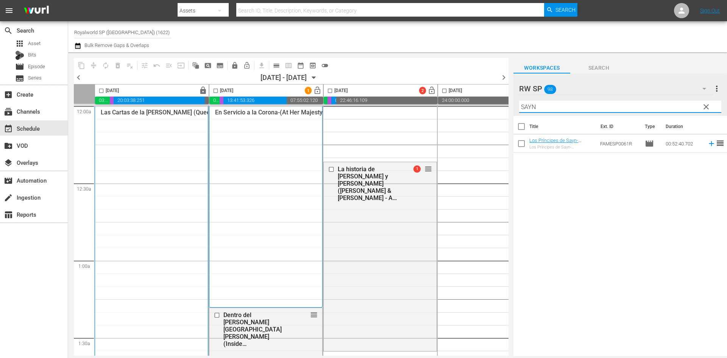
scroll to position [2652, 0]
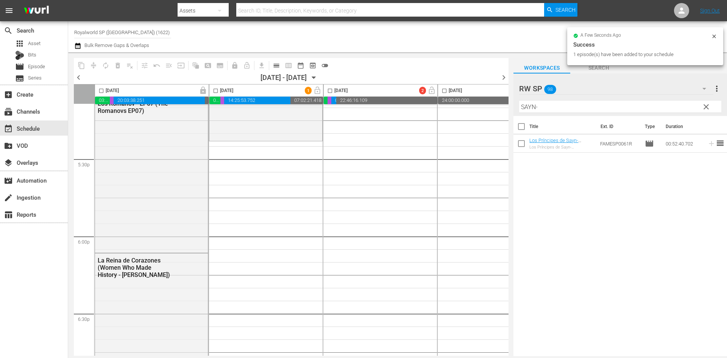
click at [491, 105] on div "content_copy compress autorenew_outlined delete_forever_outlined playlist_remov…" at bounding box center [397, 204] width 659 height 304
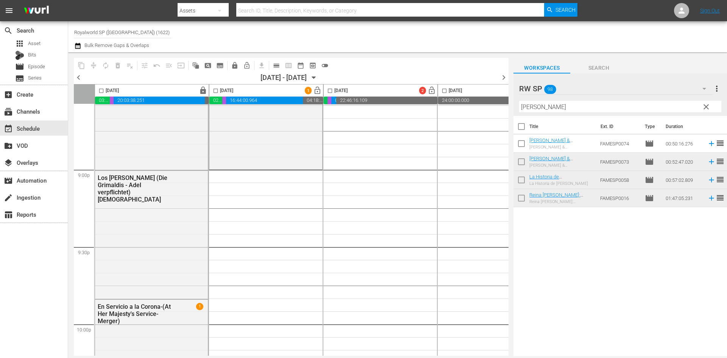
scroll to position [3221, 0]
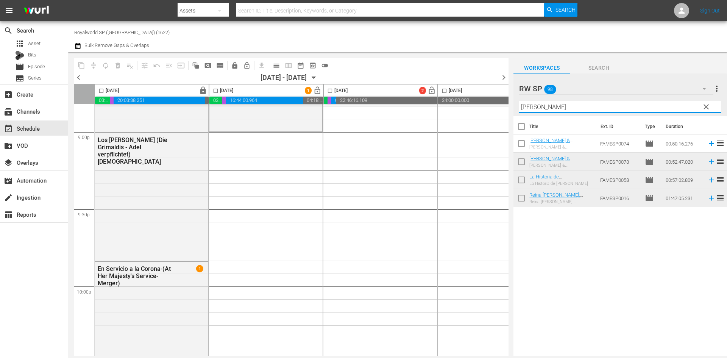
drag, startPoint x: 544, startPoint y: 107, endPoint x: 489, endPoint y: 94, distance: 56.1
click at [489, 94] on div "content_copy compress autorenew_outlined delete_forever_outlined playlist_remov…" at bounding box center [397, 204] width 659 height 304
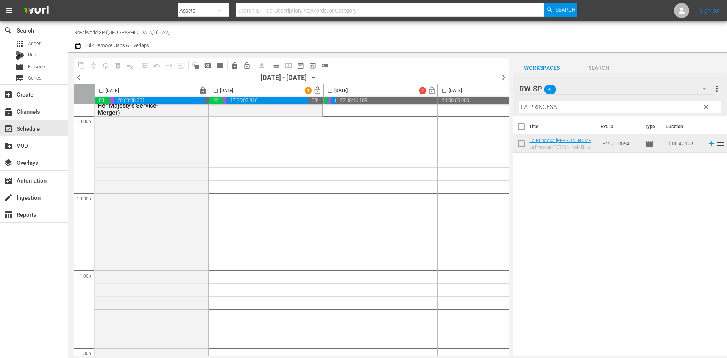
scroll to position [3334, 0]
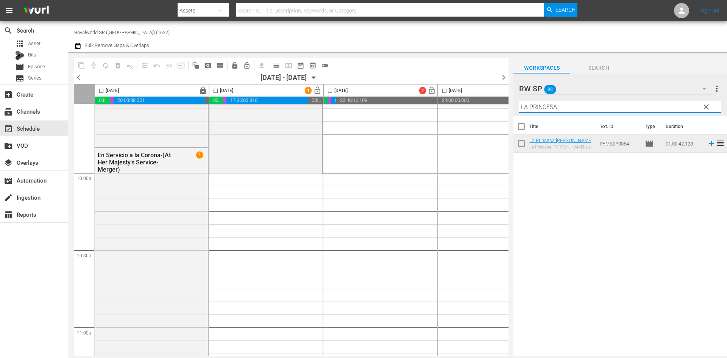
drag, startPoint x: 579, startPoint y: 110, endPoint x: 407, endPoint y: 100, distance: 171.9
click at [408, 100] on div "content_copy compress autorenew_outlined delete_forever_outlined playlist_remov…" at bounding box center [397, 204] width 659 height 304
type input "GEMAS REALES"
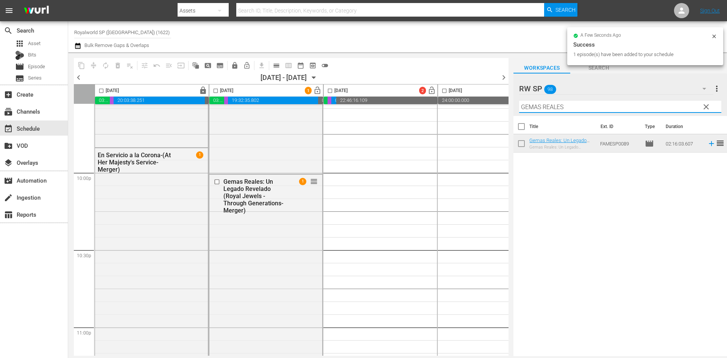
click at [485, 110] on div "content_copy compress autorenew_outlined delete_forever_outlined playlist_remov…" at bounding box center [397, 204] width 659 height 304
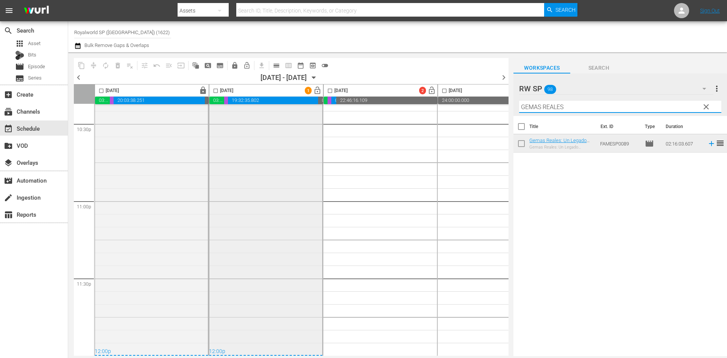
scroll to position [3274, 0]
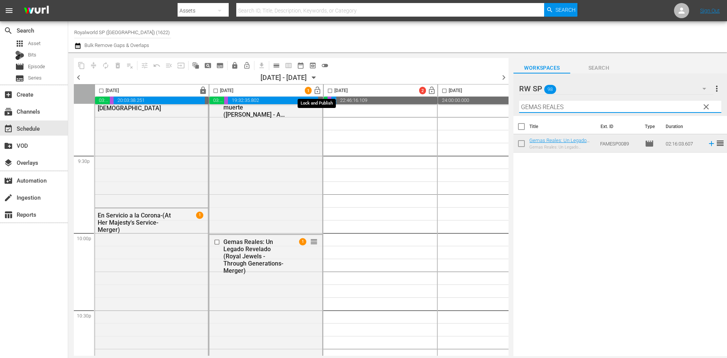
click at [317, 88] on span "lock_open" at bounding box center [317, 90] width 9 height 9
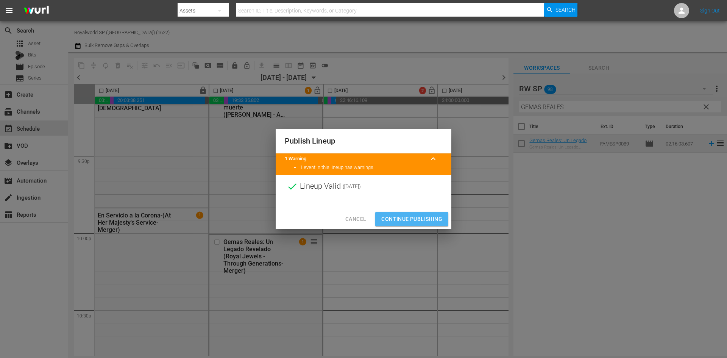
click at [425, 220] on span "Continue Publishing" at bounding box center [412, 218] width 61 height 9
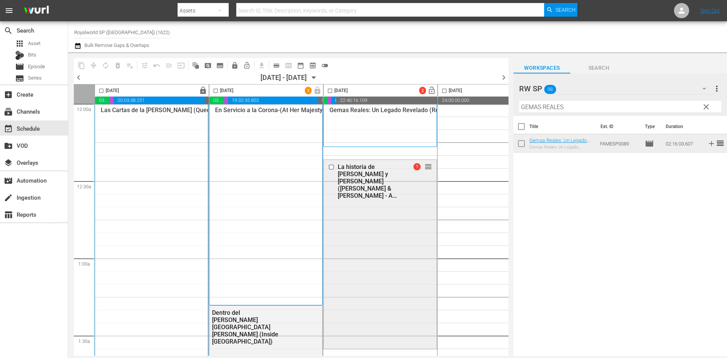
scroll to position [0, 0]
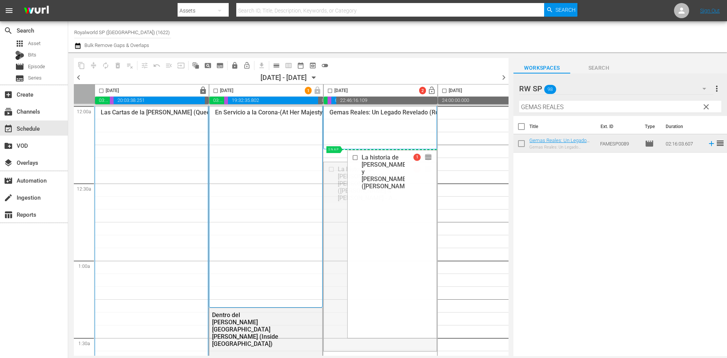
drag, startPoint x: 430, startPoint y: 169, endPoint x: 430, endPoint y: 152, distance: 17.8
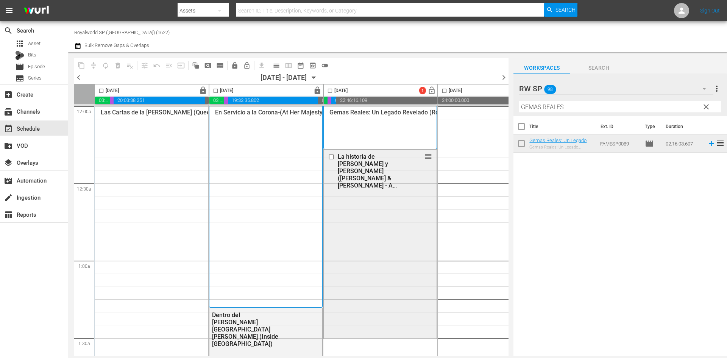
click at [333, 154] on input "checkbox" at bounding box center [332, 156] width 8 height 6
click at [118, 66] on span "delete_forever_outlined" at bounding box center [118, 66] width 8 height 8
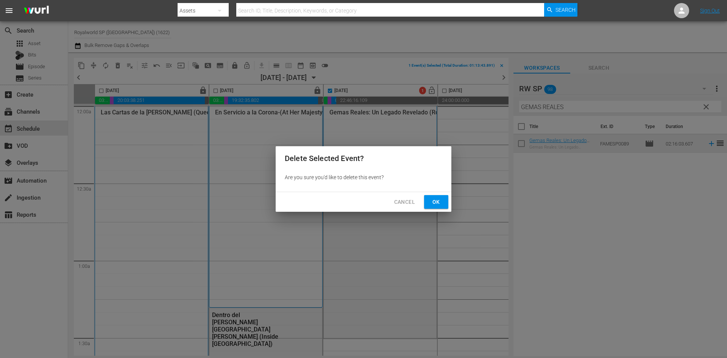
click at [442, 201] on button "Ok" at bounding box center [436, 202] width 24 height 14
checkbox input "false"
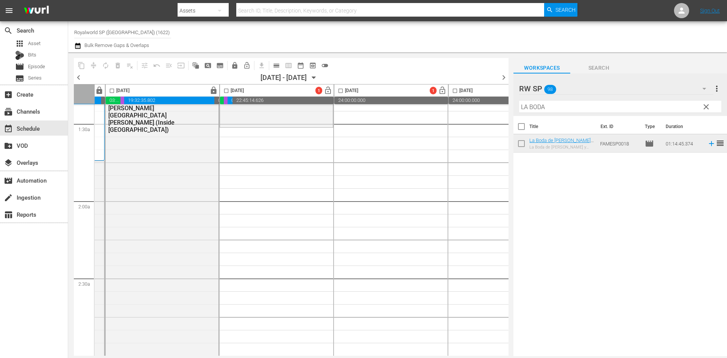
scroll to position [227, 104]
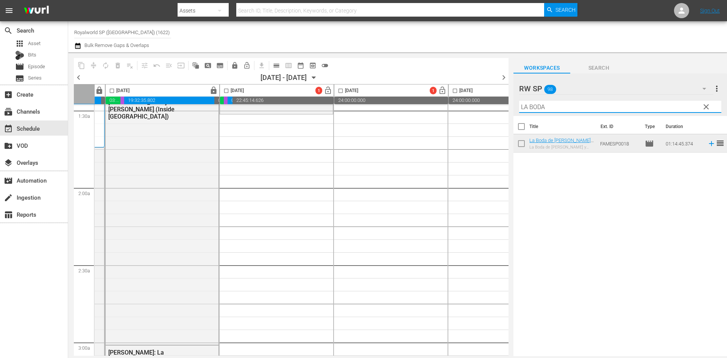
drag, startPoint x: 545, startPoint y: 104, endPoint x: 526, endPoint y: 106, distance: 19.0
click at [526, 106] on input "LA BODA" at bounding box center [620, 107] width 202 height 12
click at [543, 105] on input "LOS PRÍN" at bounding box center [620, 107] width 202 height 12
click at [546, 105] on input "LOS PR" at bounding box center [620, 107] width 202 height 12
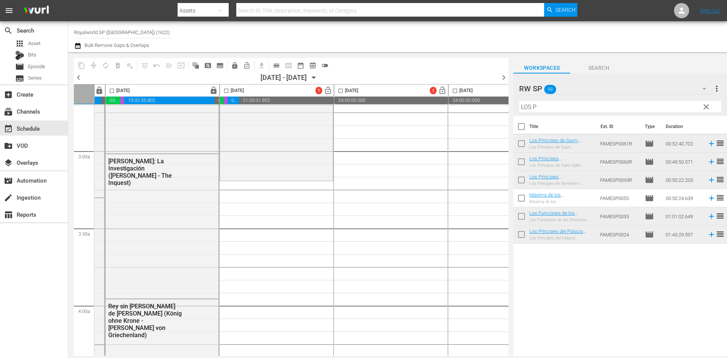
scroll to position [455, 104]
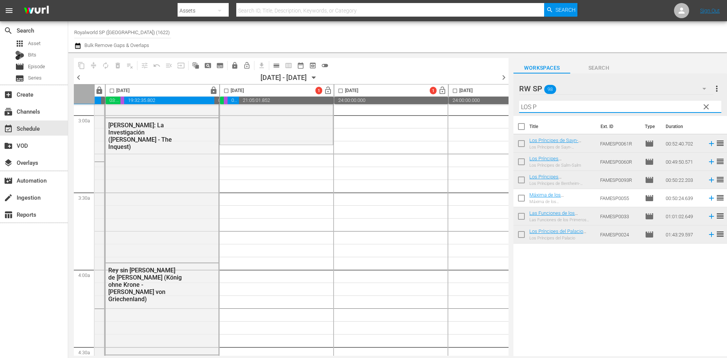
drag, startPoint x: 526, startPoint y: 106, endPoint x: 549, endPoint y: 106, distance: 22.4
click at [549, 106] on input "LOS P" at bounding box center [620, 107] width 202 height 12
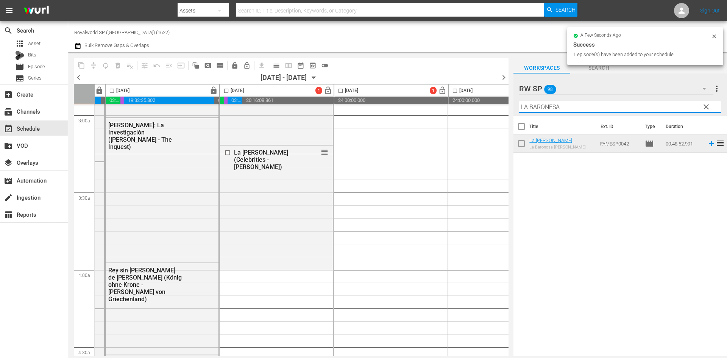
drag, startPoint x: 565, startPoint y: 110, endPoint x: 493, endPoint y: 115, distance: 72.9
click at [493, 115] on div "content_copy compress autorenew_outlined delete_forever_outlined playlist_remov…" at bounding box center [397, 204] width 659 height 304
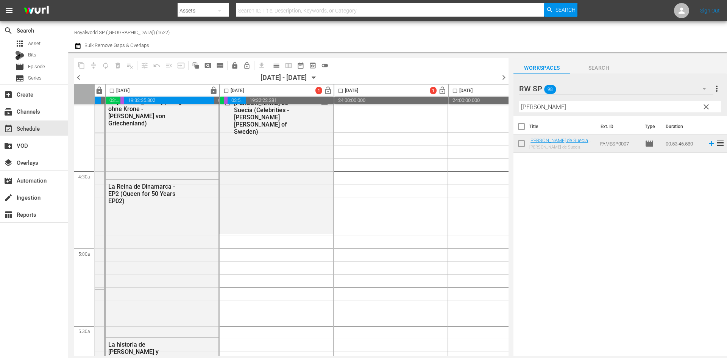
scroll to position [644, 104]
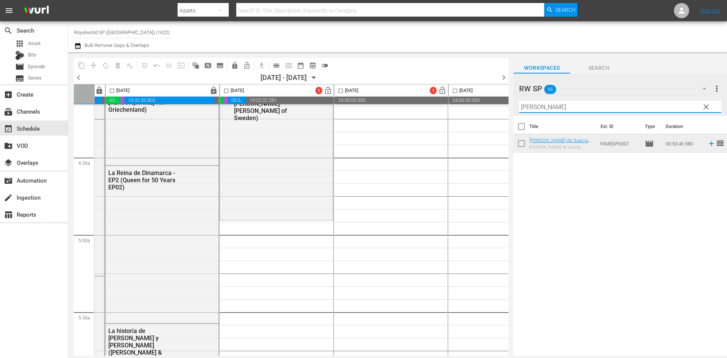
drag, startPoint x: 608, startPoint y: 107, endPoint x: 454, endPoint y: 107, distance: 154.6
click at [454, 107] on div "content_copy compress autorenew_outlined delete_forever_outlined playlist_remov…" at bounding box center [397, 204] width 659 height 304
type input "LOS AN"
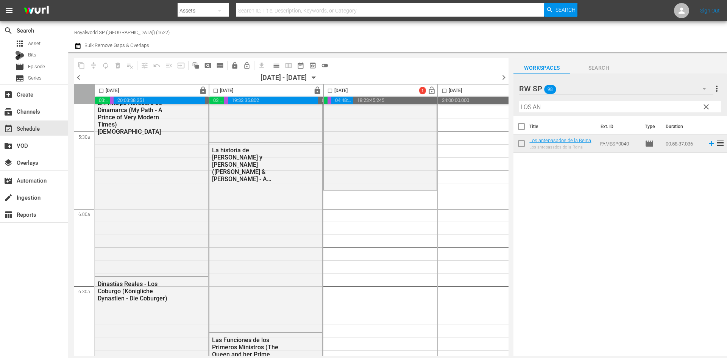
scroll to position [758, 0]
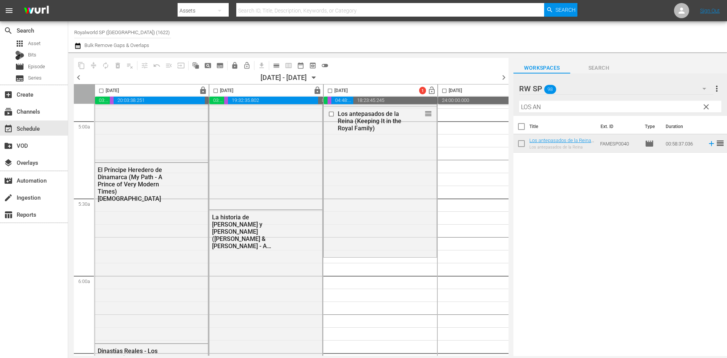
click at [524, 90] on div at bounding box center [546, 89] width 54 height 19
click at [597, 187] on div "Title Ext. ID Type Duration Los antepasados de la Reina (Keeping It in the Roya…" at bounding box center [621, 236] width 214 height 241
